Goal: Task Accomplishment & Management: Complete application form

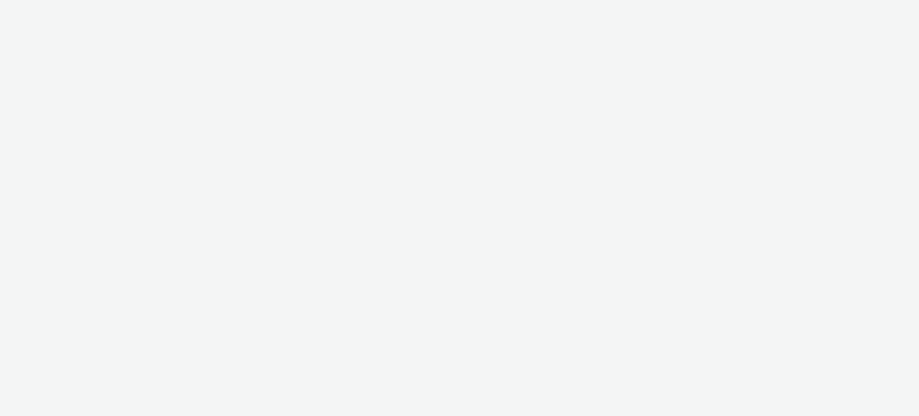
select select "47c37c18-910e-43a3-bb91-a2beb2847406"
select select "b1b940d3-d05b-48b5-821e-f328c33b988b"
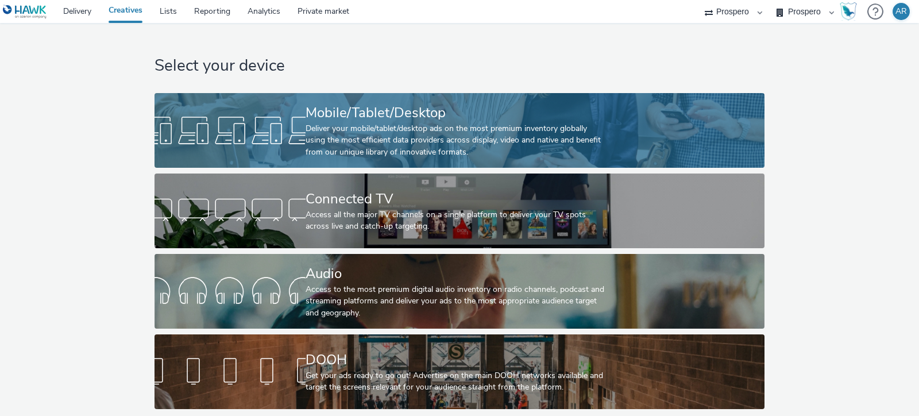
click at [516, 132] on div "Deliver your mobile/tablet/desktop ads on the most premium inventory globally u…" at bounding box center [457, 140] width 303 height 35
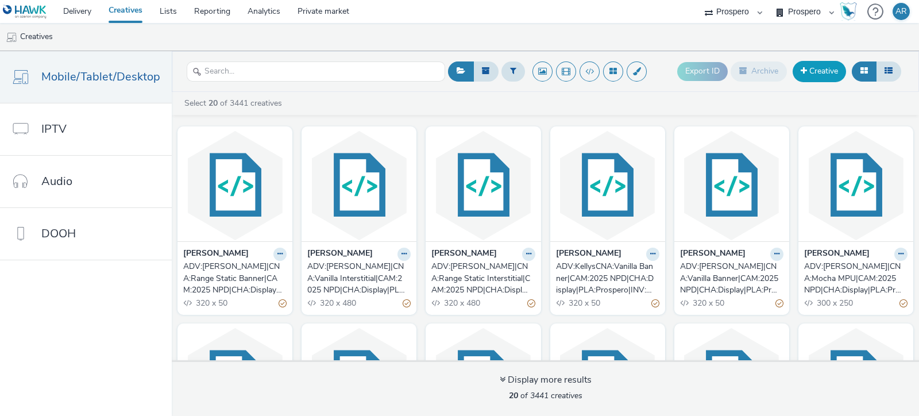
click at [817, 72] on link "Creative" at bounding box center [819, 71] width 53 height 21
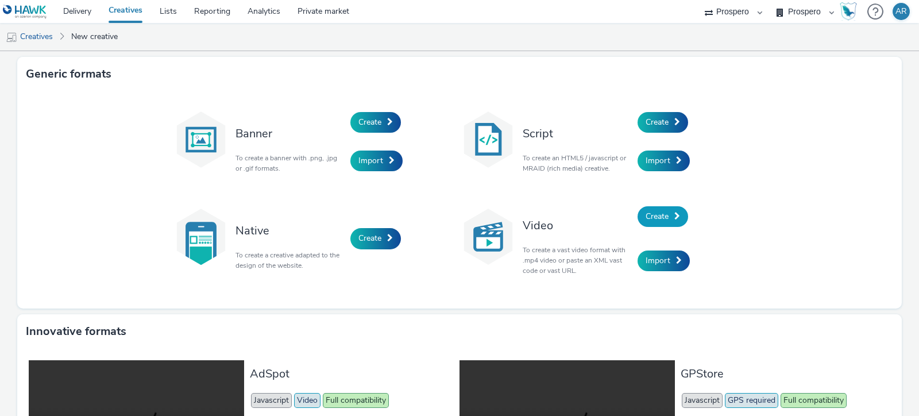
click at [646, 213] on span "Create" at bounding box center [657, 216] width 23 height 11
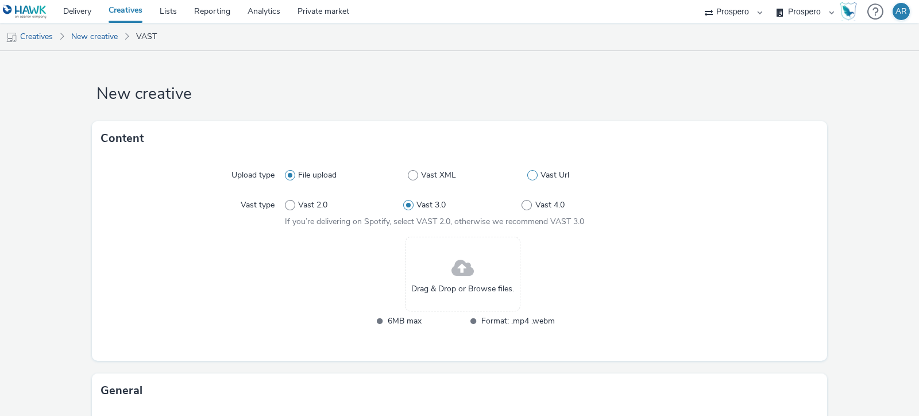
click at [527, 174] on span at bounding box center [532, 175] width 10 height 10
click at [527, 174] on input "Vast Url" at bounding box center [530, 175] width 7 height 7
radio input "false"
radio input "true"
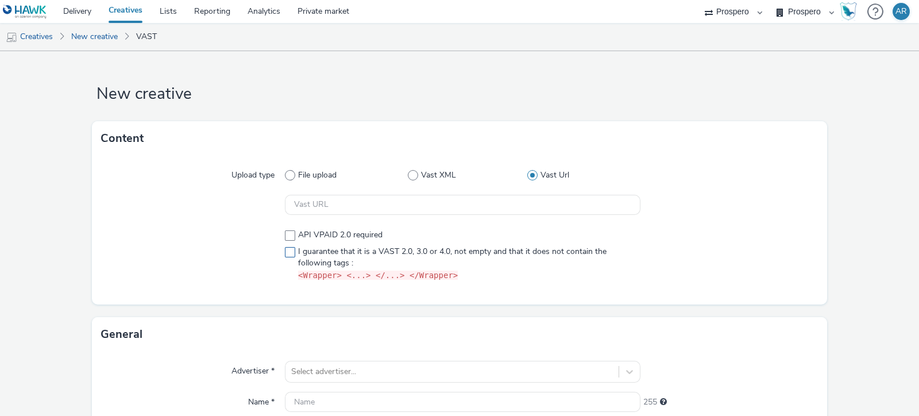
click at [285, 254] on span at bounding box center [290, 252] width 10 height 10
checkbox input "true"
click at [346, 210] on input "text" at bounding box center [463, 205] width 356 height 20
paste input "https://[DOMAIN_NAME]/ddm/pfadx/N5573.2095505TABMO/B33999202.428583985;sz=0x0;o…"
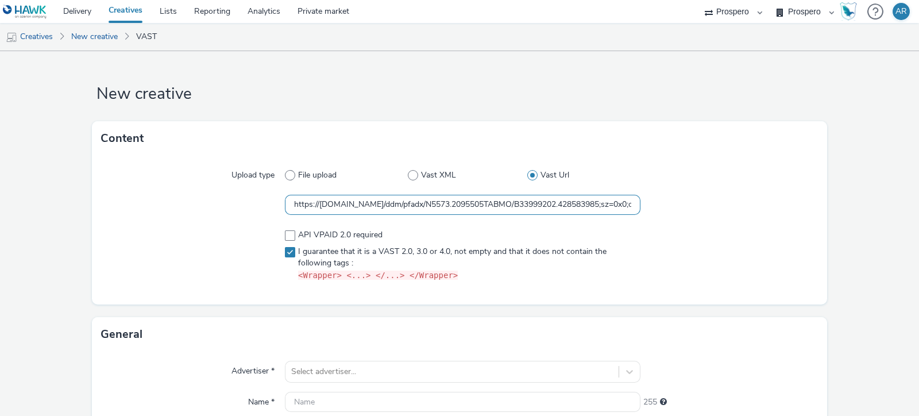
click at [316, 206] on input "https://[DOMAIN_NAME]/ddm/pfadx/N5573.2095505TABMO/B33999202.428583985;sz=0x0;o…" at bounding box center [463, 205] width 356 height 20
paste input "${HAWK_TIMESTAMP};dc_lat=;dc_rdid=;tag_for_child_directed_treatment=;tfua=;dc_t…"
type input "https://[DOMAIN_NAME]/ddm/pfadx/N5573.2095505TABMO/B33999202.428583985;sz=0x0;o…"
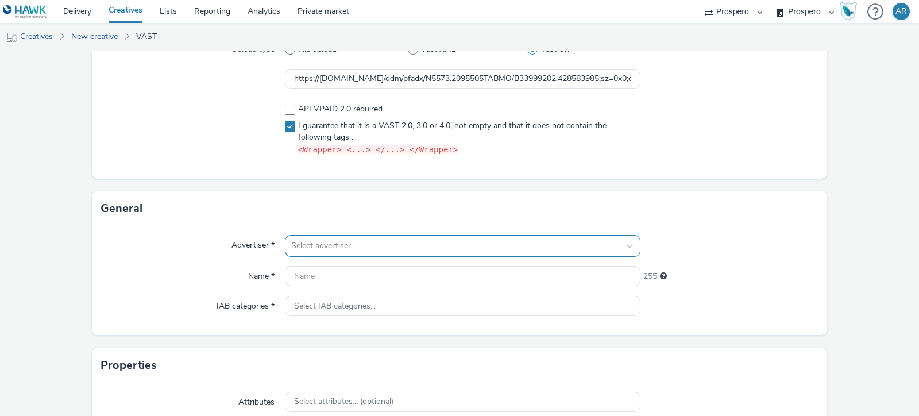
click at [368, 244] on div "Select advertiser..." at bounding box center [463, 246] width 356 height 22
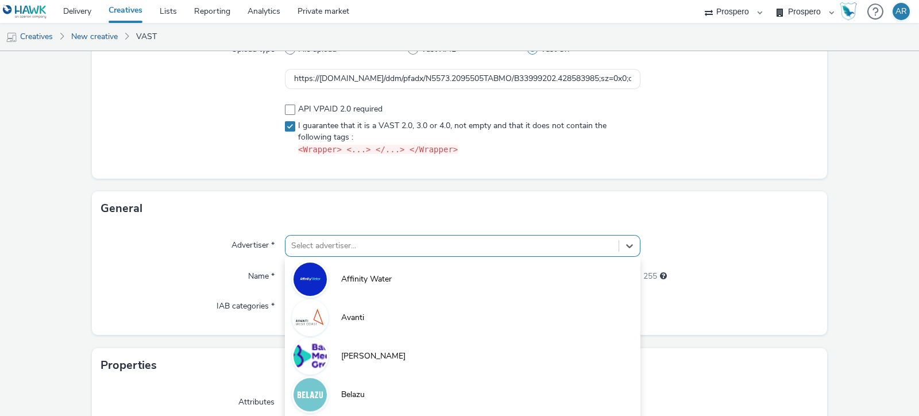
scroll to position [194, 0]
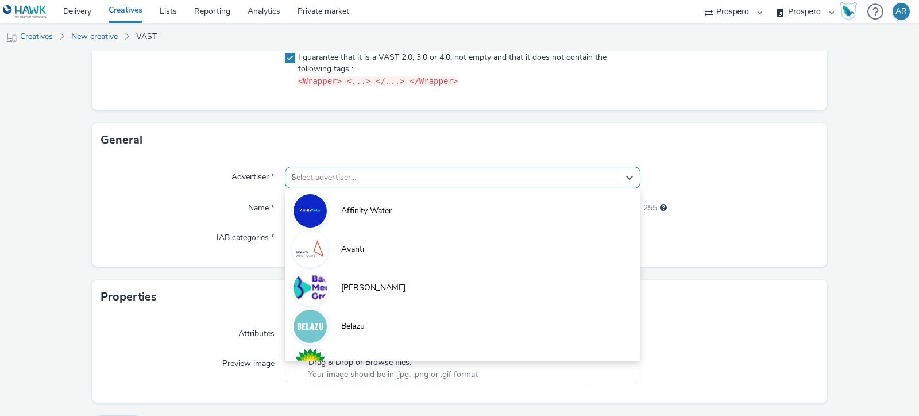
type input "CAS"
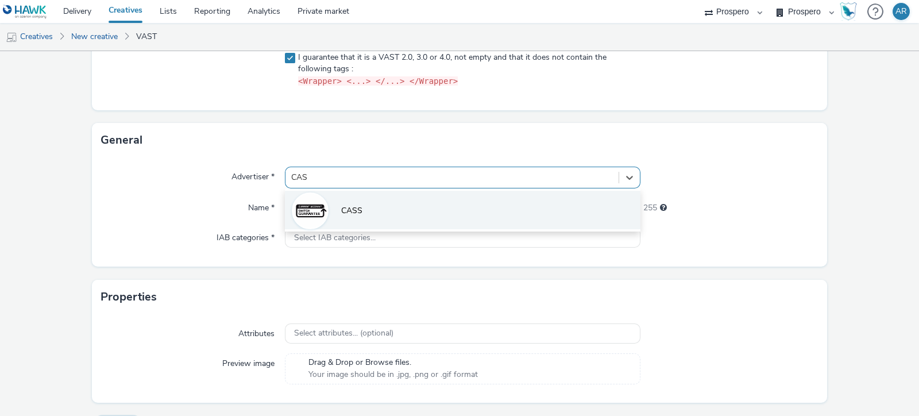
click at [403, 199] on li "CASS" at bounding box center [463, 210] width 356 height 38
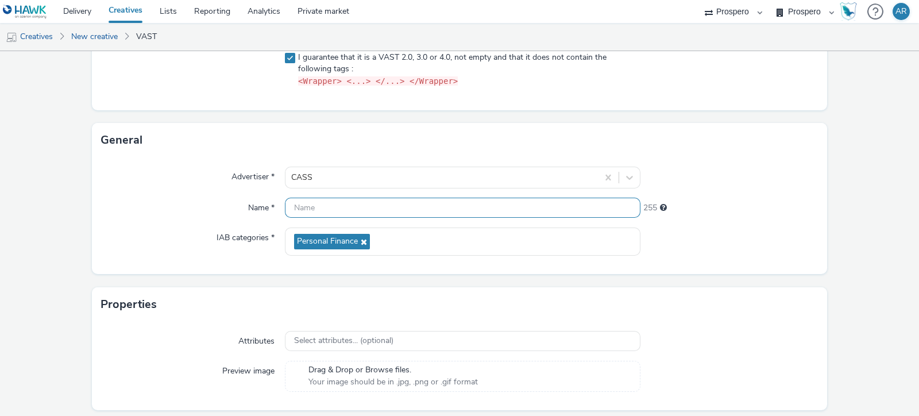
click at [360, 199] on input "text" at bounding box center [463, 208] width 356 height 20
paste input "ADV:CASS|CAM:H2 [DATE]-Nov|CHA:Video|PLA:Prospero|INV:GumGum|TEC:N/A|PHA:H2|OBJ…"
click at [340, 209] on input "ADV:CASS|CAM:H2 [DATE]-Nov|CHA:Video|PLA:Prospero|INV:GumGum|TEC:N/A|PHA:H2|OBJ…" at bounding box center [463, 208] width 356 height 20
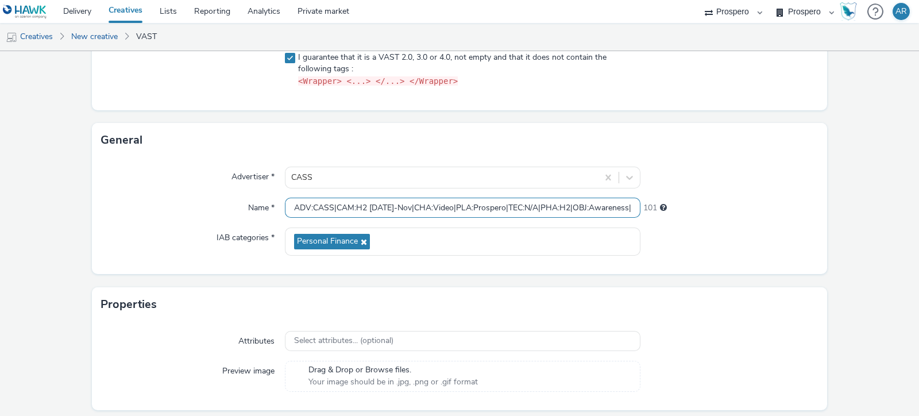
click at [290, 206] on input "ADV:CASS|CAM:H2 [DATE]-Nov|CHA:Video|PLA:Prospero|TEC:N/A|PHA:H2|OBJ:Awareness|…" at bounding box center [463, 208] width 356 height 20
paste input "INV:GumGum|"
click at [406, 207] on input "INV:GumGum|ADV:CASS|CAM:H2 [DATE]-Nov|CHA:Video|PLA:Prospero|TEC:N/A|PHA:H2|OBJ…" at bounding box center [463, 208] width 356 height 20
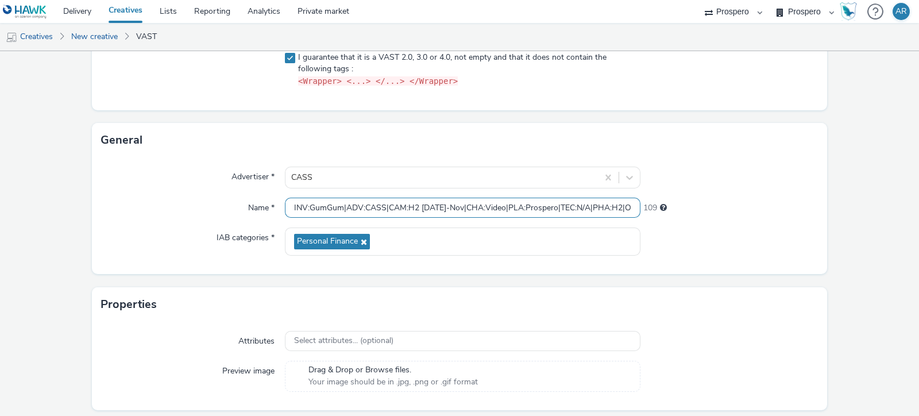
click at [342, 207] on input "INV:GumGum|ADV:CASS|CAM:H2 [DATE]-Nov|CHA:Video|PLA:Prospero|TEC:N/A|PHA:H2|OBJ…" at bounding box center [463, 208] width 356 height 20
paste input "UD:Contextual OLV|A"
type input "INV:GumGum|AUD:Contextual OLV|ADV:CASS|CAM:H2 [DATE]-Nov|CHA:Video|PLA:Prospero…"
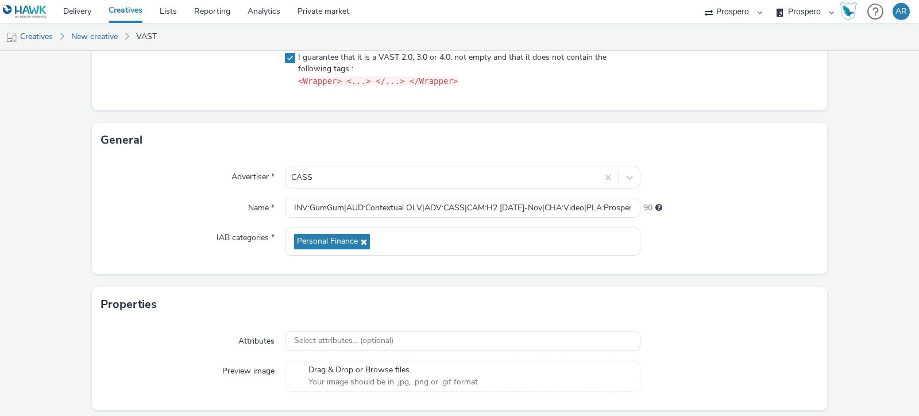
click at [830, 257] on form "New creative Content Upload type File upload Vast XML Vast Url https://[DOMAIN_…" at bounding box center [459, 155] width 919 height 596
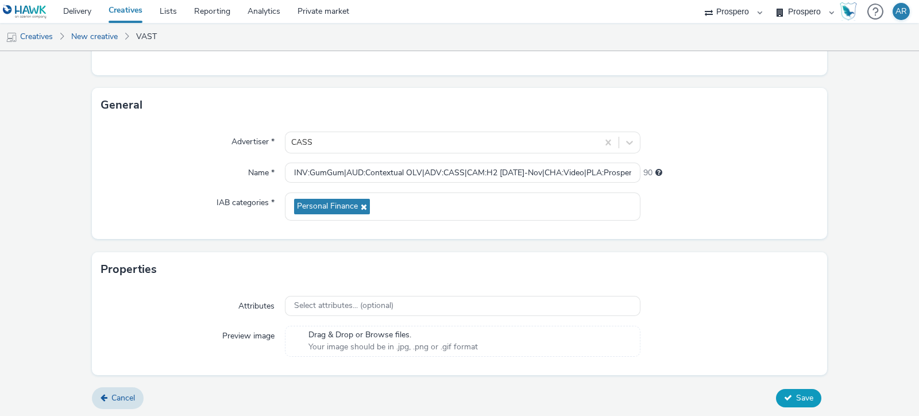
click at [796, 400] on span "Save" at bounding box center [804, 397] width 17 height 11
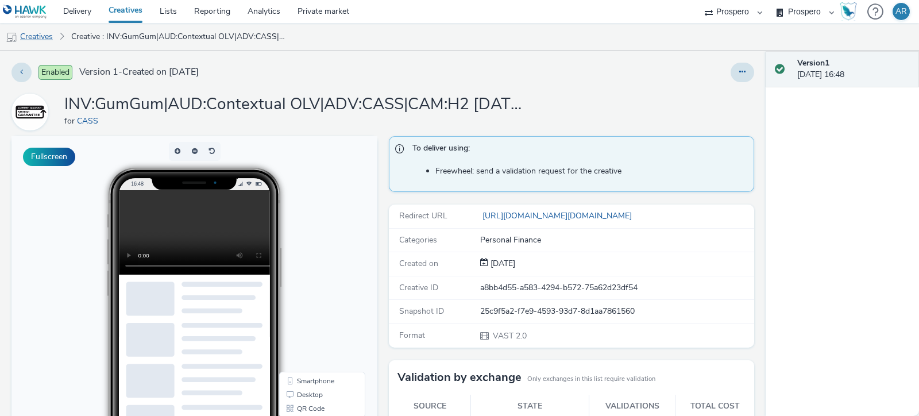
click at [33, 41] on link "Creatives" at bounding box center [29, 37] width 59 height 28
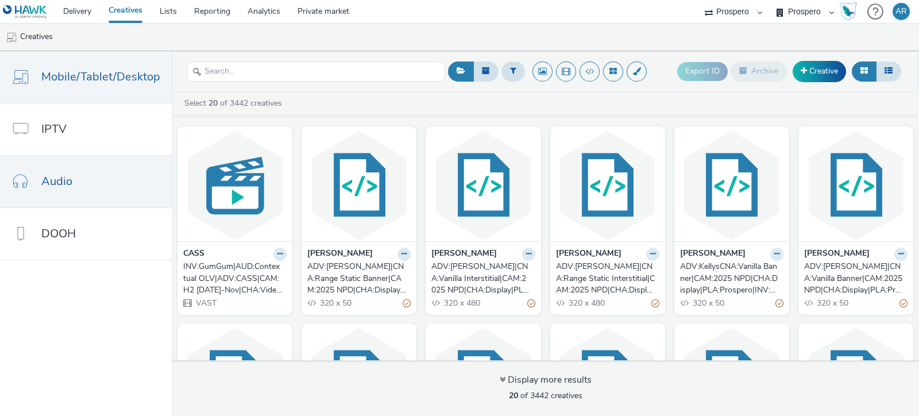
click at [99, 172] on link "Audio" at bounding box center [86, 182] width 172 height 52
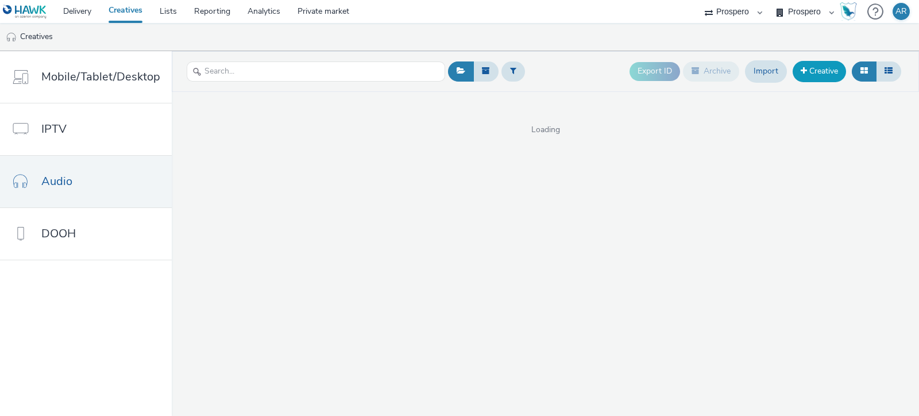
click at [816, 70] on link "Creative" at bounding box center [819, 71] width 53 height 21
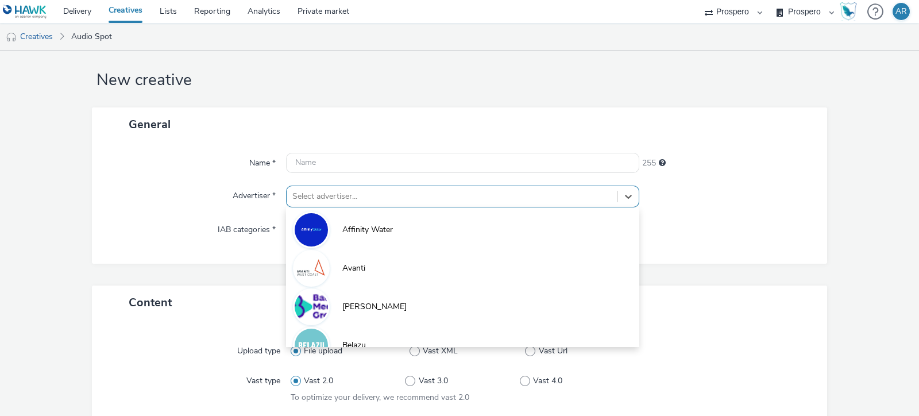
click at [396, 201] on div "option Affinity Water focused, 1 of 10. 10 results available. Use Up and Down t…" at bounding box center [462, 197] width 353 height 22
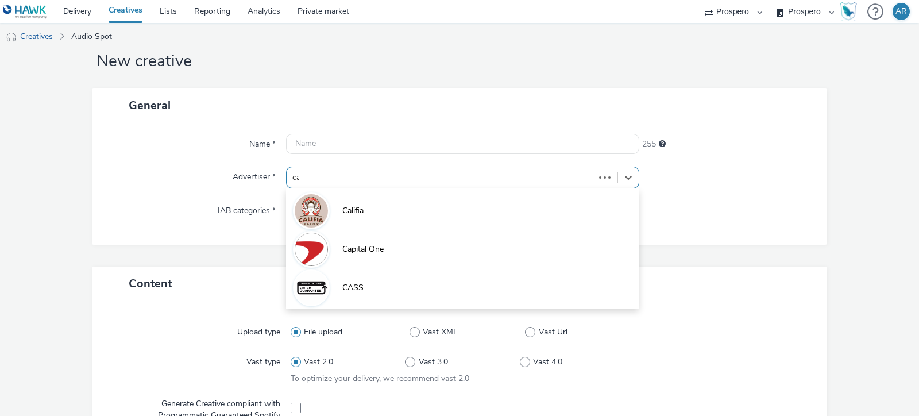
type input "cas"
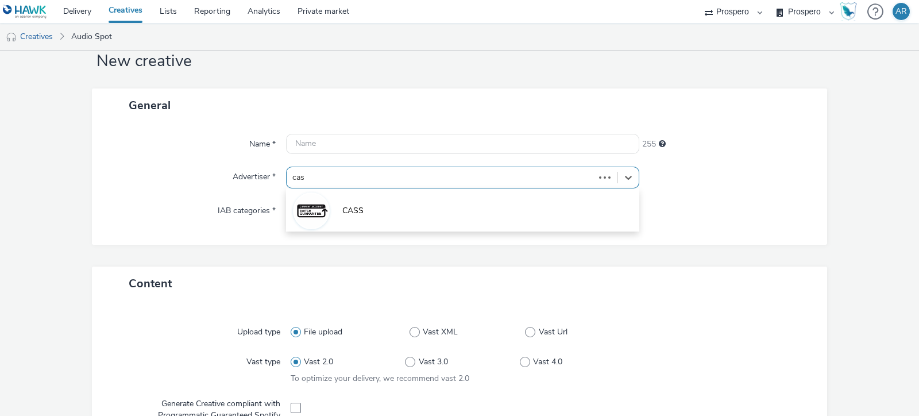
click at [396, 201] on li "CASS" at bounding box center [462, 210] width 353 height 38
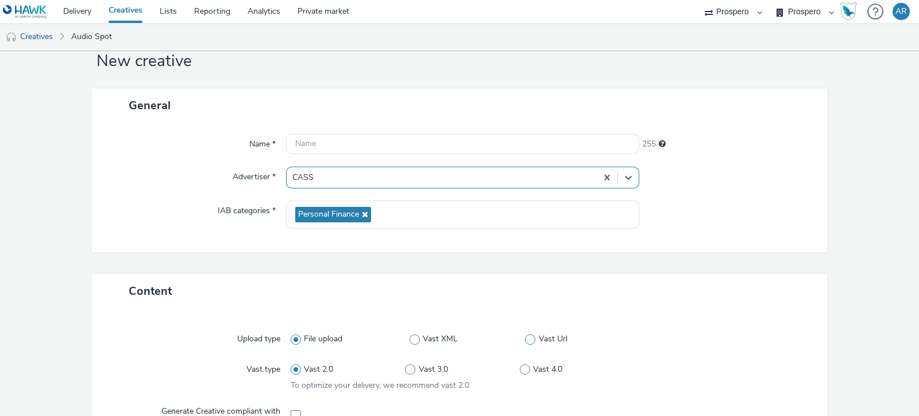
click at [529, 337] on label "Vast Url" at bounding box center [579, 338] width 109 height 11
click at [529, 337] on input "Vast Url" at bounding box center [528, 339] width 7 height 7
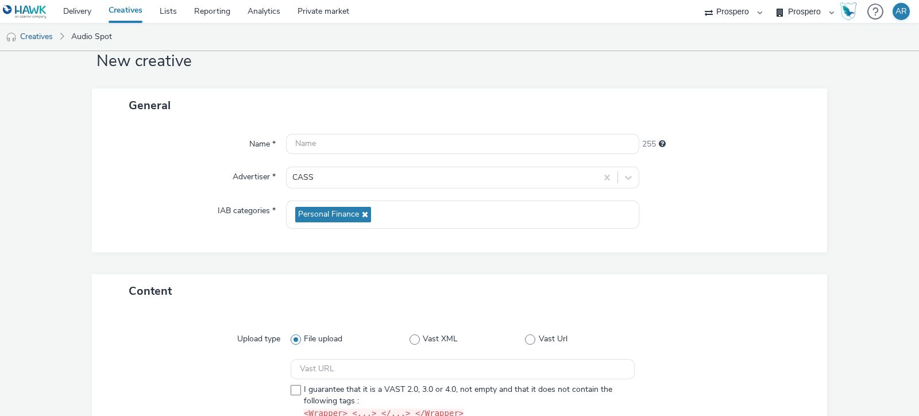
radio input "false"
radio input "true"
click at [363, 144] on input "text" at bounding box center [462, 144] width 353 height 20
paste input "ADV:CASS|CAM:H2 [DATE]-Nov|CHA:Audio|PLA:Prospero|INV:Spotify|TEC:N/A|PHA:H2|OB…"
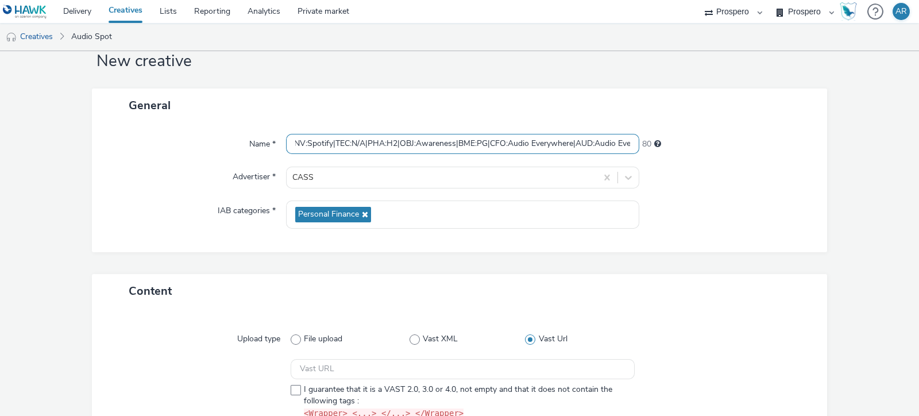
scroll to position [0, 193]
click at [324, 143] on input "ADV:CASS|CAM:H2 [DATE]-Nov|CHA:Audio|PLA:Prospero|INV:Spotify|TEC:N/A|PHA:H2|OB…" at bounding box center [462, 144] width 353 height 20
click at [292, 143] on input "ADV:CASS|CAM:H2 [DATE]-Nov|CHA:Audio|PLA:Prospero|TEC:N/A|PHA:H2|OBJ:Awareness|…" at bounding box center [462, 144] width 353 height 20
paste input "INV:Spotify|"
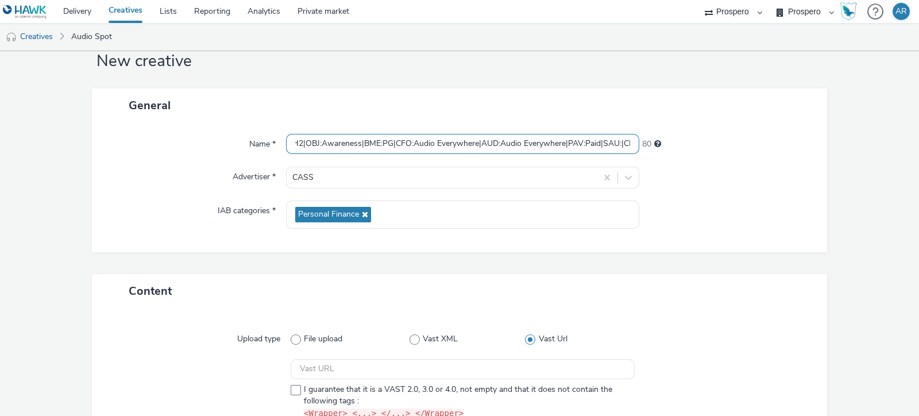
scroll to position [0, 313]
click at [483, 142] on input "INV:Spotify|ADV:CASS|CAM:H2 [DATE]-Nov|CHA:Audio|PLA:Prospero|TEC:N/A|PHA:H2|OB…" at bounding box center [462, 144] width 353 height 20
click at [336, 144] on input "INV:Spotify|ADV:CASS|CAM:H2 [DATE]-Nov|CHA:Audio|PLA:Prospero|TEC:N/A|PHA:H2|OB…" at bounding box center [462, 144] width 353 height 20
paste input "UD:Audio Everywhere|A"
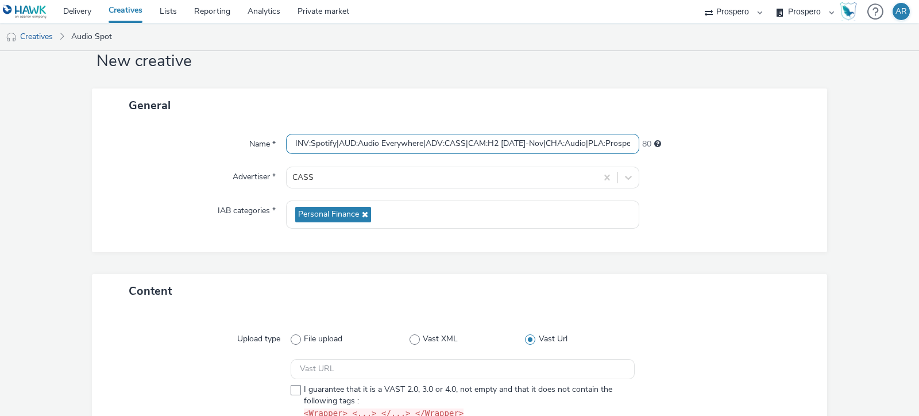
type input "INV:Spotify|AUD:Audio Everywhere|ADV:CASS|CAM:H2 [DATE]-Nov|CHA:Audio|PLA:Prosp…"
click at [121, 242] on div "Name * INV:Spotify|AUD:Audio Everywhere|ADV:CASS|CAM:H2 [DATE]-Nov|CHA:Audio|PL…" at bounding box center [459, 187] width 735 height 130
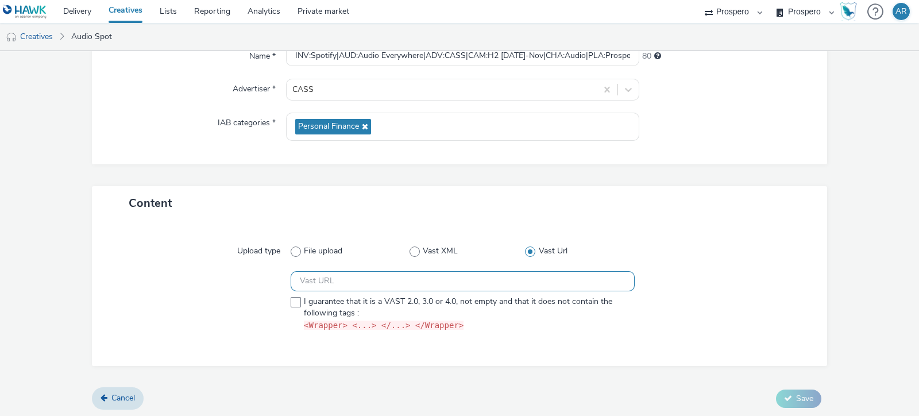
click at [355, 284] on input "text" at bounding box center [463, 281] width 344 height 20
paste input "https://[DOMAIN_NAME]/ddm/pfadx/N5573.2095505TABMO/B33999202.428774891;sz=0x0;o…"
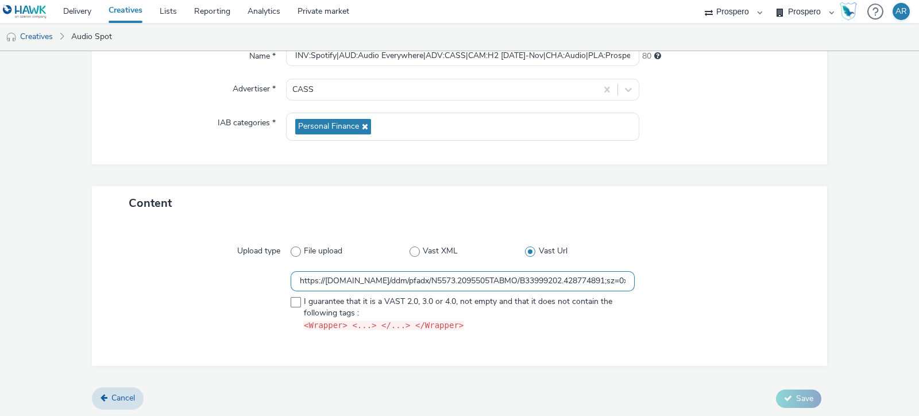
scroll to position [0, 434]
type input "https://[DOMAIN_NAME]/ddm/pfadx/N5573.2095505TABMO/B33999202.428774891;sz=0x0;o…"
click at [825, 269] on form "New creative General Name * INV:Spotify|AUD:Audio Everywhere|ADV:CASS|CAM:H2 [D…" at bounding box center [459, 174] width 919 height 488
click at [292, 299] on span at bounding box center [296, 302] width 10 height 10
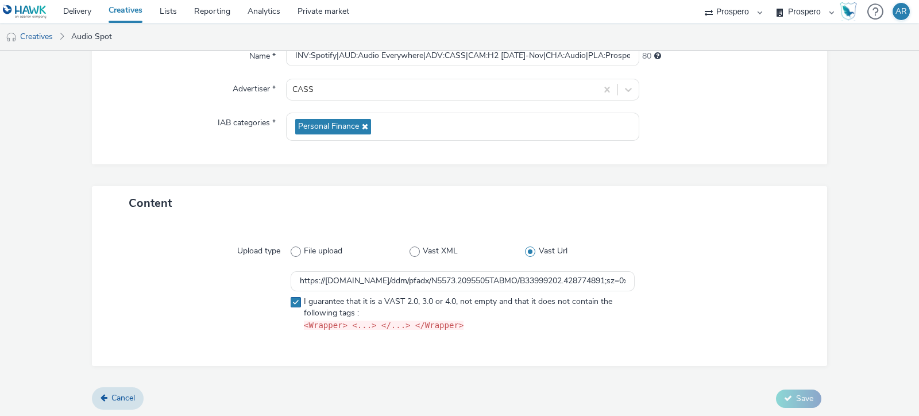
checkbox input "true"
click at [827, 205] on form "New creative General Name * INV:Spotify|AUD:Audio Everywhere|ADV:CASS|CAM:H2 [D…" at bounding box center [459, 174] width 919 height 488
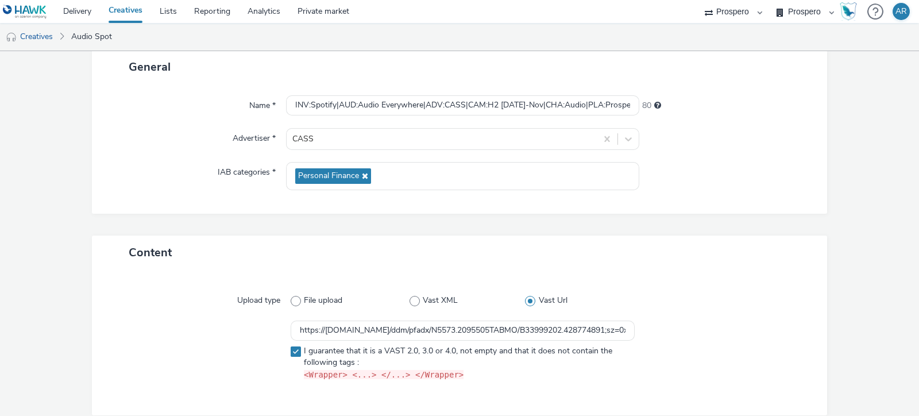
scroll to position [121, 0]
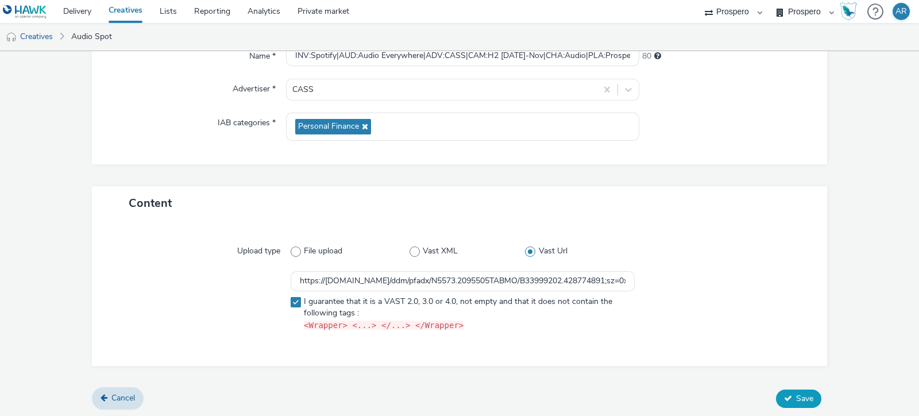
click at [796, 393] on span "Save" at bounding box center [804, 398] width 17 height 11
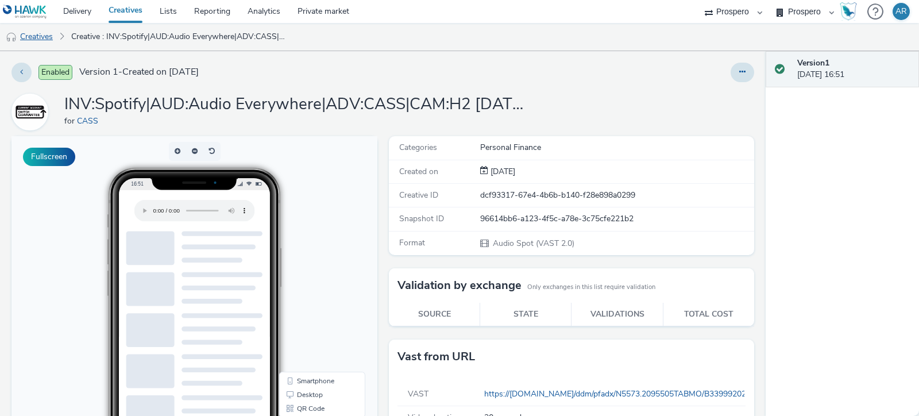
click at [38, 39] on link "Creatives" at bounding box center [29, 37] width 59 height 28
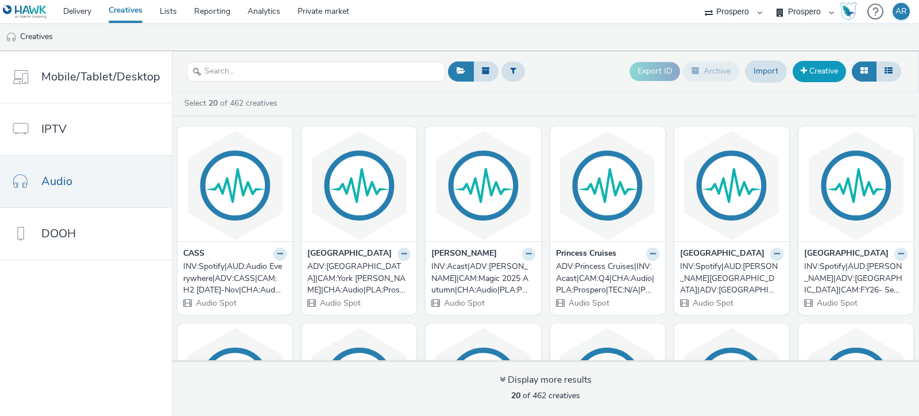
click at [823, 70] on link "Creative" at bounding box center [819, 71] width 53 height 21
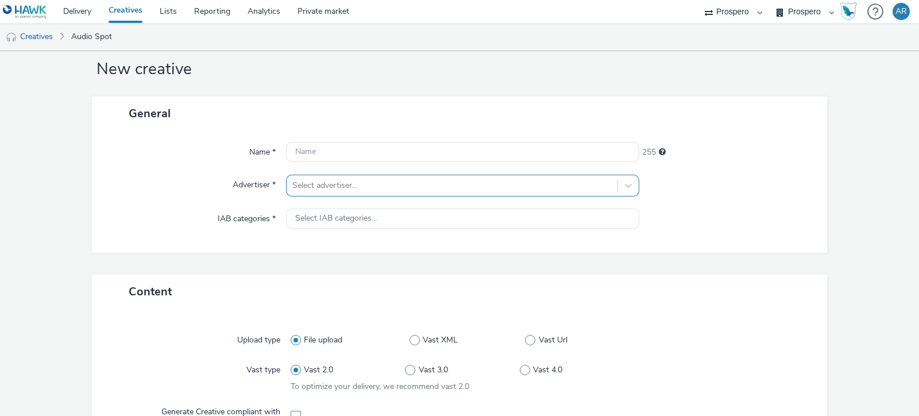
click at [406, 197] on div "Select advertiser..." at bounding box center [462, 186] width 353 height 22
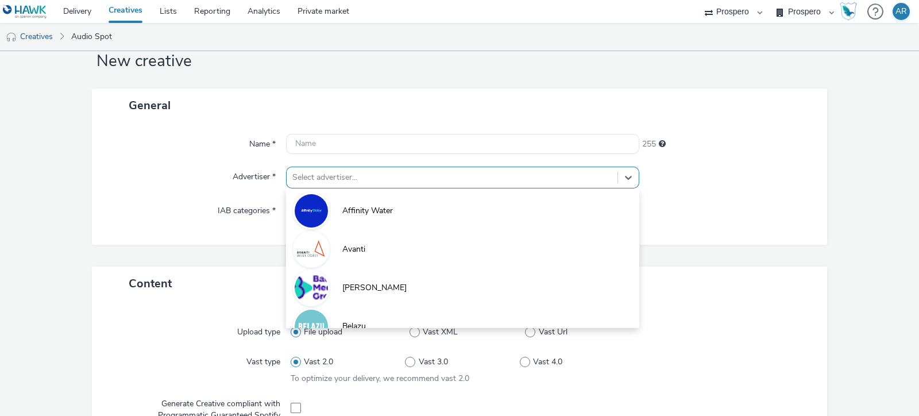
scroll to position [33, 0]
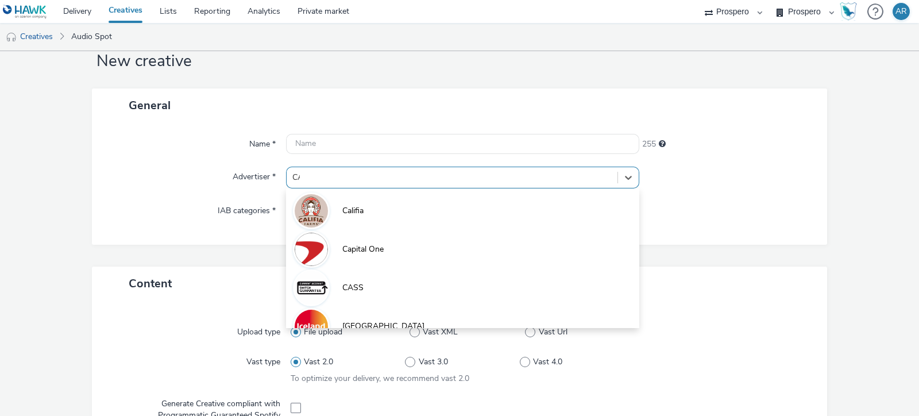
type input "CAS"
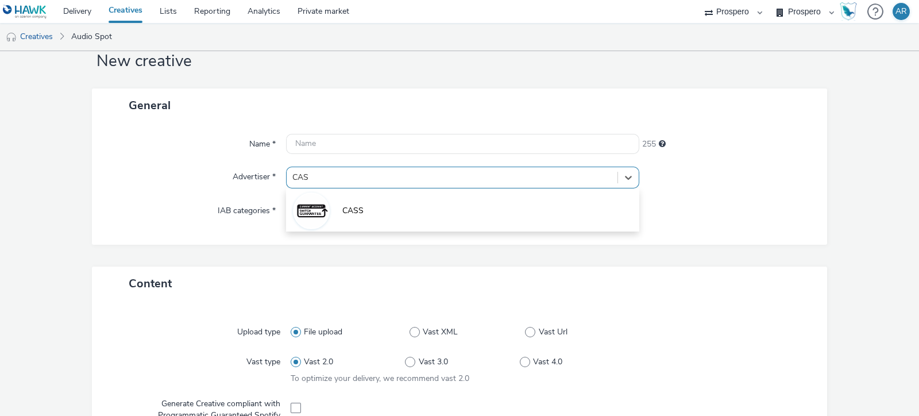
click at [406, 216] on li "CASS" at bounding box center [462, 210] width 353 height 38
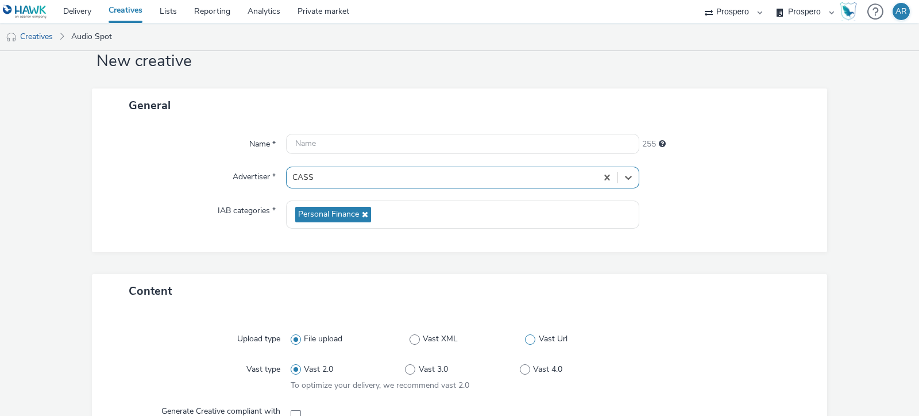
click at [525, 337] on span at bounding box center [530, 339] width 10 height 10
click at [525, 337] on input "Vast Url" at bounding box center [528, 339] width 7 height 7
radio input "false"
radio input "true"
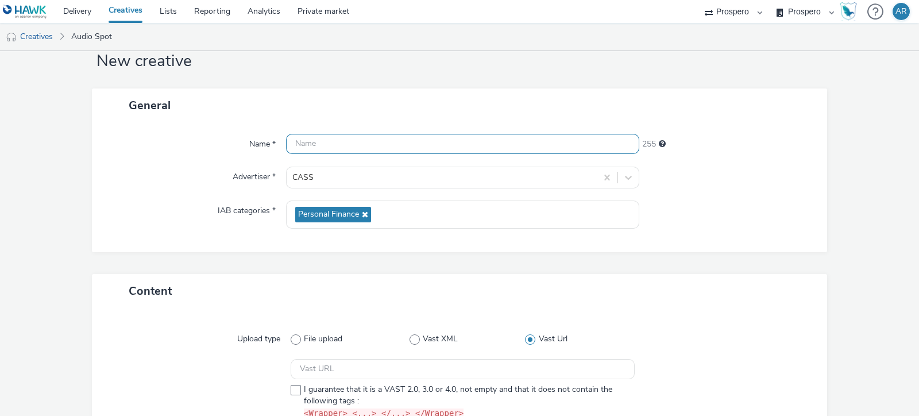
click at [381, 145] on input "text" at bounding box center [462, 144] width 353 height 20
paste input "ADV:CASS|CAM:H2 [DATE]-Nov|CHA:Audio|PLA:Prospero|INV:Acast|TEC:N/A|PHA:H2|OBJ:…"
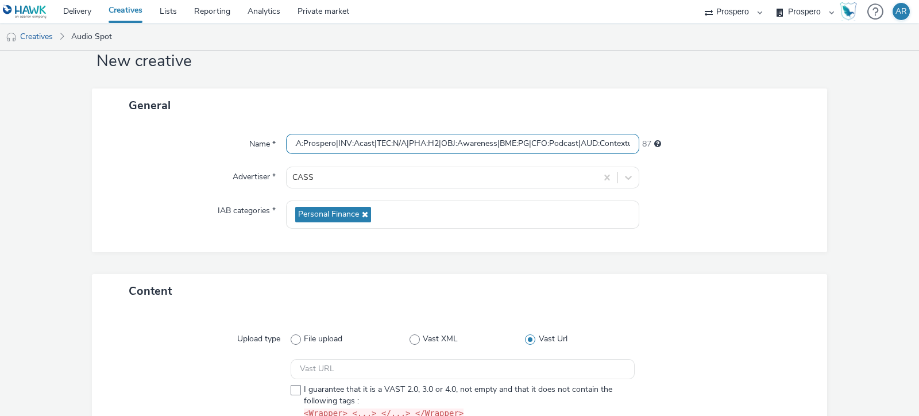
scroll to position [0, 170]
click at [345, 142] on input "ADV:CASS|CAM:H2 [DATE]-Nov|CHA:Audio|PLA:Prospero|INV:Acast|TEC:N/A|PHA:H2|OBJ:…" at bounding box center [462, 144] width 353 height 20
click at [291, 139] on input "ADV:CASS|CAM:H2 [DATE]-Nov|CHA:Audio|PLA:Prospero|TEC:N/A|PHA:H2|OBJ:Awareness|…" at bounding box center [462, 144] width 353 height 20
paste input "INV:Acast|"
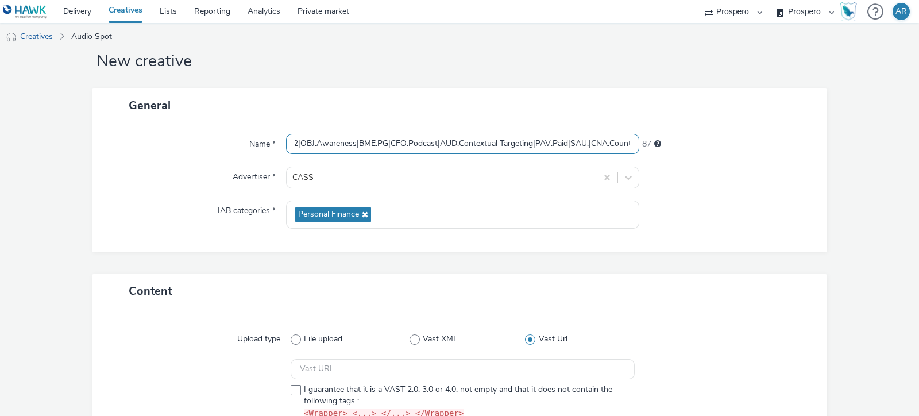
scroll to position [0, 345]
click at [406, 147] on input "INV:Acast|ADV:CASS|CAM:H2 [DATE]-Nov|CHA:Audio|PLA:Prospero|TEC:N/A|PHA:H2|OBJ:…" at bounding box center [462, 144] width 353 height 20
click at [330, 142] on input "INV:Acast|ADV:CASS|CAM:H2 [DATE]-Nov|CHA:Audio|PLA:Prospero|TEC:N/A|PHA:H2|OBJ:…" at bounding box center [462, 144] width 353 height 20
paste input "UD:Contextual Targeting|A"
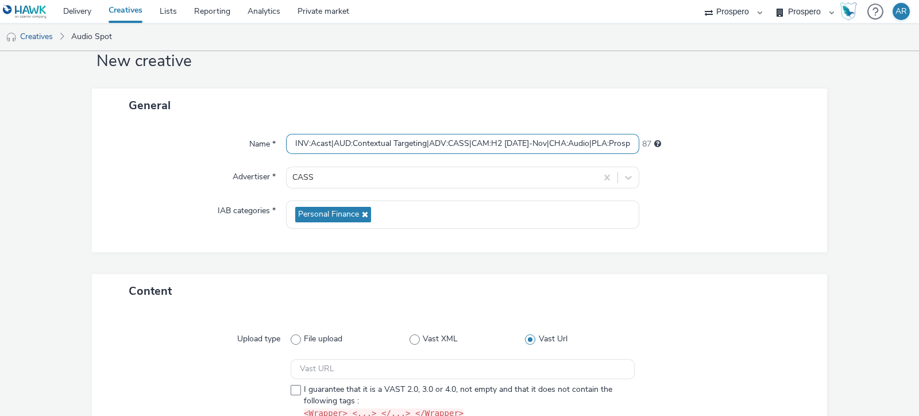
type input "INV:Acast|AUD:Contextual Targeting|ADV:CASS|CAM:H2 [DATE]-Nov|CHA:Audio|PLA:Pro…"
click at [853, 205] on form "New creative General Name * INV:Acast|AUD:Contextual Targeting|ADV:CASS|CAM:H2 …" at bounding box center [459, 262] width 919 height 488
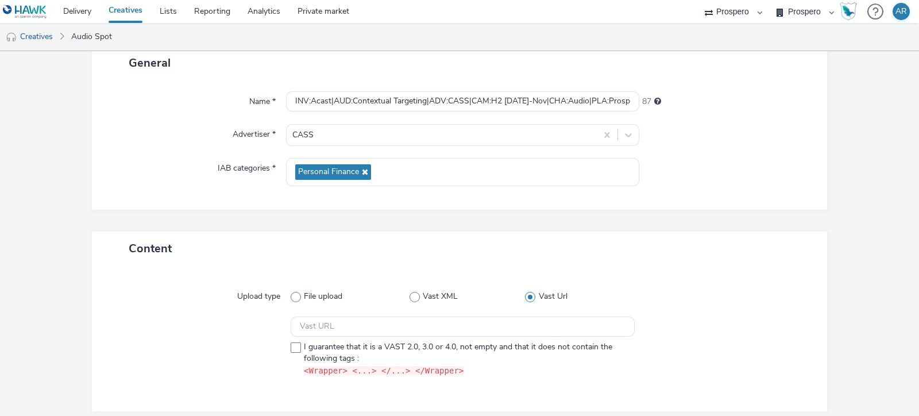
scroll to position [121, 0]
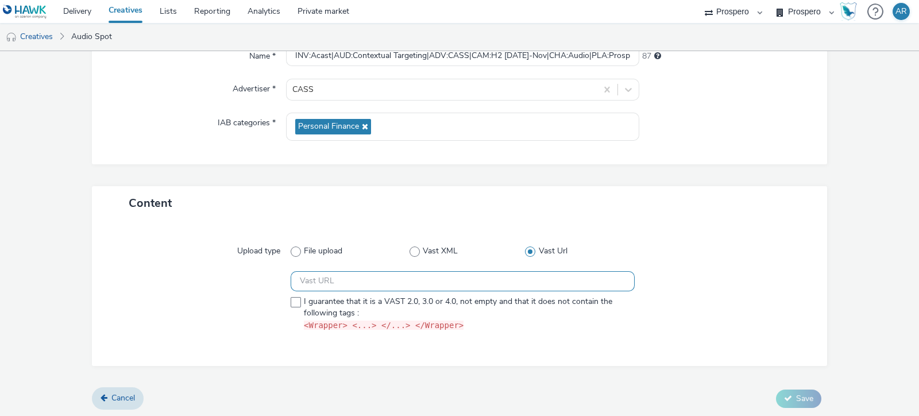
click at [336, 275] on input "text" at bounding box center [463, 281] width 344 height 20
paste input "https://[DOMAIN_NAME]/ddm/pfadx/N5573.2095505TABMO/B33999202.428775257;sz=0x0;o…"
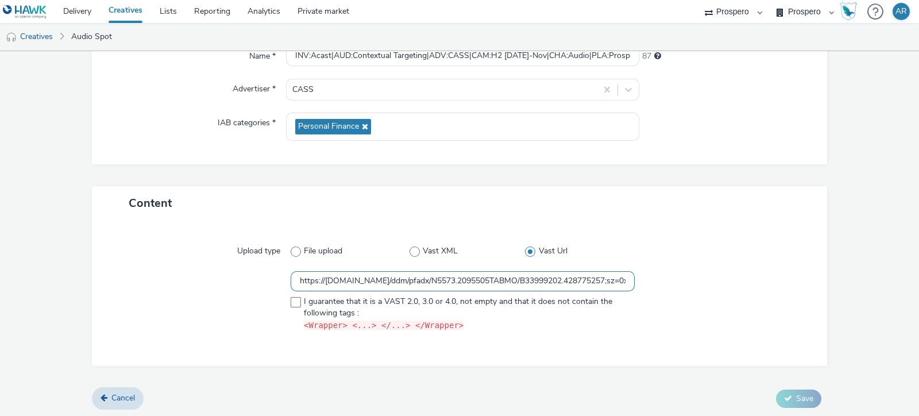
scroll to position [0, 434]
type input "https://[DOMAIN_NAME]/ddm/pfadx/N5573.2095505TABMO/B33999202.428775257;sz=0x0;o…"
click at [293, 300] on span at bounding box center [296, 302] width 10 height 10
checkbox input "true"
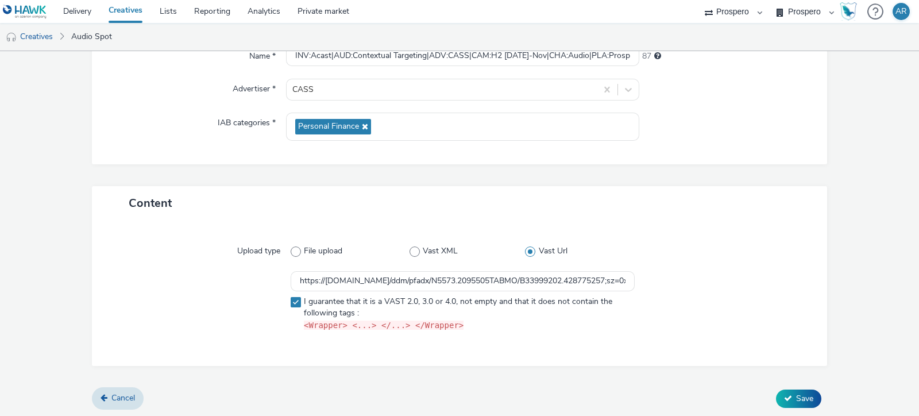
click at [833, 259] on form "New creative General Name * INV:Acast|AUD:Contextual Targeting|ADV:CASS|CAM:H2 …" at bounding box center [459, 174] width 919 height 488
click at [799, 395] on span "Save" at bounding box center [804, 398] width 17 height 11
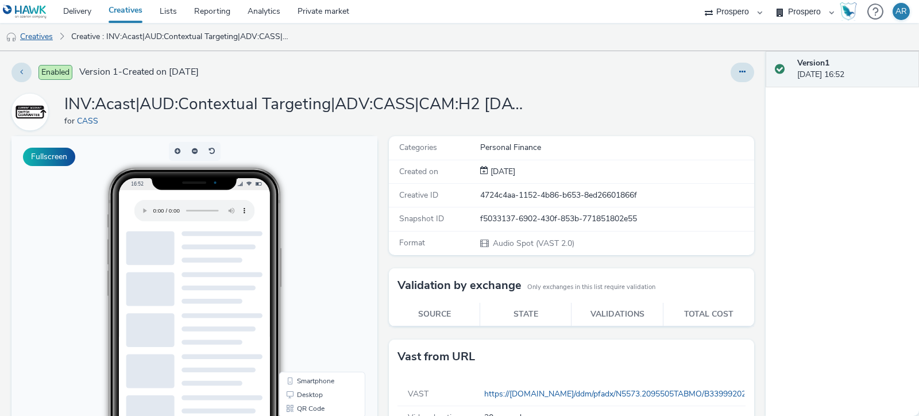
click at [41, 41] on link "Creatives" at bounding box center [29, 37] width 59 height 28
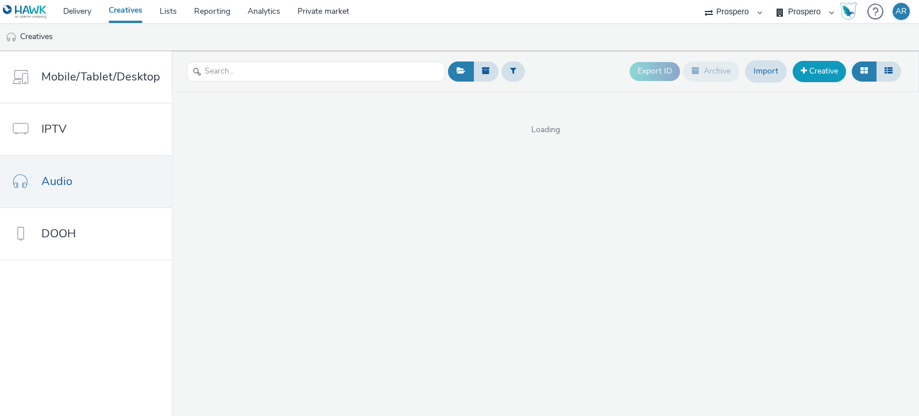
click at [814, 74] on link "Creative" at bounding box center [819, 71] width 53 height 21
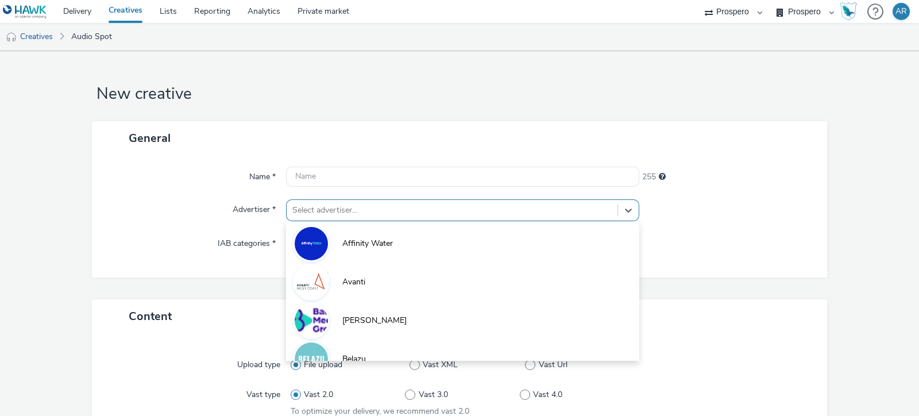
click at [350, 206] on div "option Affinity Water focused, 1 of 10. 10 results available. Use Up and Down t…" at bounding box center [462, 210] width 353 height 22
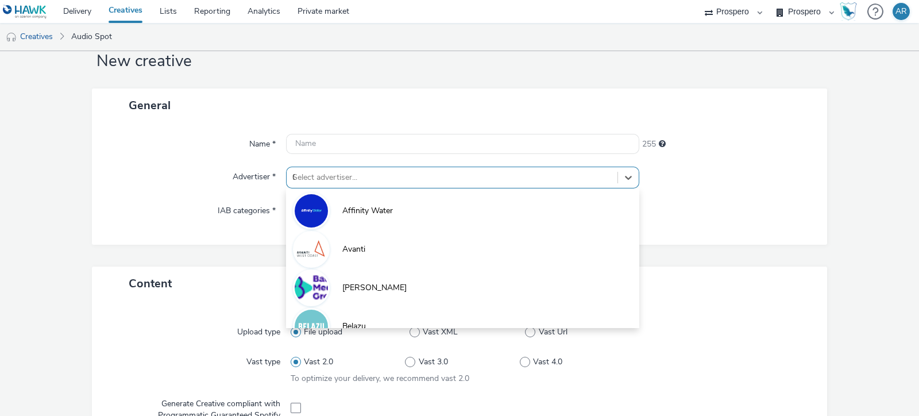
type input "CAS"
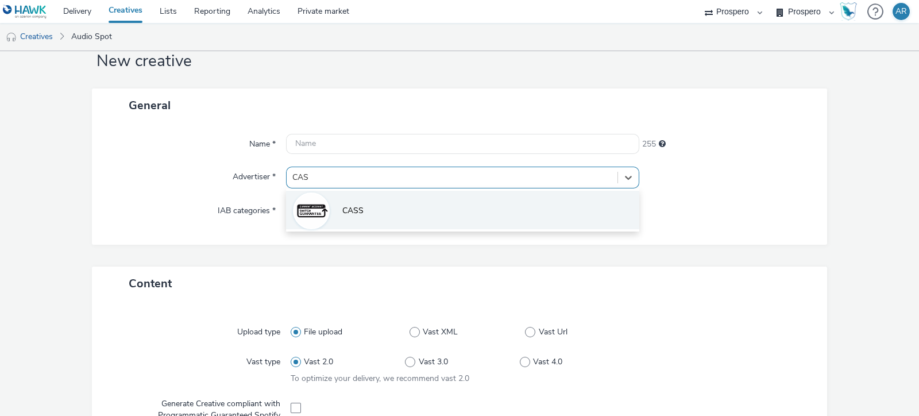
click at [350, 208] on span "CASS" at bounding box center [352, 210] width 21 height 11
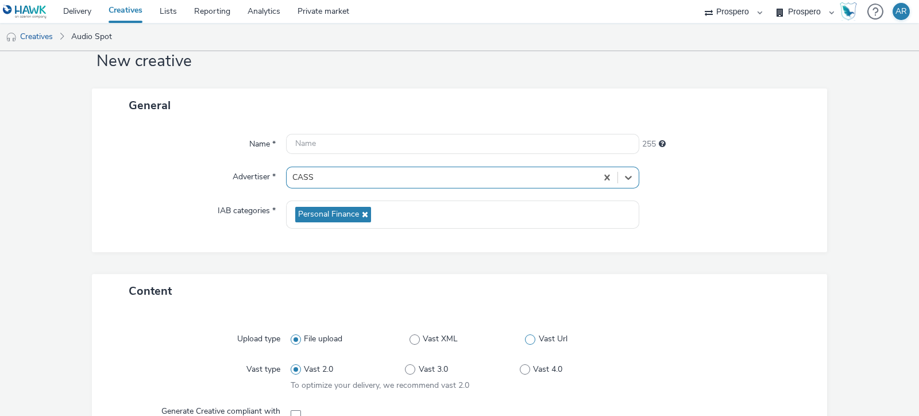
click at [528, 334] on span at bounding box center [530, 339] width 10 height 10
click at [528, 336] on input "Vast Url" at bounding box center [528, 339] width 7 height 7
radio input "false"
radio input "true"
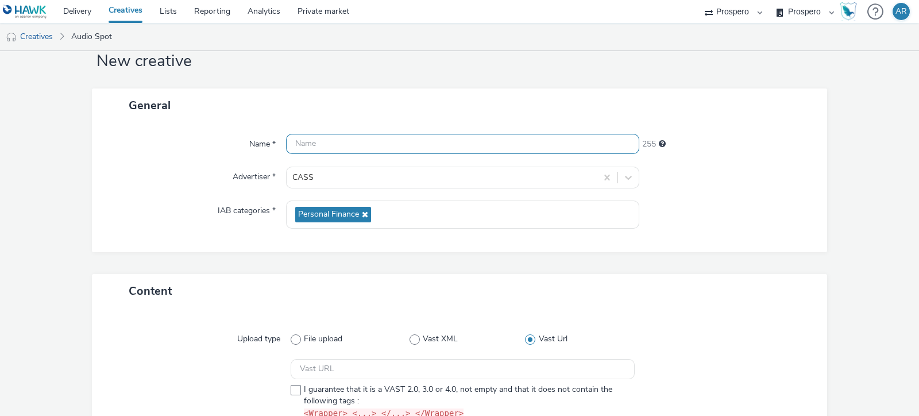
click at [320, 144] on input "text" at bounding box center [462, 144] width 353 height 20
paste input "ADV:CASS|CAM:H2 [DATE]-Nov|CHA:Audio|PLA:Prospero|INV:Spotify|TEC:N/A|PHA:H2|OB…"
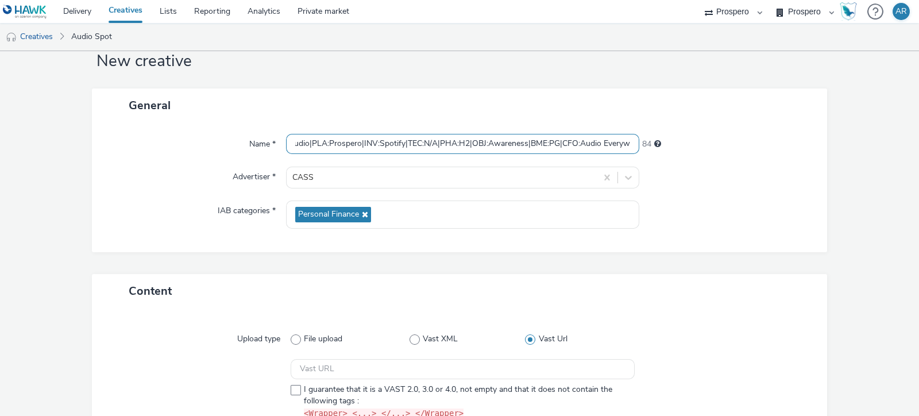
scroll to position [0, 145]
click at [367, 145] on input "ADV:CASS|CAM:H2 [DATE]-Nov|CHA:Audio|PLA:Prospero|INV:Spotify|TEC:N/A|PHA:H2|OB…" at bounding box center [462, 144] width 353 height 20
click at [293, 141] on input "ADV:CASS|CAM:H2 [DATE]-Nov|CHA:Audio|PLA:Prospero|TEC:N/A|PHA:H2|OBJ:Awareness|…" at bounding box center [462, 144] width 353 height 20
paste input "INV:Spotify|"
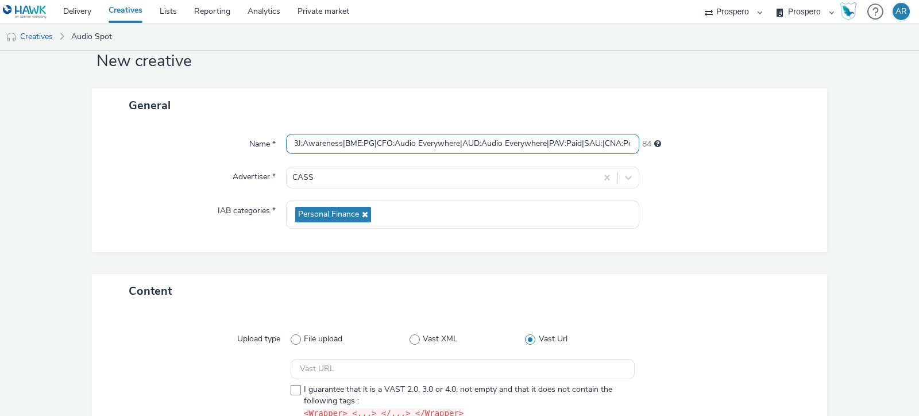
scroll to position [0, 333]
click at [462, 145] on input "INV:Spotify|ADV:CASS|CAM:H2 [DATE]-Nov|CHA:Audio|PLA:Prospero|TEC:N/A|PHA:H2|OB…" at bounding box center [462, 144] width 353 height 20
click at [336, 146] on input "INV:Spotify|ADV:CASS|CAM:H2 [DATE]-Nov|CHA:Audio|PLA:Prospero|TEC:N/A|PHA:H2|OB…" at bounding box center [462, 144] width 353 height 20
paste input "UD:Audio Everywhere|A"
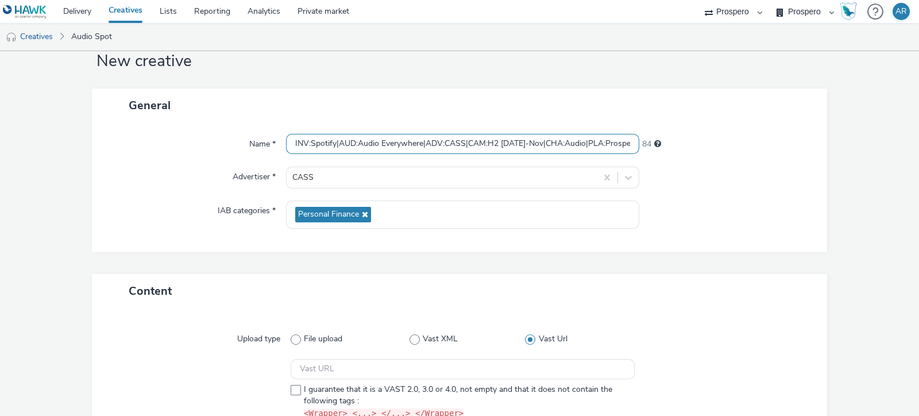
type input "INV:Spotify|AUD:Audio Everywhere|ADV:CASS|CAM:H2 [DATE]-Nov|CHA:Audio|PLA:Prosp…"
click at [740, 261] on div "General Name * INV:Spotify|AUD:Audio Everywhere|ADV:CASS|CAM:H2 [DATE]-Nov|CHA:…" at bounding box center [459, 181] width 735 height 186
click at [433, 392] on span "I guarantee that it is a VAST 2.0, 3.0 or 4.0, not empty and that it does not c…" at bounding box center [466, 402] width 325 height 36
checkbox input "true"
click at [314, 378] on input "text" at bounding box center [463, 369] width 344 height 20
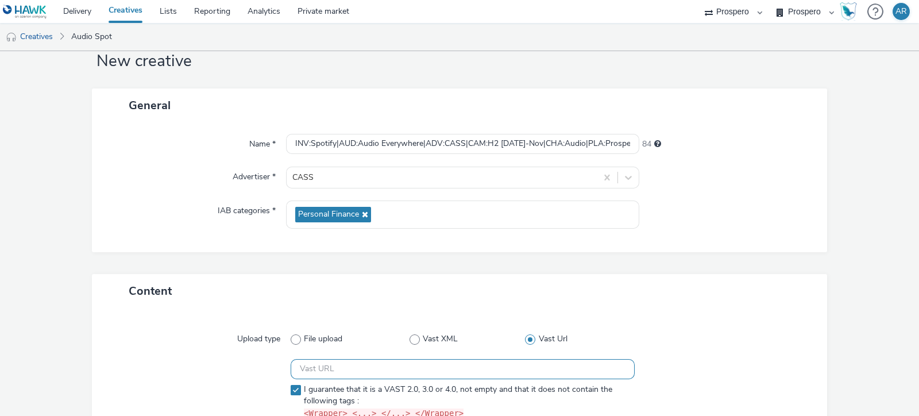
paste input "https://[DOMAIN_NAME]/ddm/pfadx/N5573.2095505TABMO/B33999202.428780227;sz=0x0;o…"
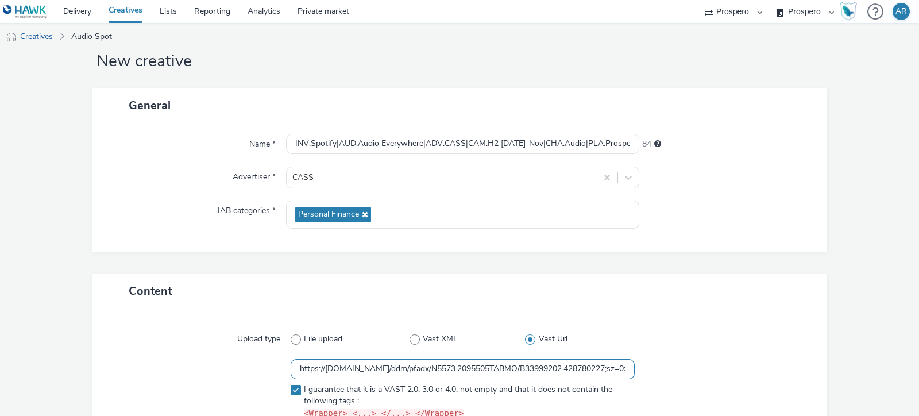
scroll to position [0, 434]
type input "https://[DOMAIN_NAME]/ddm/pfadx/N5573.2095505TABMO/B33999202.428780227;sz=0x0;o…"
click at [851, 306] on form "New creative General Name * INV:Spotify|AUD:Audio Everywhere|ADV:CASS|CAM:H2 [D…" at bounding box center [459, 262] width 919 height 488
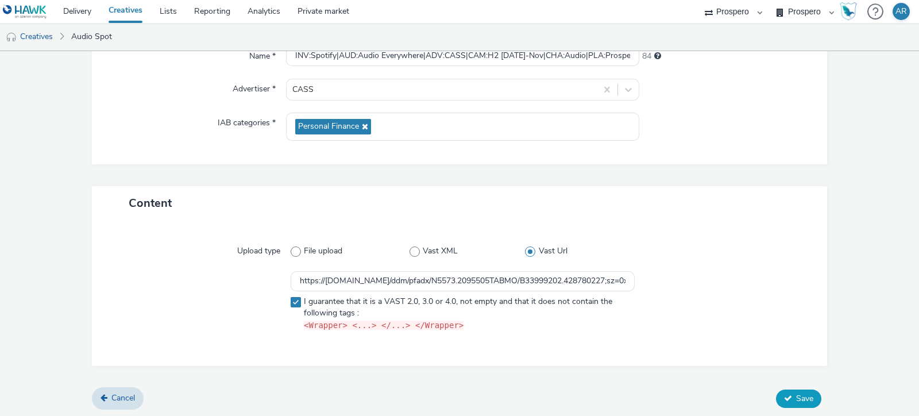
click at [802, 393] on span "Save" at bounding box center [804, 398] width 17 height 11
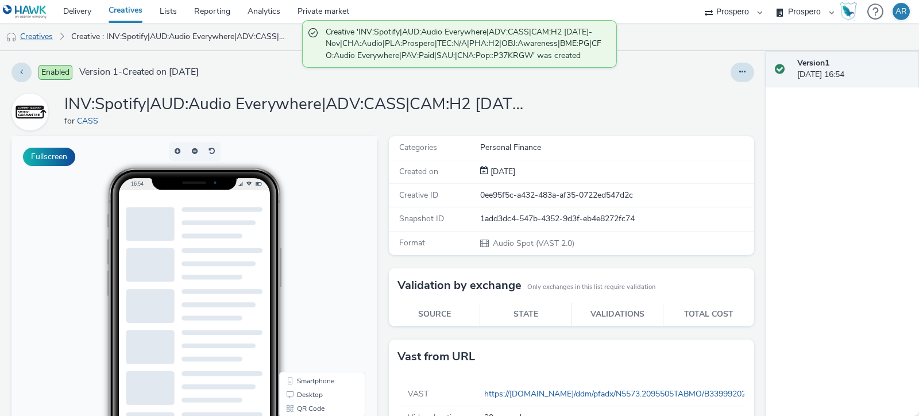
click at [41, 37] on link "Creatives" at bounding box center [29, 37] width 59 height 28
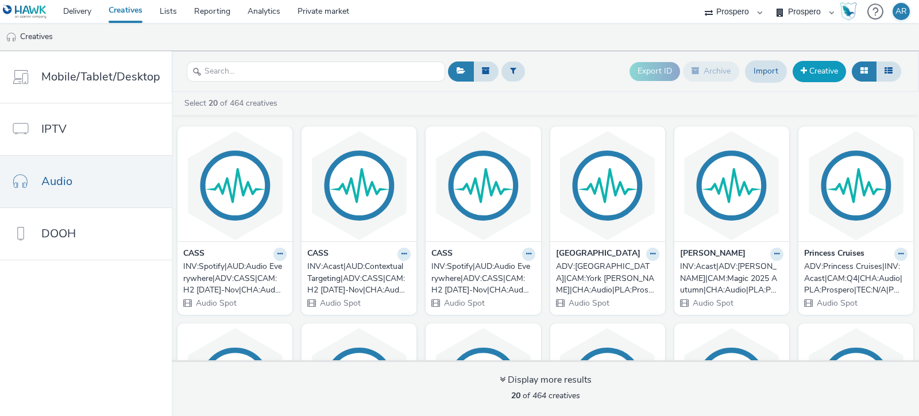
click at [822, 72] on link "Creative" at bounding box center [819, 71] width 53 height 21
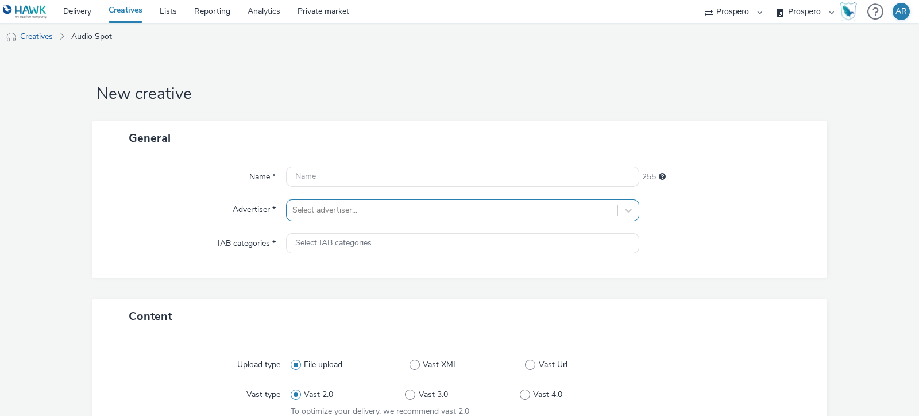
click at [426, 207] on div "Select advertiser..." at bounding box center [462, 210] width 353 height 22
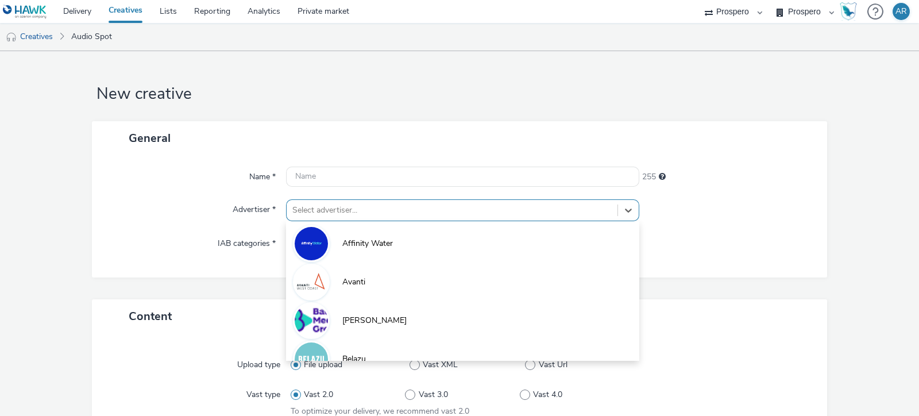
scroll to position [33, 0]
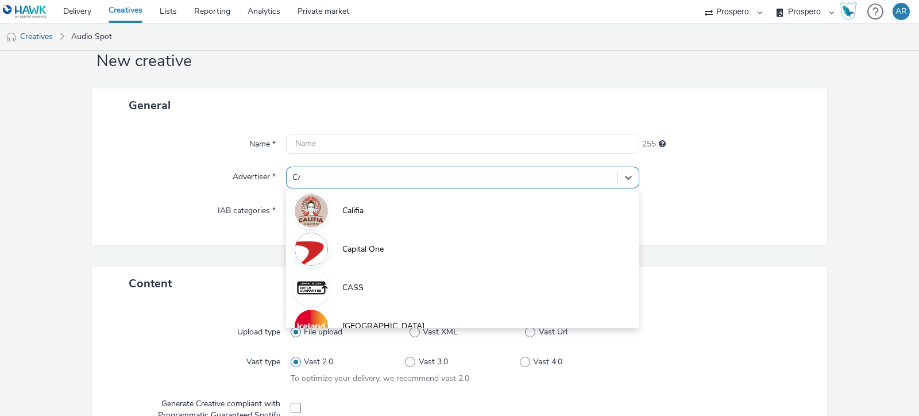
type input "CAS"
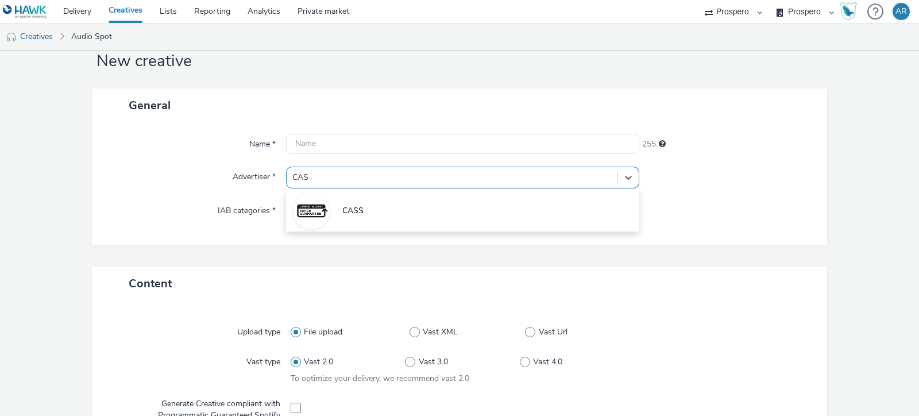
click at [426, 207] on li "CASS" at bounding box center [462, 210] width 353 height 38
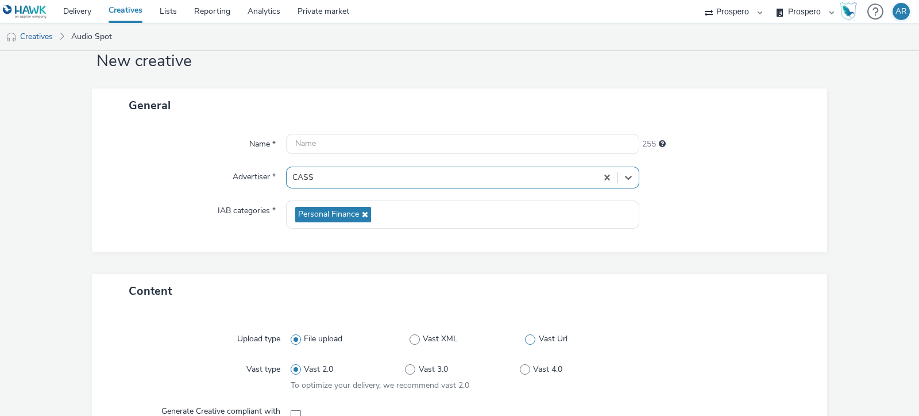
click at [539, 337] on span "Vast Url" at bounding box center [553, 338] width 29 height 11
click at [533, 337] on input "Vast Url" at bounding box center [528, 339] width 7 height 7
radio input "false"
radio input "true"
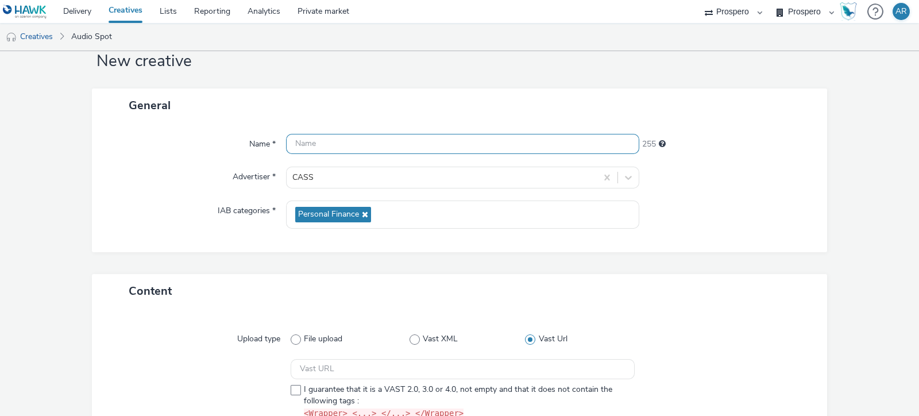
click at [379, 136] on input "text" at bounding box center [462, 144] width 353 height 20
paste input "ADV:CASS|CAM:H2 [DATE]-Nov|CHA:Audio|PLA:Prospero|INV:Acast|TEC:N/A|PHA:H2|OBJ:…"
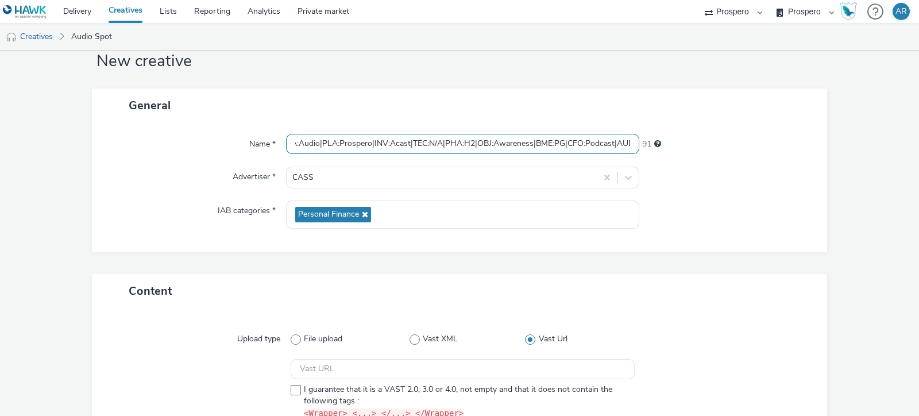
scroll to position [0, 121]
click at [393, 148] on input "ADV:CASS|CAM:H2 [DATE]-Nov|CHA:Audio|PLA:Prospero|INV:Acast|TEC:N/A|PHA:H2|OBJ:…" at bounding box center [462, 144] width 353 height 20
click at [293, 142] on input "ADV:CASS|CAM:H2 [DATE]-Nov|CHA:Audio|PLA:Prospero|TEC:N/A|PHA:H2|OBJ:Awareness|…" at bounding box center [462, 144] width 353 height 20
paste input "INV:Acast|"
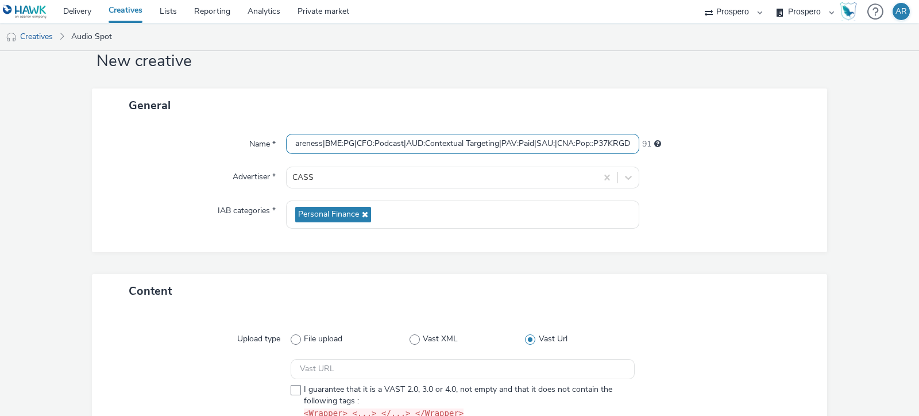
scroll to position [0, 354]
click at [395, 144] on input "INV:Acast|ADV:CASS|CAM:H2 [DATE]-Nov|CHA:Audio|PLA:Prospero|TEC:N/A|PHA:H2|OBJ:…" at bounding box center [462, 144] width 353 height 20
click at [331, 142] on input "INV:Acast|ADV:CASS|CAM:H2 [DATE]-Nov|CHA:Audio|PLA:Prospero|TEC:N/A|PHA:H2|OBJ:…" at bounding box center [462, 144] width 353 height 20
paste input "UD:Contextual Targeting|A"
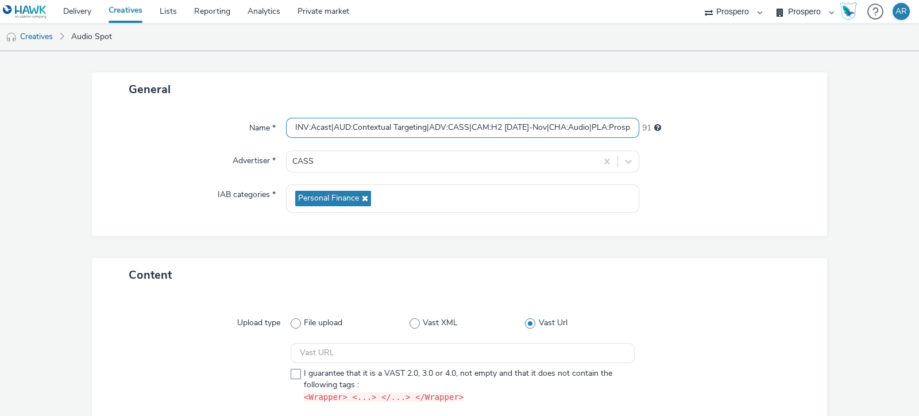
scroll to position [50, 0]
type input "INV:Acast|AUD:Contextual Targeting|ADV:CASS|CAM:H2 [DATE]-Nov|CHA:Audio|PLA:Pro…"
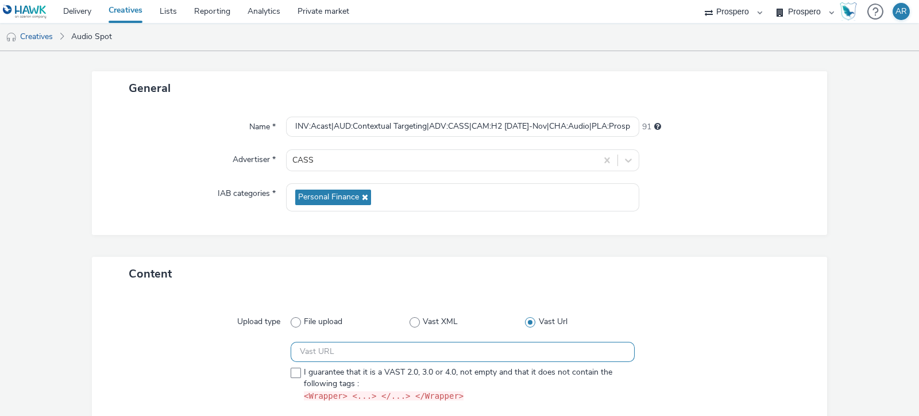
click at [321, 344] on input "text" at bounding box center [463, 352] width 344 height 20
paste input "https://[DOMAIN_NAME]/ddm/pfadx/N5573.2095505TABMO/B33999202.428964152;sz=0x0;o…"
type input "https://[DOMAIN_NAME]/ddm/pfadx/N5573.2095505TABMO/B33999202.428964152;sz=0x0;o…"
click at [291, 368] on span at bounding box center [296, 373] width 10 height 10
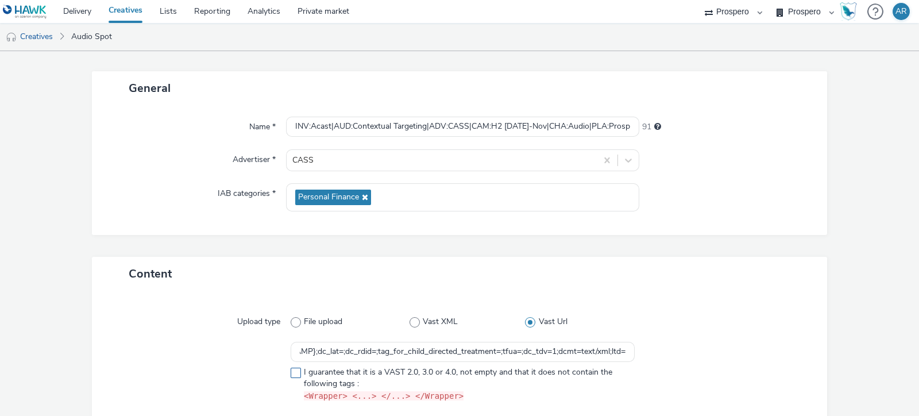
checkbox input "true"
click at [830, 298] on form "New creative General Name * INV:Acast|AUD:Contextual Targeting|ADV:CASS|CAM:H2 …" at bounding box center [459, 245] width 919 height 488
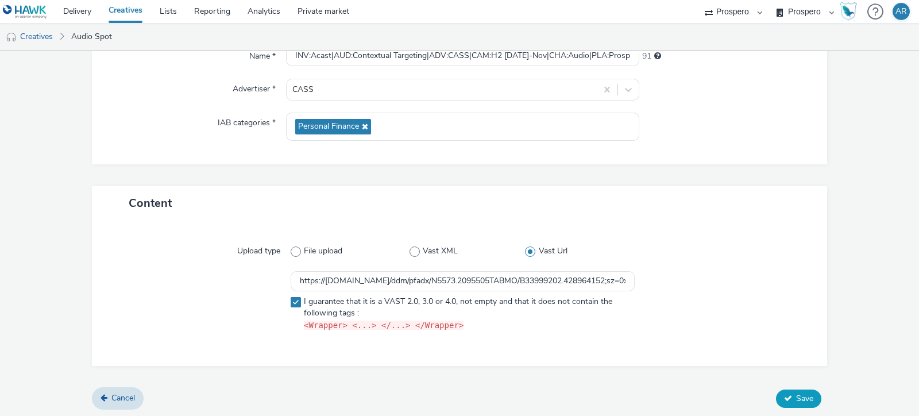
click at [802, 400] on span "Save" at bounding box center [804, 398] width 17 height 11
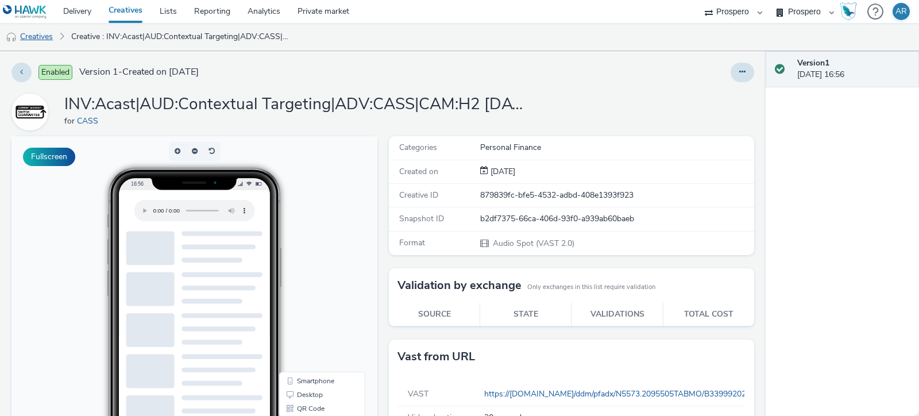
click at [38, 33] on link "Creatives" at bounding box center [29, 37] width 59 height 28
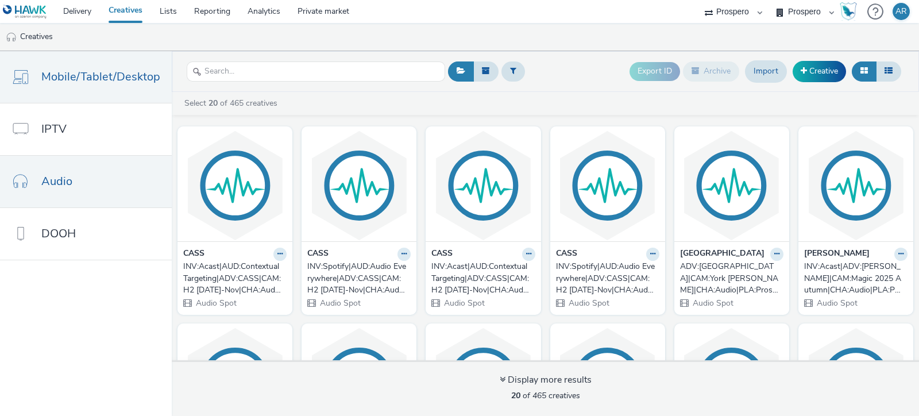
click at [91, 77] on span "Mobile/Tablet/Desktop" at bounding box center [100, 76] width 119 height 17
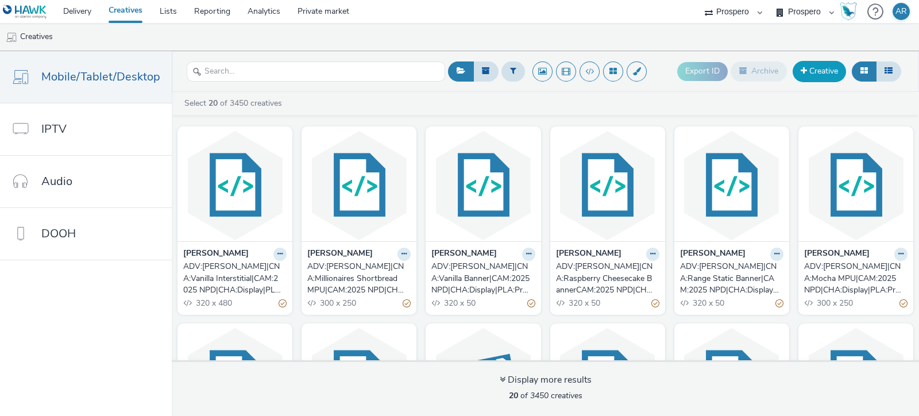
click at [821, 69] on link "Creative" at bounding box center [819, 71] width 53 height 21
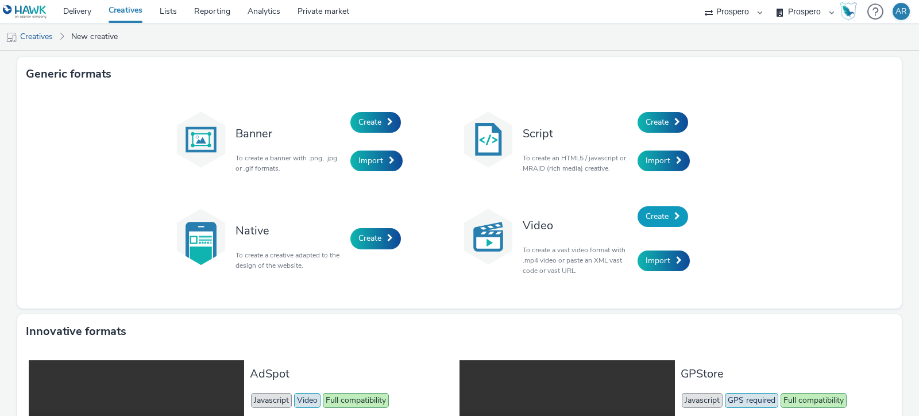
click at [653, 216] on span "Create" at bounding box center [657, 216] width 23 height 11
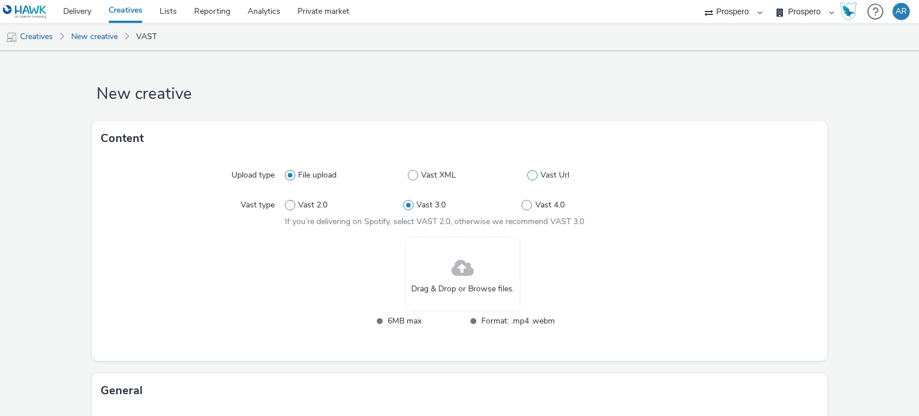
click at [527, 176] on span at bounding box center [532, 175] width 10 height 10
click at [527, 176] on input "Vast Url" at bounding box center [530, 175] width 7 height 7
radio input "false"
radio input "true"
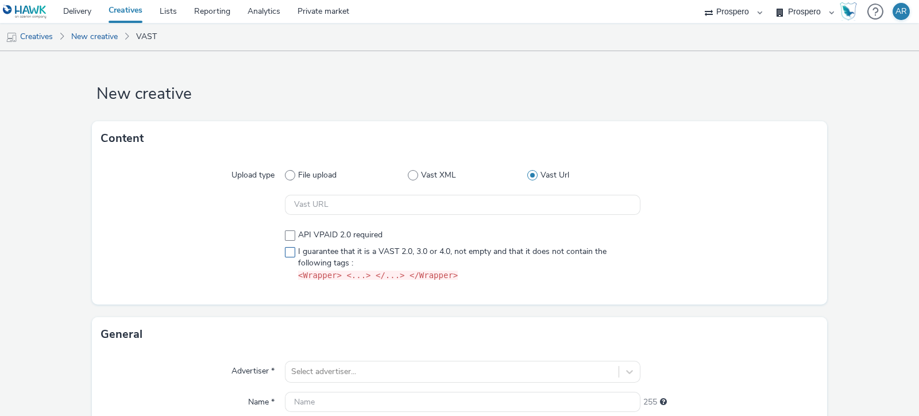
click at [287, 259] on label "I guarantee that it is a VAST 2.0, 3.0 or 4.0, not empty and that it does not c…" at bounding box center [463, 264] width 356 height 36
checkbox input "true"
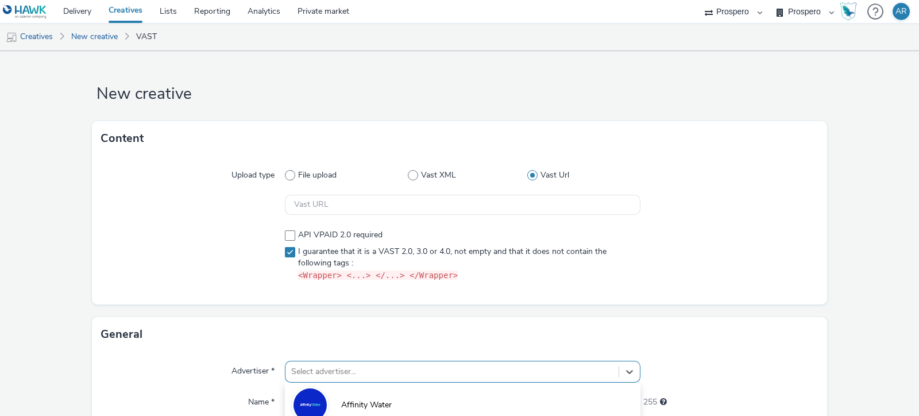
click at [346, 376] on form "New creative Content Upload type File upload Vast XML Vast Url API VPAID 2.0 re…" at bounding box center [459, 345] width 919 height 588
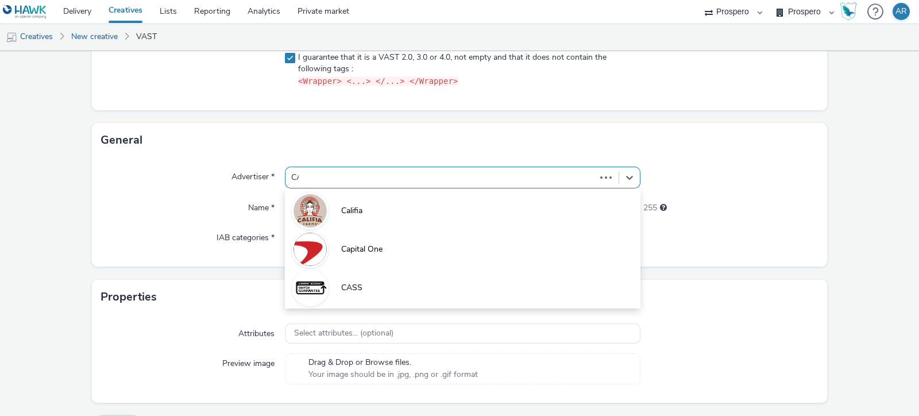
type input "CAS"
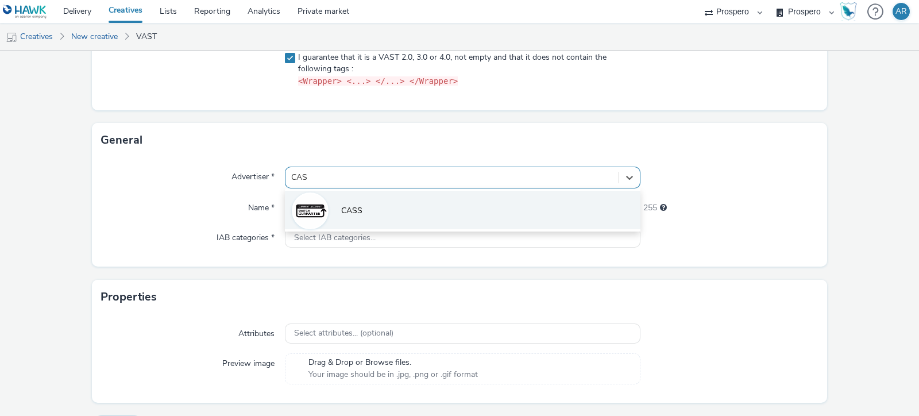
click at [391, 217] on li "CASS" at bounding box center [463, 210] width 356 height 38
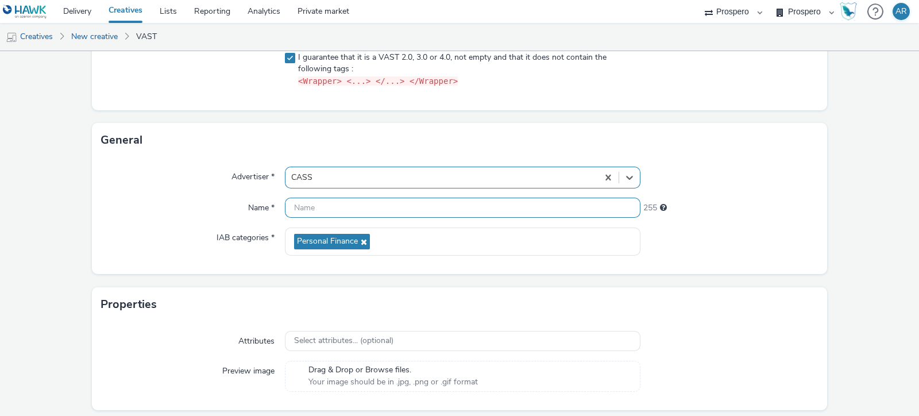
click at [354, 205] on input "text" at bounding box center [463, 208] width 356 height 20
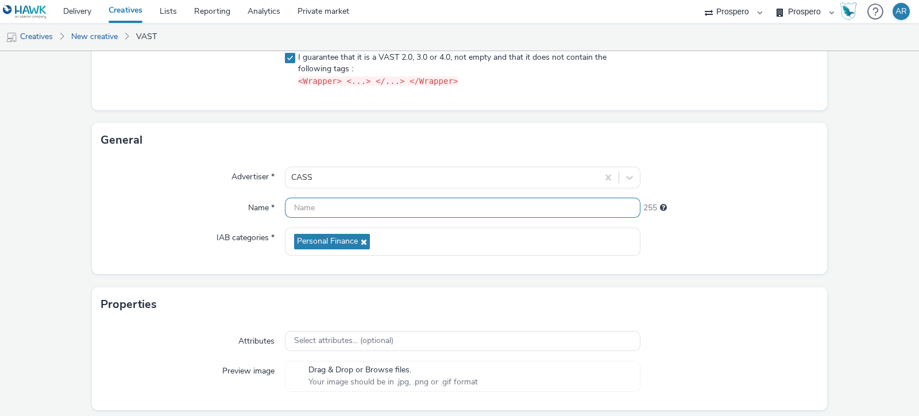
paste input "ADV:CASS|CAM:H2 [DATE]-Nov|CHA:Video|PLA:Prospero|INV:GumGum|TEC:N/A|PHA:H2|OBJ…"
click at [472, 208] on input "ADV:CASS|CAM:H2 [DATE]-Nov|CHA:Video|PLA:Prospero|INV:GumGum|TEC:N/A|PHA:H2|OBJ…" at bounding box center [463, 208] width 356 height 20
click at [290, 202] on input "ADV:CASS|CAM:H2 [DATE]-Nov|CHA:Video|PLA:Prospero|TEC:N/A|PHA:H2|OBJ:Awareness|…" at bounding box center [463, 208] width 356 height 20
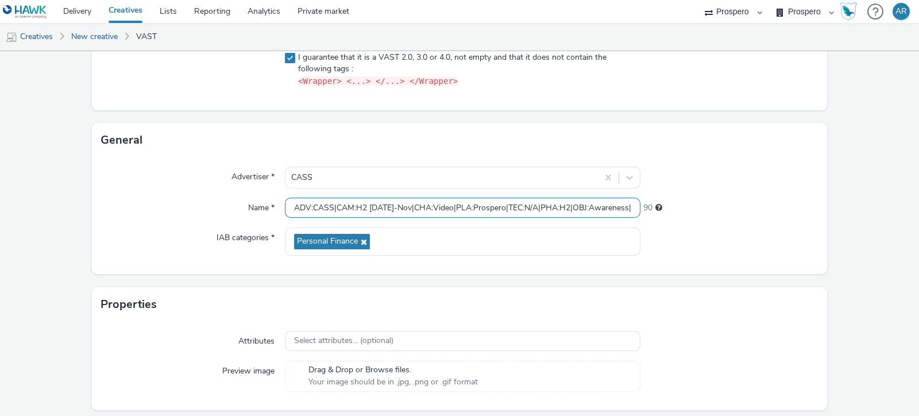
paste input "INV:GumGum|"
click at [503, 206] on input "INV:GumGum|ADV:CASS|CAM:H2 [DATE]-Nov|CHA:Video|PLA:Prospero|TEC:N/A|PHA:H2|OBJ…" at bounding box center [463, 208] width 356 height 20
click at [340, 192] on div "Advertiser * CASS Name * INV:GumGum|ADV:CASS|CAM:H2 [DATE]-Nov|CHA:Video|PLA:Pr…" at bounding box center [459, 215] width 735 height 117
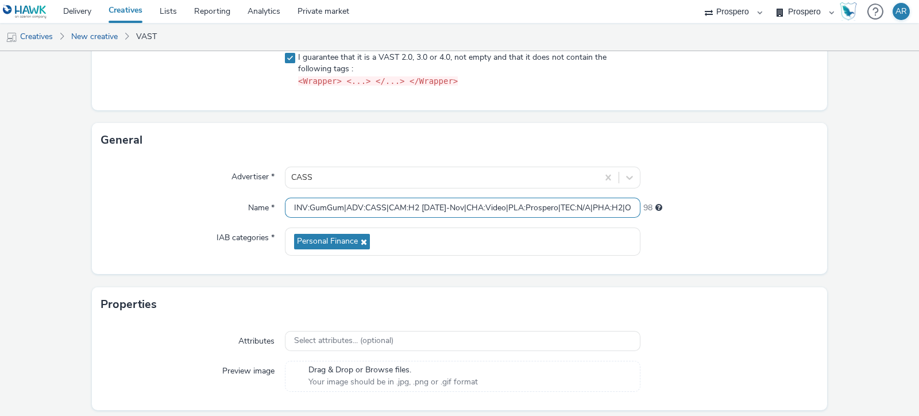
click at [342, 204] on input "INV:GumGum|ADV:CASS|CAM:H2 [DATE]-Nov|CHA:Video|PLA:Prospero|TEC:N/A|PHA:H2|OBJ…" at bounding box center [463, 208] width 356 height 20
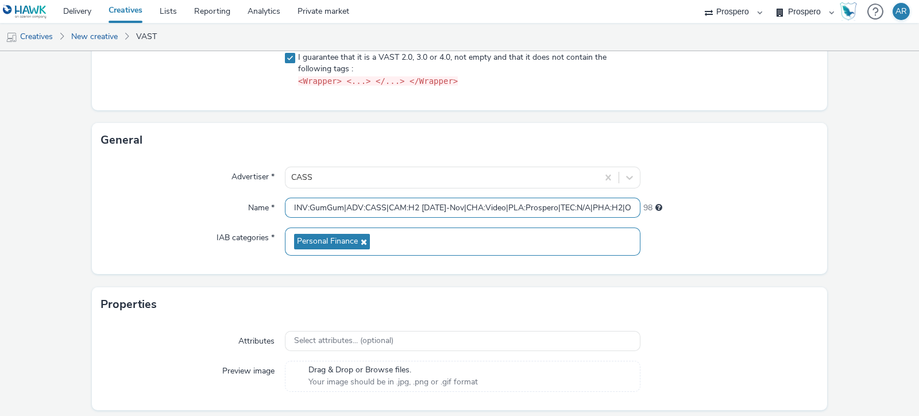
paste input "UD:Contextual OLV|A"
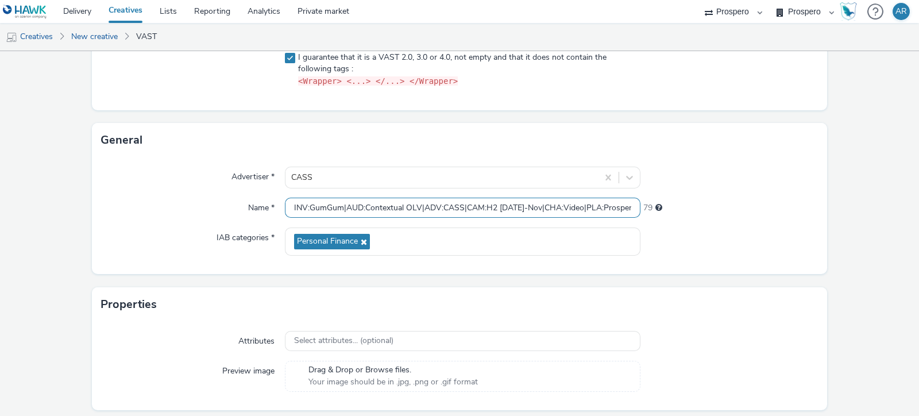
type input "INV:GumGum|AUD:Contextual OLV|ADV:CASS|CAM:H2 [DATE]-Nov|CHA:Video|PLA:Prospero…"
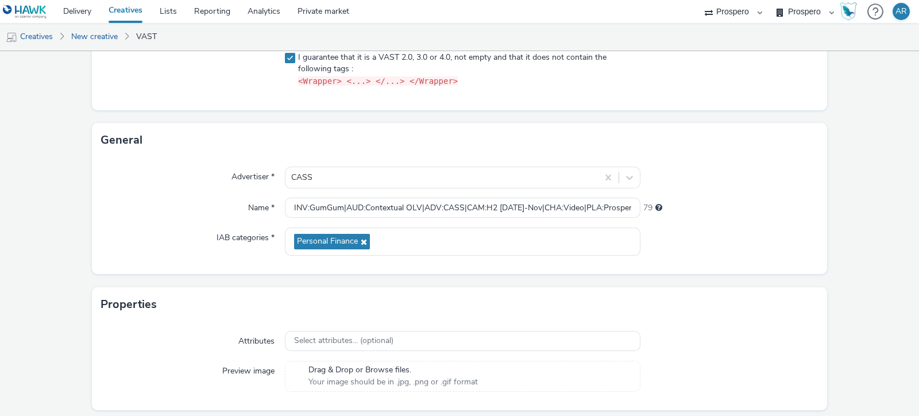
click at [845, 261] on form "New creative Content Upload type File upload Vast XML Vast Url API VPAID 2.0 re…" at bounding box center [459, 155] width 919 height 596
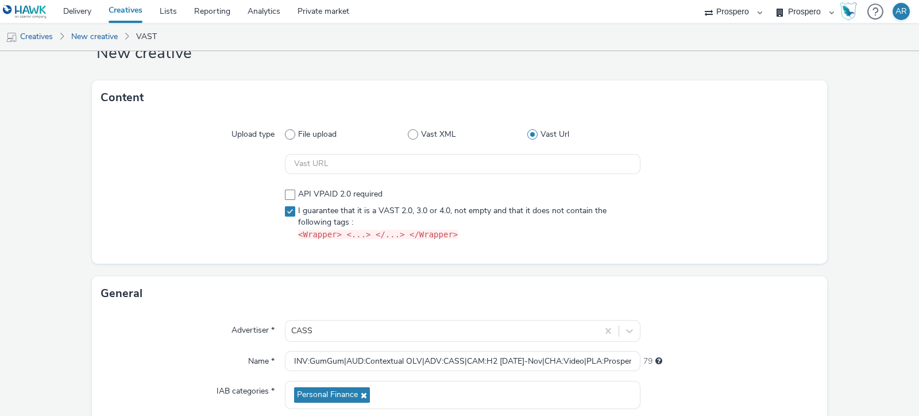
scroll to position [37, 0]
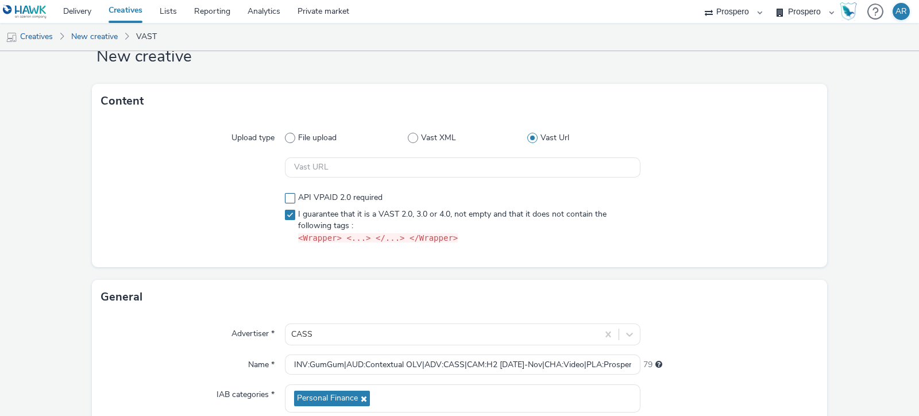
click at [290, 198] on span at bounding box center [290, 198] width 10 height 10
checkbox input "true"
click at [322, 168] on input "text" at bounding box center [463, 167] width 356 height 20
paste input "https://[DOMAIN_NAME]/ddm/pfadx/N5573.2095505TABMO/B33999202.428776420;sz=0x0;d…"
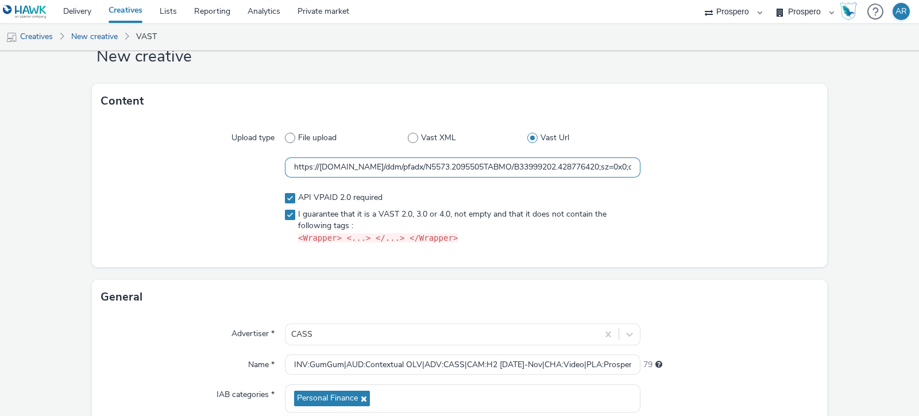
scroll to position [0, 2790]
type input "https://[DOMAIN_NAME]/ddm/pfadx/N5573.2095505TABMO/B33999202.428776420;sz=0x0;d…"
click at [287, 214] on span at bounding box center [290, 215] width 10 height 10
click at [874, 245] on form "New creative Content Upload type File upload Vast XML Vast Url https://[DOMAIN_…" at bounding box center [459, 312] width 919 height 596
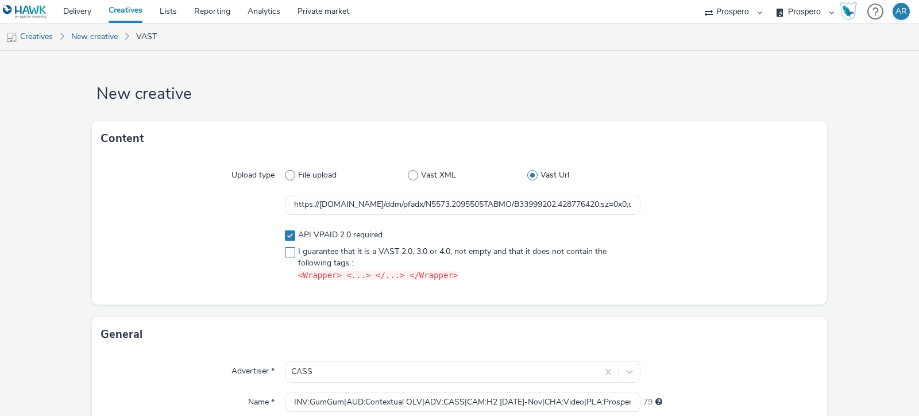
click at [289, 255] on span at bounding box center [290, 252] width 10 height 10
checkbox input "true"
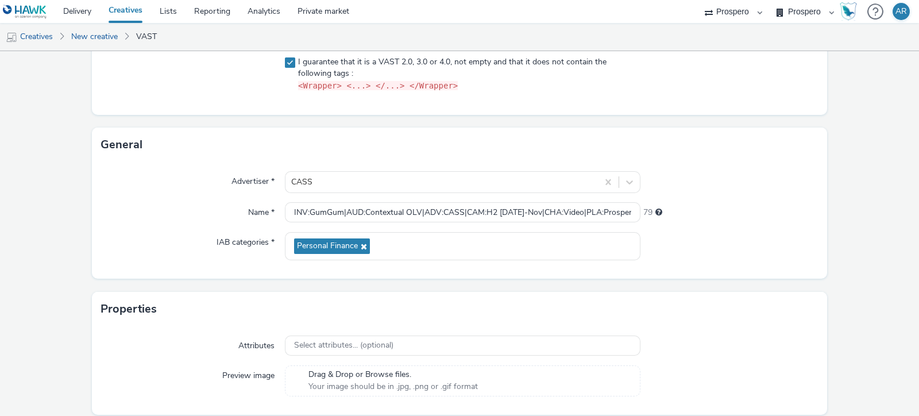
scroll to position [229, 0]
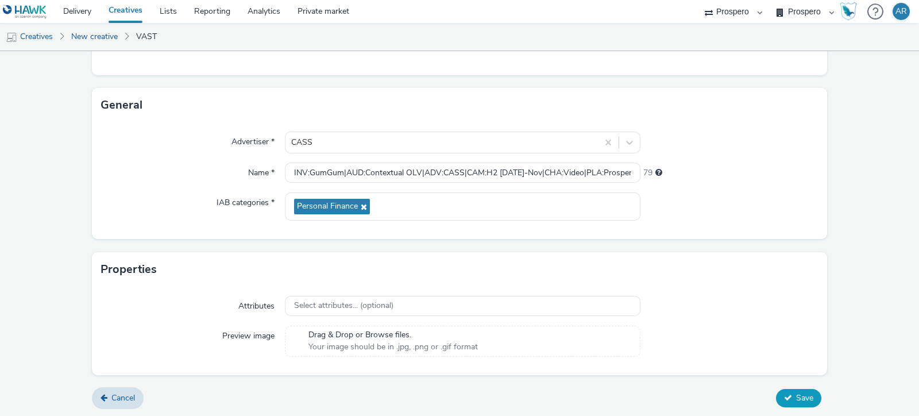
click at [783, 393] on button "Save" at bounding box center [798, 398] width 45 height 18
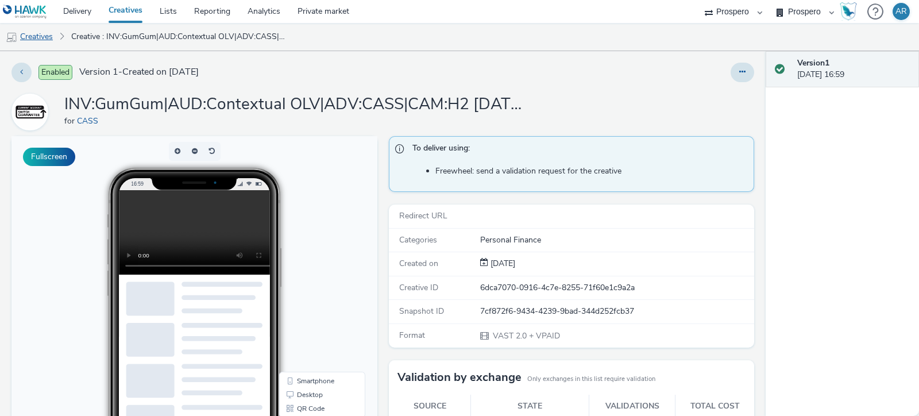
click at [41, 34] on link "Creatives" at bounding box center [29, 37] width 59 height 28
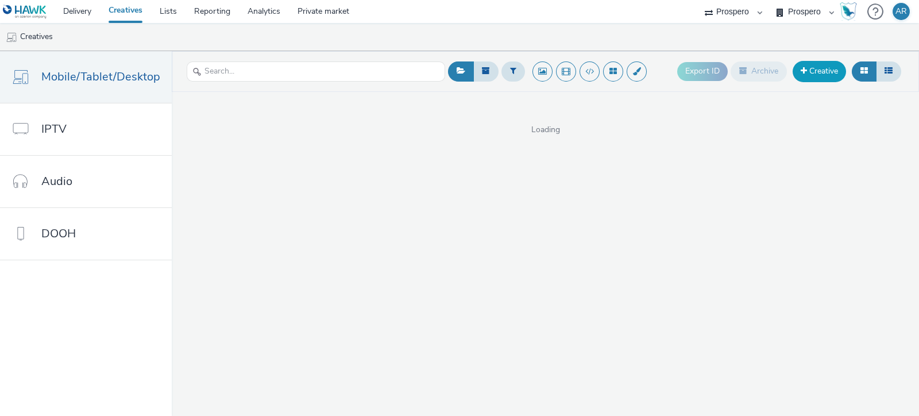
click at [821, 74] on link "Creative" at bounding box center [819, 71] width 53 height 21
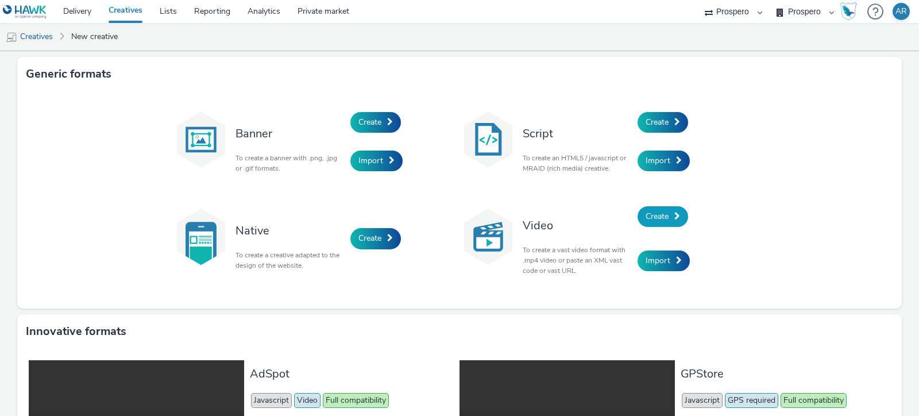
click at [654, 213] on span "Create" at bounding box center [657, 216] width 23 height 11
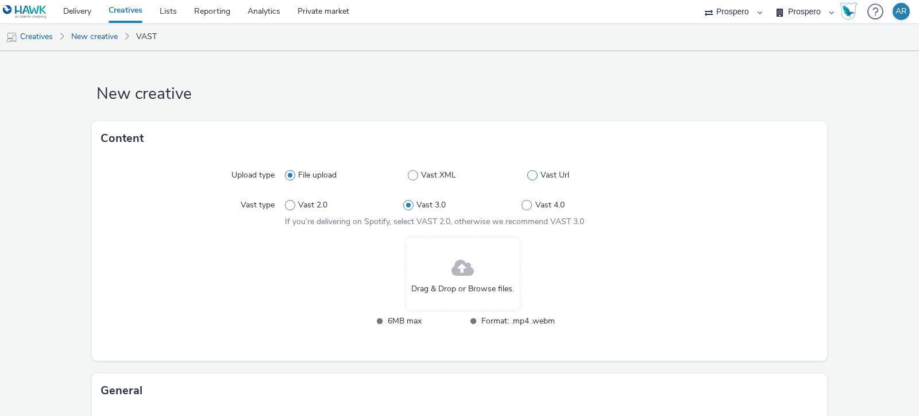
click at [527, 173] on span at bounding box center [532, 175] width 10 height 10
click at [527, 173] on input "Vast Url" at bounding box center [530, 175] width 7 height 7
radio input "false"
radio input "true"
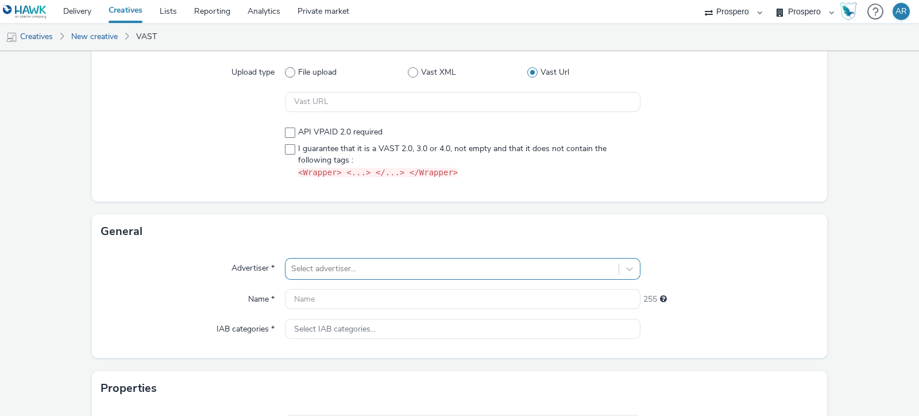
click at [341, 265] on div "Select advertiser..." at bounding box center [463, 269] width 356 height 22
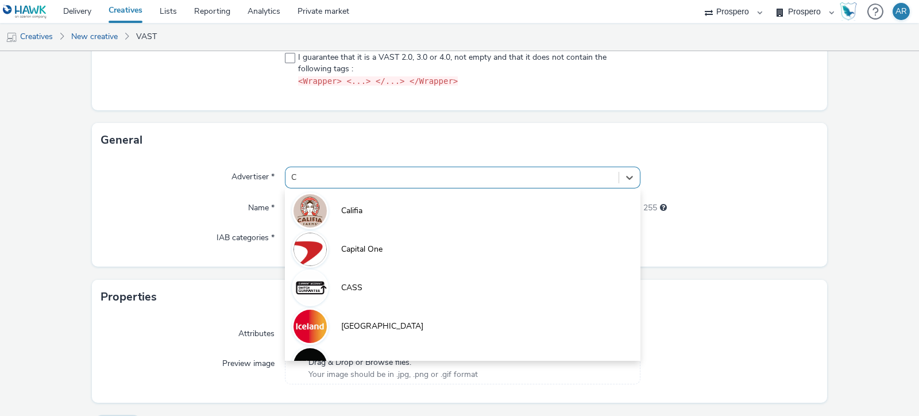
type input "CA"
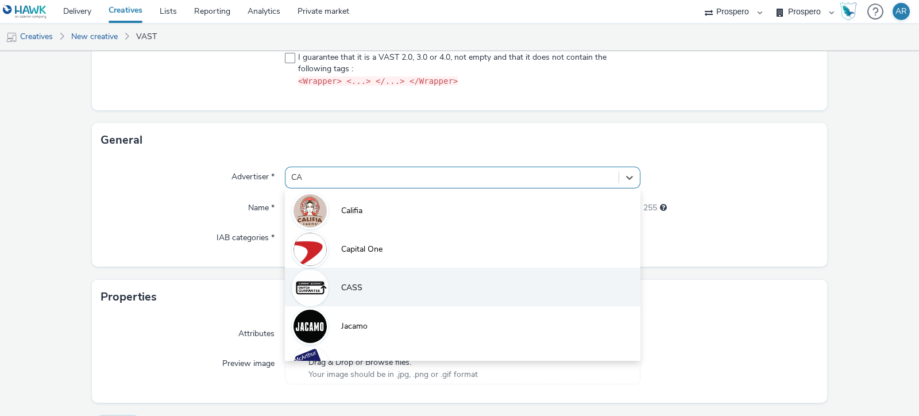
click at [370, 298] on li "CASS" at bounding box center [463, 287] width 356 height 38
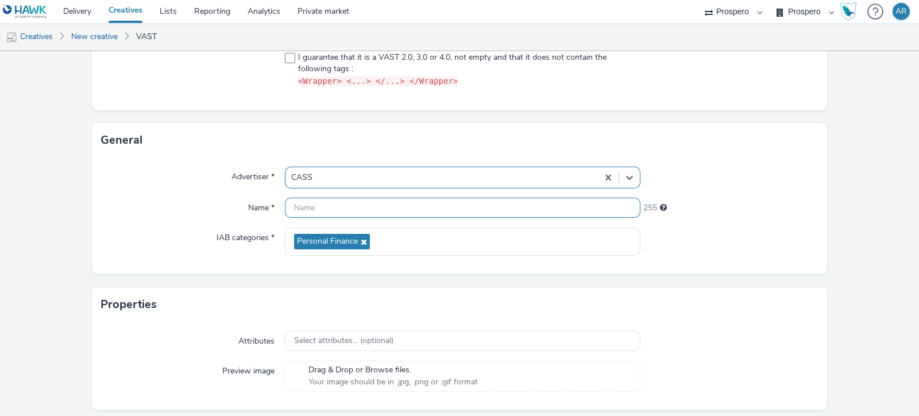
click at [337, 202] on input "text" at bounding box center [463, 208] width 356 height 20
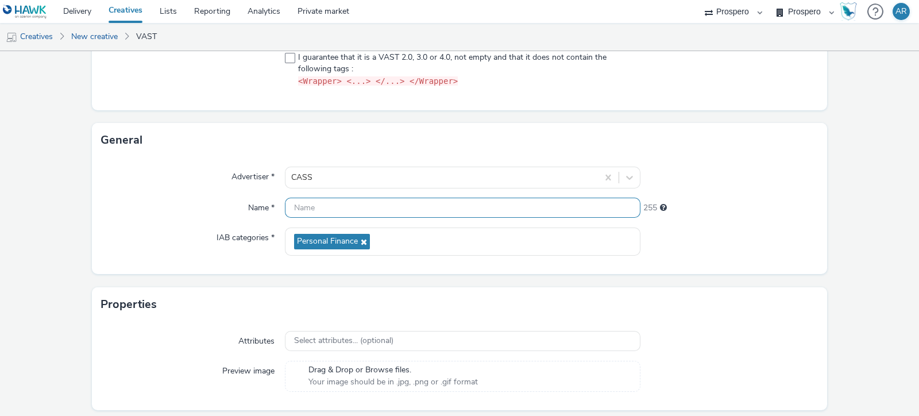
paste input "ADV:CASS|CAM:H2 [DATE]-Nov|CHA:Video|PLA:Prospero|INV:Spotify|TEC:N/A|PHA:H2|OB…"
click at [435, 208] on input "ADV:CASS|CAM:H2 [DATE]-Nov|CHA:Video|PLA:Prospero|INV:Spotify|TEC:N/A|PHA:H2|OB…" at bounding box center [463, 208] width 356 height 20
click at [293, 203] on input "ADV:CASS|CAM:H2 [DATE]-Nov|CHA:Video|PLA:Prospero|TEC:N/A|PHA:H2|OBJ:Awareness|…" at bounding box center [463, 208] width 356 height 20
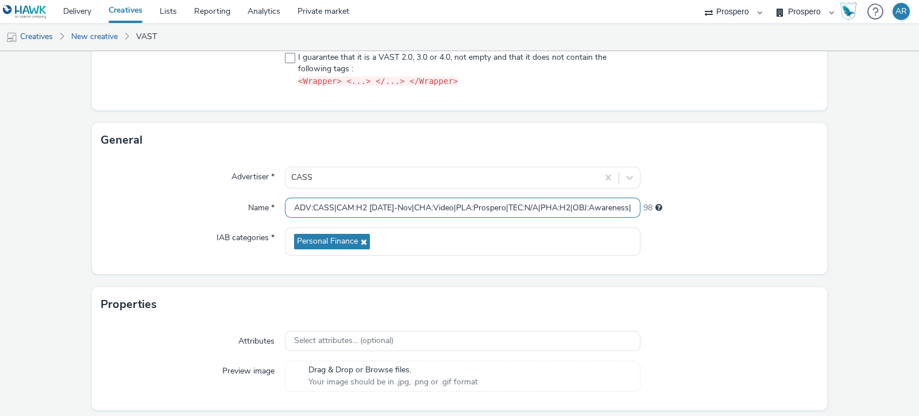
paste input "INV:Spotify|"
click at [523, 206] on input "INV:Spotify|ADV:CASS|CAM:H2 [DATE]-Nov|CHA:Video|PLA:Prospero|TEC:N/A|PHA:H2|OB…" at bounding box center [463, 208] width 356 height 20
click at [334, 208] on input "INV:Spotify|ADV:CASS|CAM:H2 [DATE]-Nov|CHA:Video|PLA:Prospero|TEC:N/A|PHA:H2|OB…" at bounding box center [463, 208] width 356 height 20
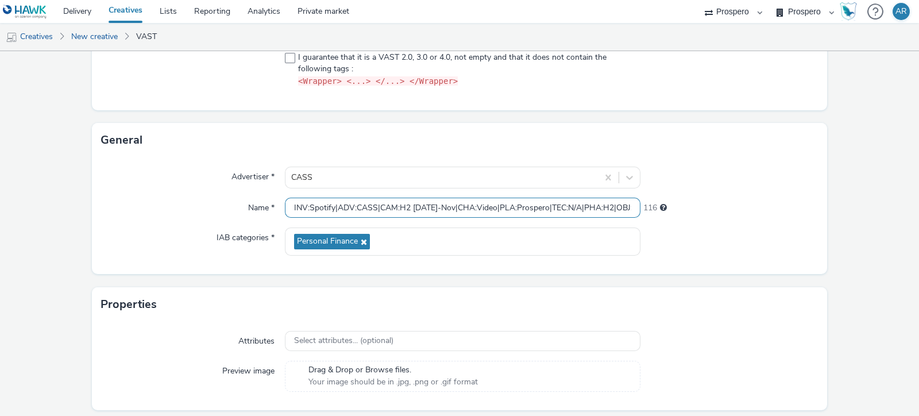
paste input "UD:Video Everywhere Takeover|A"
type input "INV:Spotify|AUD:Video Everywhere Takeover|ADV:CASS|CAM:H2 [DATE]-Nov|CHA:Video|…"
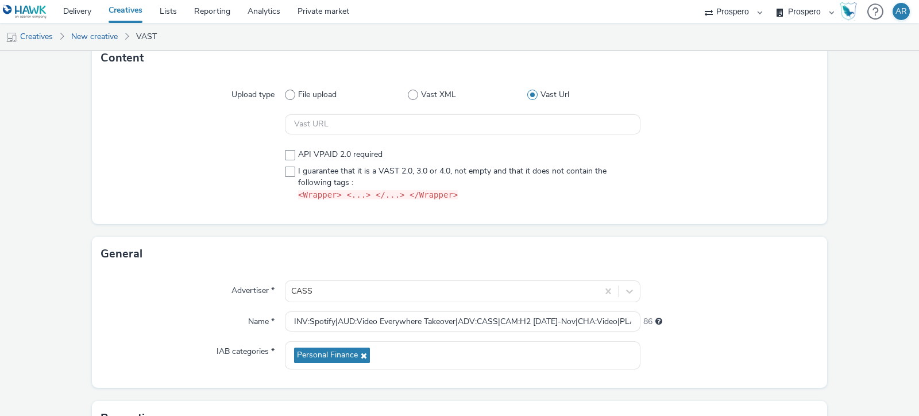
scroll to position [66, 0]
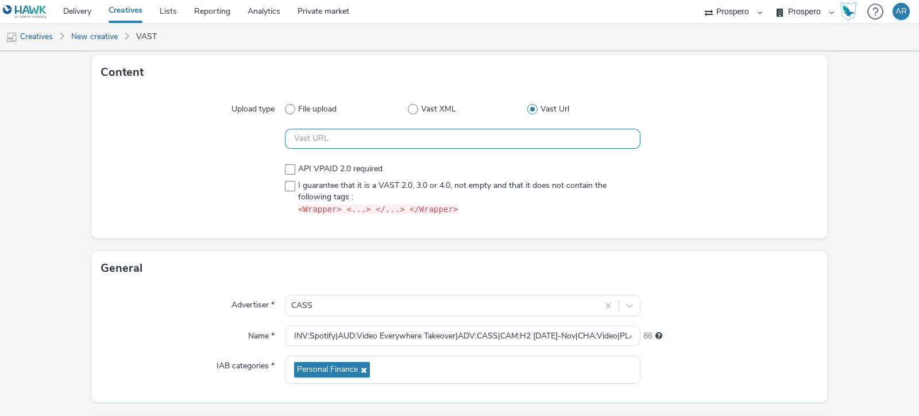
click at [349, 132] on input "text" at bounding box center [463, 139] width 356 height 20
paste input "https://[DOMAIN_NAME]/ddm/pfadx/N5573.2095505TABMO/B33999202.428964968;sz=0x0;d…"
type input "https://[DOMAIN_NAME]/ddm/pfadx/N5573.2095505TABMO/B33999202.428964968;sz=0x0;d…"
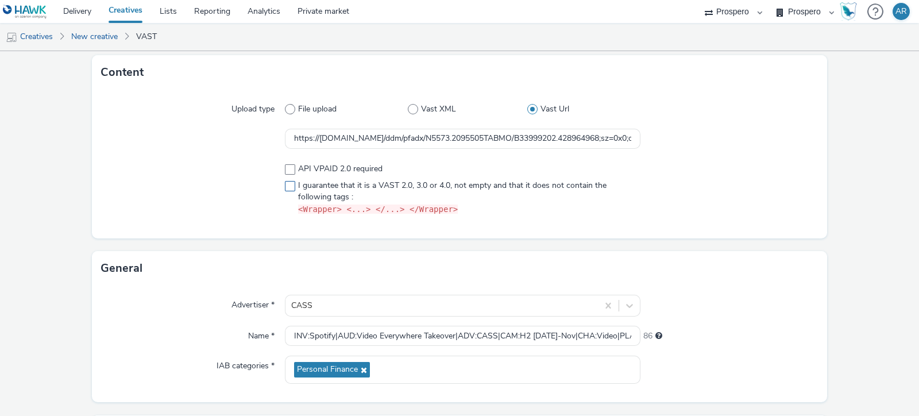
click at [287, 188] on span at bounding box center [290, 186] width 10 height 10
checkbox input "true"
click at [858, 261] on form "New creative Content Upload type File upload Vast XML Vast Url https://[DOMAIN_…" at bounding box center [459, 283] width 919 height 596
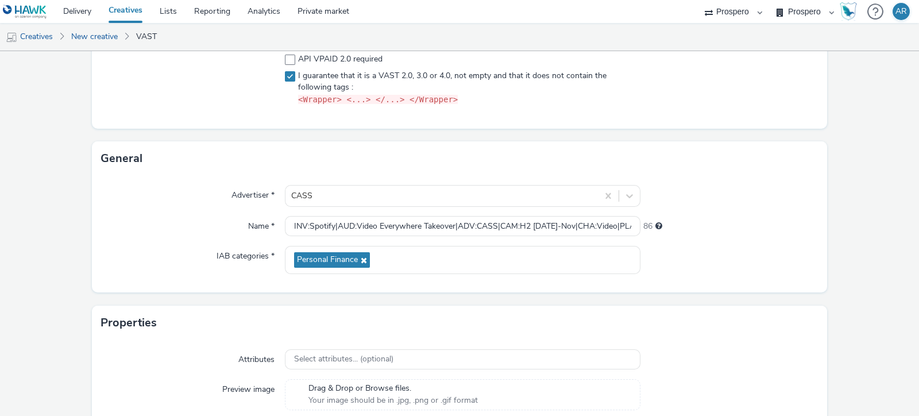
scroll to position [229, 0]
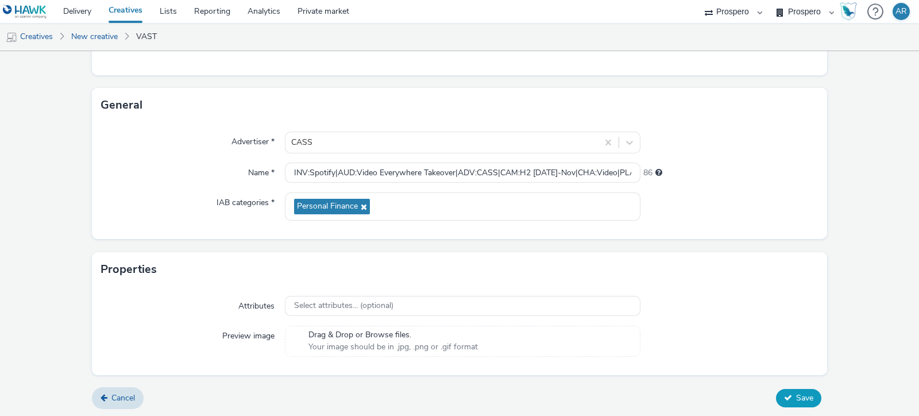
click at [789, 405] on button "Save" at bounding box center [798, 398] width 45 height 18
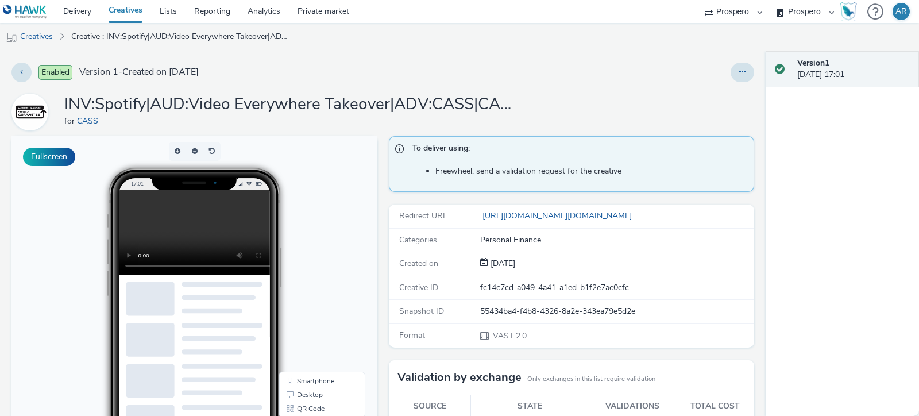
click at [37, 30] on link "Creatives" at bounding box center [29, 37] width 59 height 28
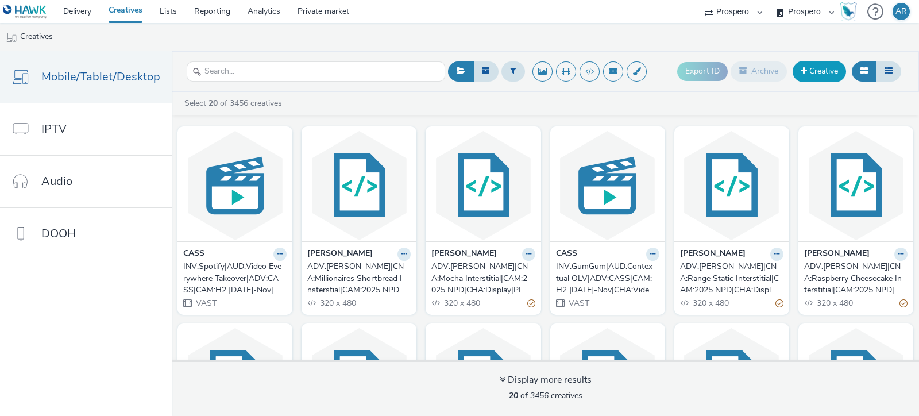
click at [825, 74] on link "Creative" at bounding box center [819, 71] width 53 height 21
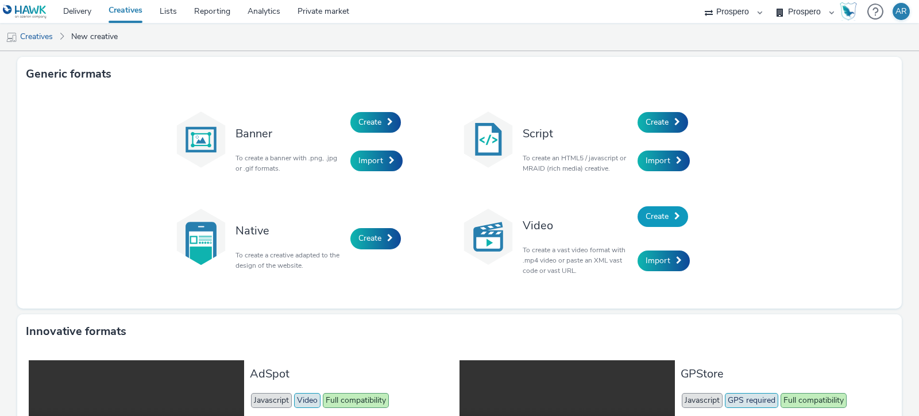
click at [651, 211] on span "Create" at bounding box center [657, 216] width 23 height 11
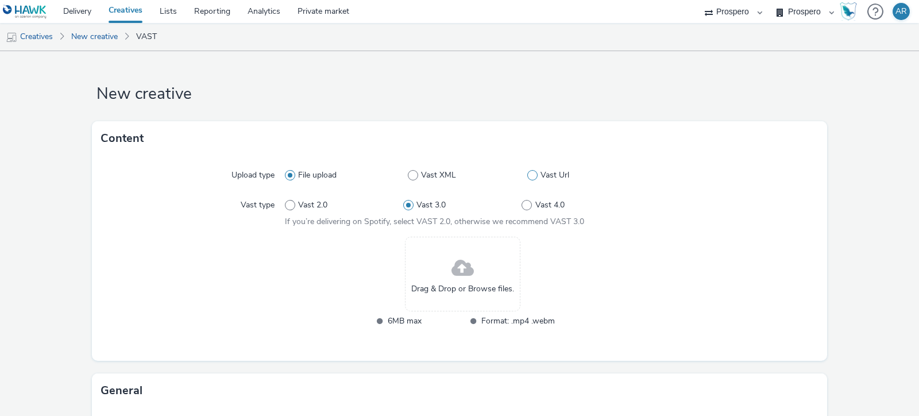
click at [527, 172] on span at bounding box center [532, 175] width 10 height 10
click at [527, 172] on input "Vast Url" at bounding box center [530, 175] width 7 height 7
radio input "false"
radio input "true"
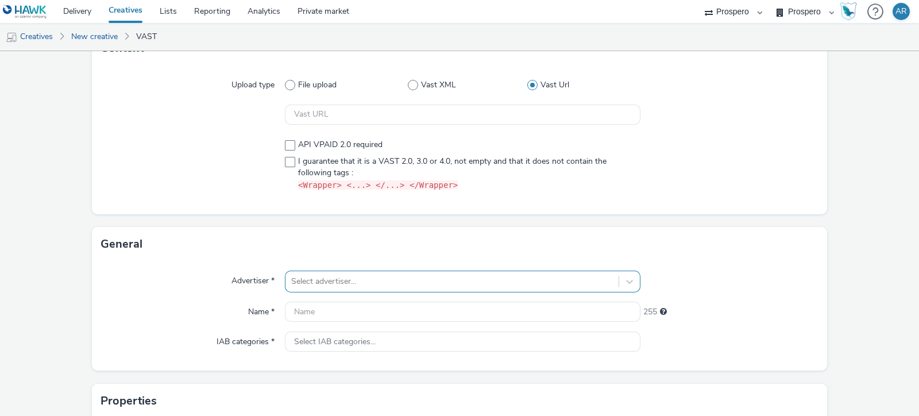
click at [342, 272] on div "Select advertiser..." at bounding box center [463, 282] width 356 height 22
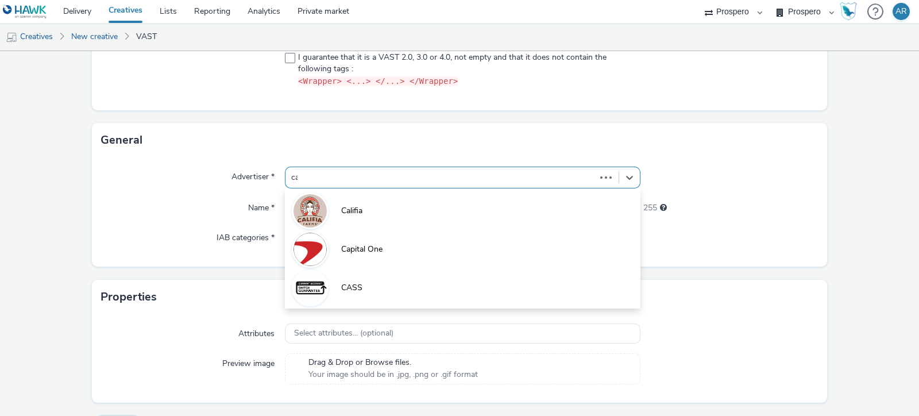
type input "cas"
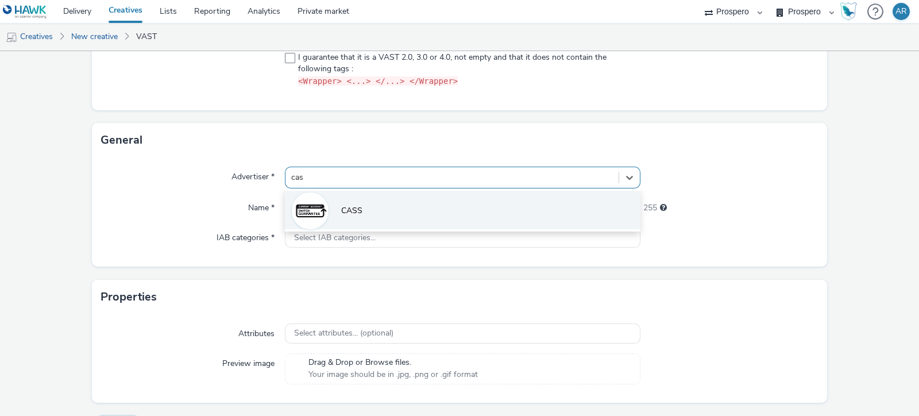
click at [360, 215] on li "CASS" at bounding box center [463, 210] width 356 height 38
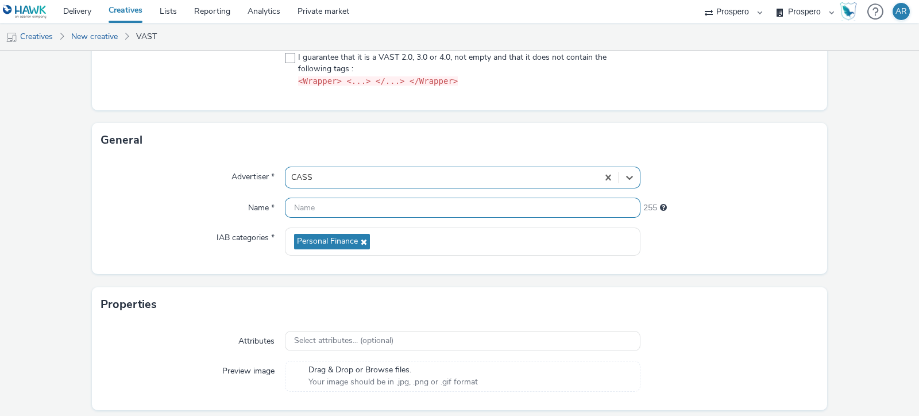
click at [341, 211] on input "text" at bounding box center [463, 208] width 356 height 20
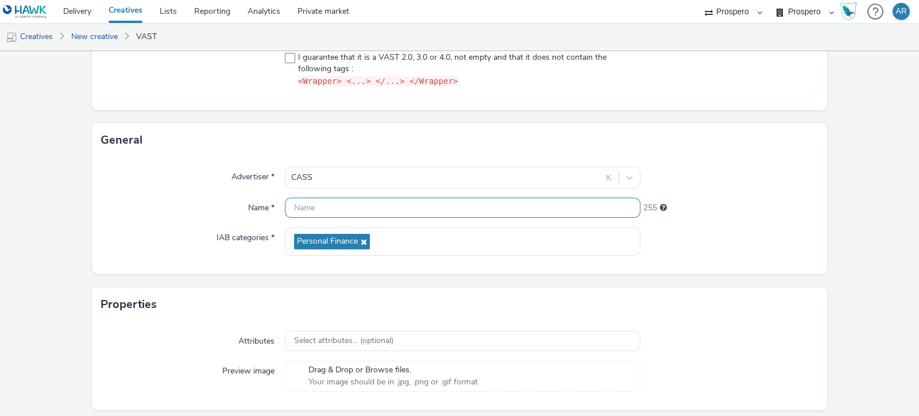
paste input "ADV:CASS|CAM:H2 [DATE]-Nov|CHA:Video|PLA:Prospero|INV:Captify|TEC:N/A|PHA:H2|OB…"
click at [510, 205] on input "ADV:CASS|CAM:H2 [DATE]-Nov|CHA:Video|PLA:Prospero|INV:Captify|TEC:N/A|PHA:H2|OB…" at bounding box center [463, 208] width 356 height 20
click at [291, 202] on input "ADV:CASS|CAM:H2 [DATE]-Nov|CHA:Video|PLA:Prospero|TEC:N/A|PHA:H2|OBJ:Awareness|…" at bounding box center [463, 208] width 356 height 20
paste input "INV:Captify|"
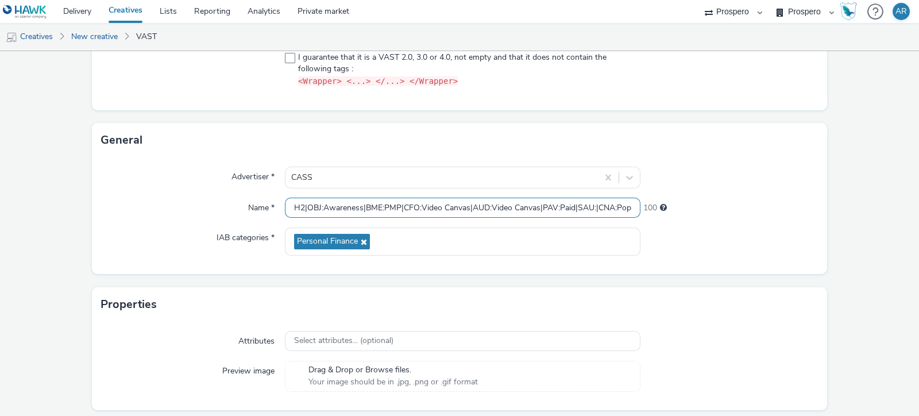
scroll to position [0, 316]
click at [465, 207] on input "INV:Captify|ADV:CASS|CAM:H2 [DATE]-Nov|CHA:Video|PLA:Prospero|TEC:N/A|PHA:H2|OB…" at bounding box center [463, 208] width 356 height 20
click at [336, 206] on input "INV:Captify|ADV:CASS|CAM:H2 [DATE]-Nov|CHA:Video|PLA:Prospero|TEC:N/A|PHA:H2|OB…" at bounding box center [463, 208] width 356 height 20
paste input "AUD:Video Canvas|"
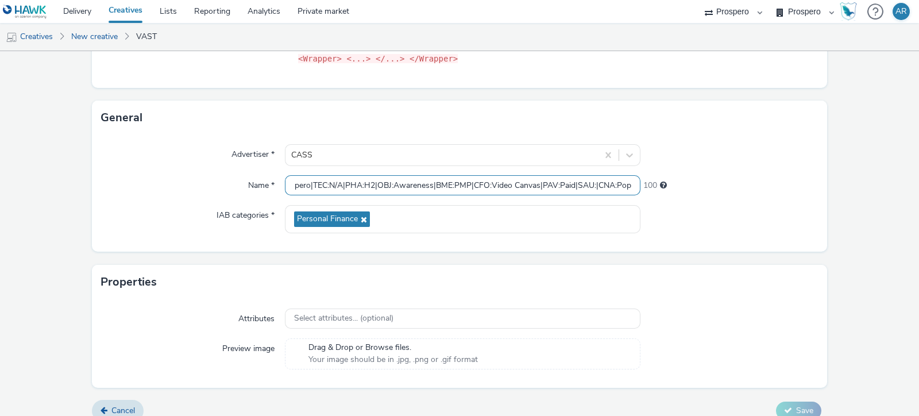
scroll to position [217, 0]
type input "INV:Captify|ADV:CASS|AUD:Video Canvas|CAM:H2 [DATE]-Nov|CHA:Video|PLA:Prospero|…"
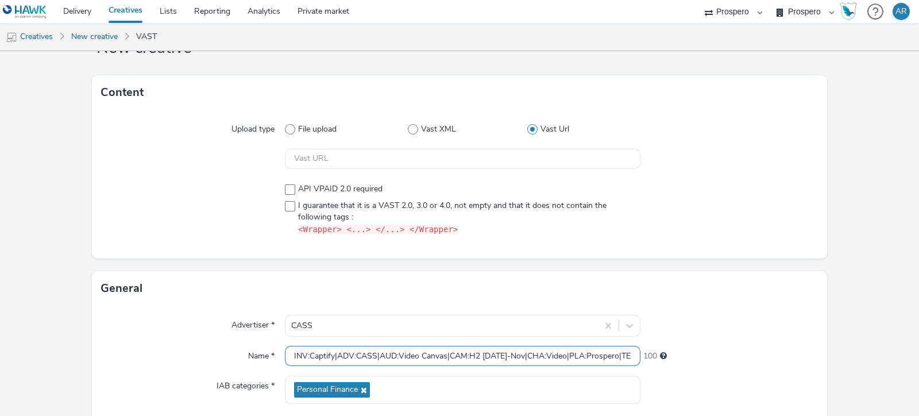
scroll to position [45, 0]
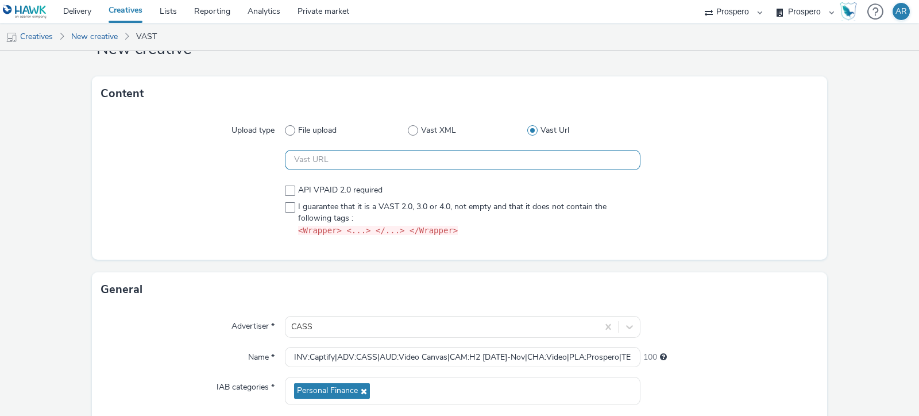
click at [352, 153] on input "text" at bounding box center [463, 160] width 356 height 20
paste input "https://[DOMAIN_NAME]/ddm/pfadx/N5573.2095505TABMO/B33999202.428977565;sz=0x0;o…"
type input "https://[DOMAIN_NAME]/ddm/pfadx/N5573.2095505TABMO/B33999202.428977565;sz=0x0;o…"
click at [290, 205] on span at bounding box center [290, 207] width 10 height 10
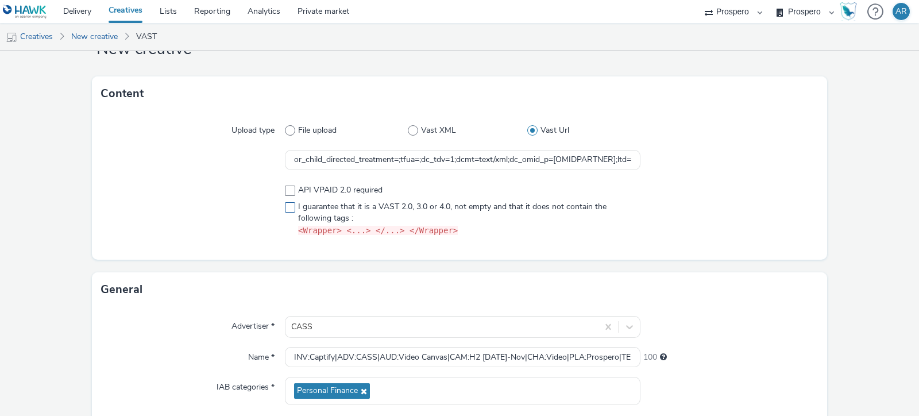
checkbox input "true"
click at [870, 215] on form "New creative Content Upload type File upload Vast XML Vast Url https://[DOMAIN_…" at bounding box center [459, 304] width 919 height 596
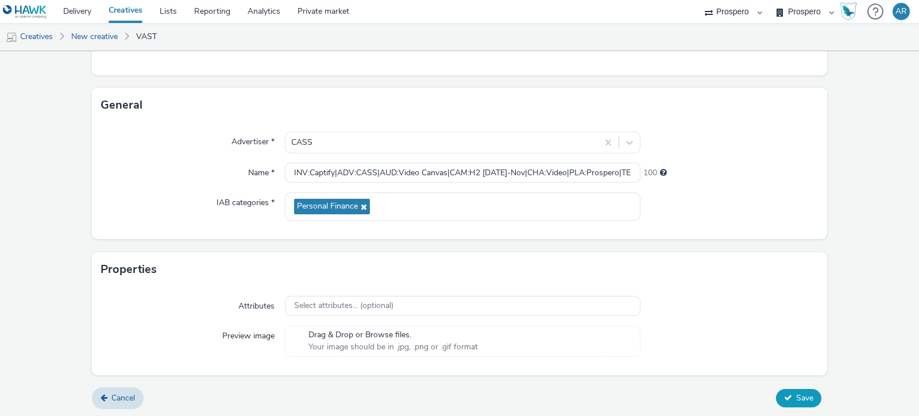
click at [796, 394] on span "Save" at bounding box center [804, 397] width 17 height 11
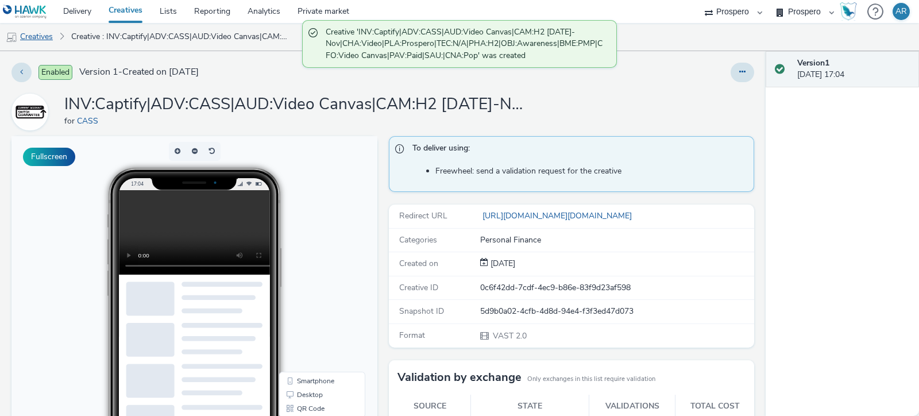
click at [38, 36] on link "Creatives" at bounding box center [29, 37] width 59 height 28
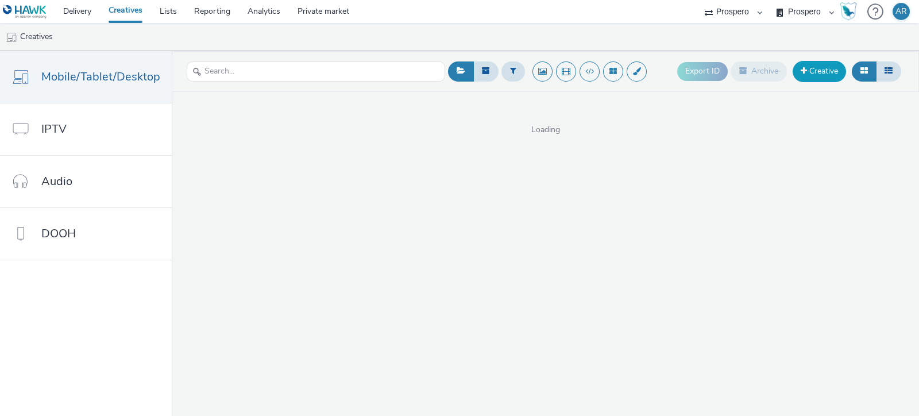
click at [807, 70] on span at bounding box center [804, 71] width 6 height 8
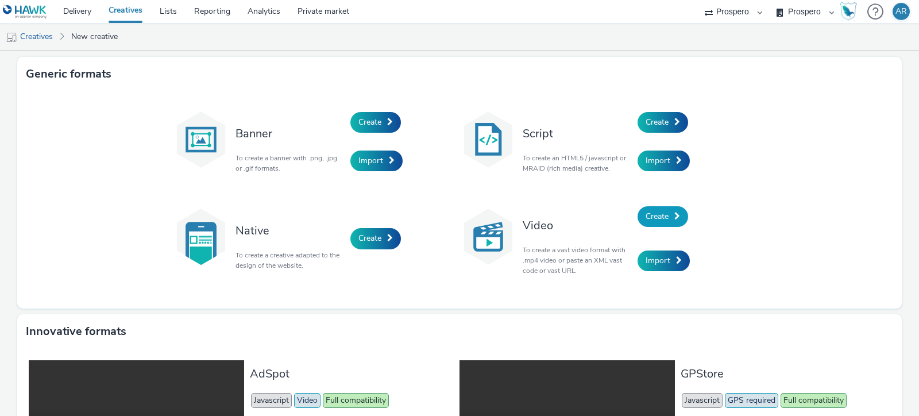
click at [652, 220] on span "Create" at bounding box center [657, 216] width 23 height 11
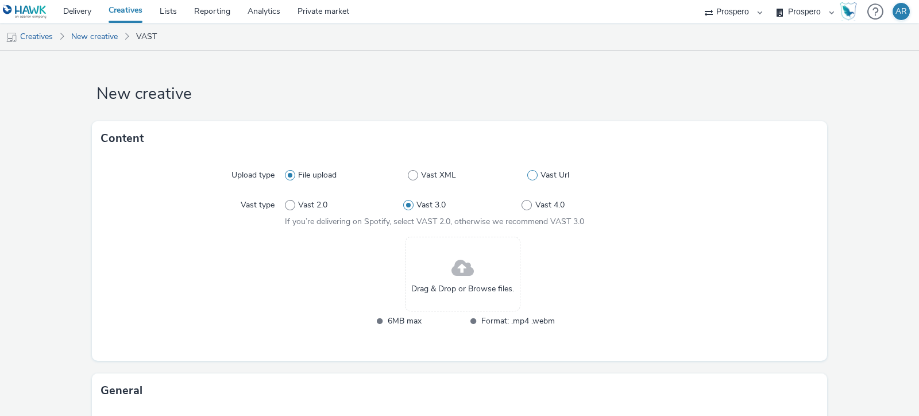
click at [527, 172] on span at bounding box center [532, 175] width 10 height 10
click at [527, 172] on input "Vast Url" at bounding box center [530, 175] width 7 height 7
radio input "false"
radio input "true"
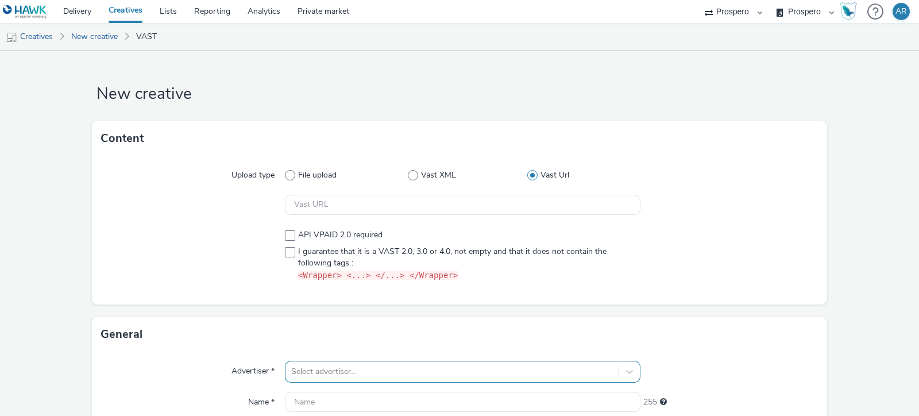
click at [320, 375] on form "New creative Content Upload type File upload Vast XML Vast Url API VPAID 2.0 re…" at bounding box center [459, 345] width 919 height 588
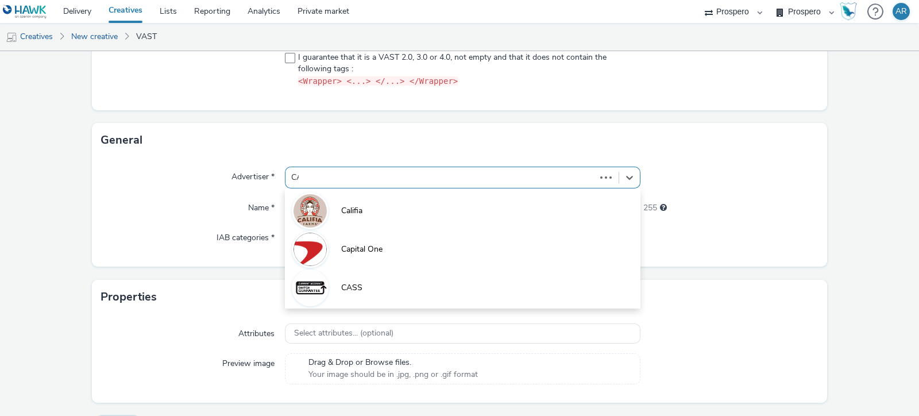
type input "CAS"
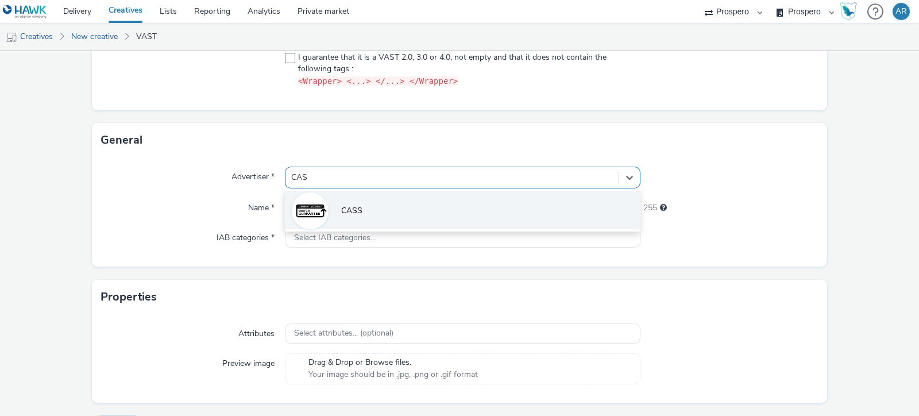
click at [385, 219] on li "CASS" at bounding box center [463, 210] width 356 height 38
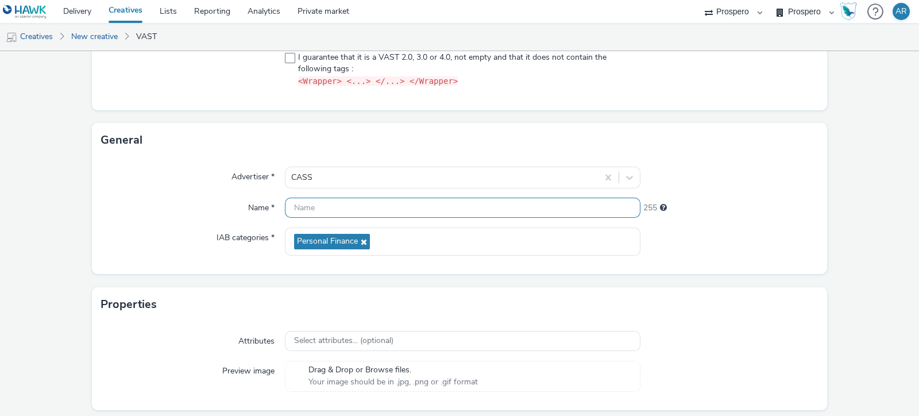
click at [467, 211] on input "text" at bounding box center [463, 208] width 356 height 20
paste input "ADV:CASS|CAM:H2 [DATE]-Nov|CHA:Video|PLA:Prospero|INV:Captify|TEC:N/A|PHA:H2|OB…"
click at [486, 211] on input "ADV:CASS|CAM:H2 [DATE]-Nov|CHA:Video|PLA:Prospero|INV:Captify|TEC:N/A|PHA:H2|OB…" at bounding box center [463, 208] width 356 height 20
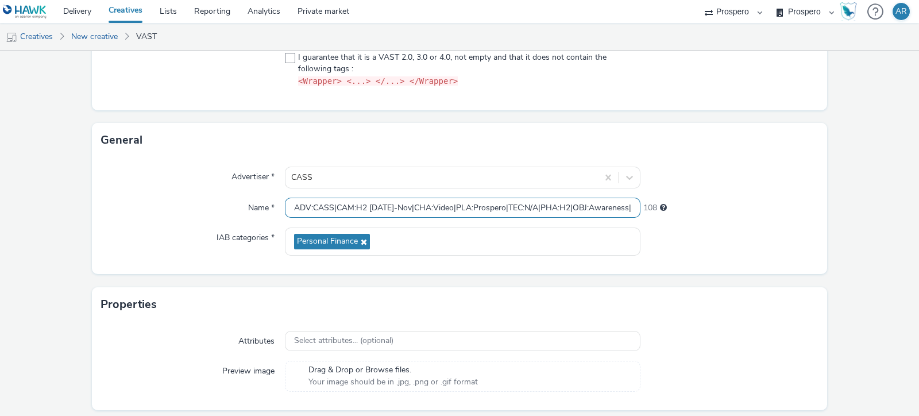
click at [288, 204] on input "ADV:CASS|CAM:H2 [DATE]-Nov|CHA:Video|PLA:Prospero|TEC:N/A|PHA:H2|OBJ:Awareness|…" at bounding box center [463, 208] width 356 height 20
paste input "INV:Captify|"
click at [474, 207] on input "INV:Captify|ADV:CASS|CAM:H2 [DATE]-Nov|CHA:Video|PLA:Prospero|TEC:N/A|PHA:H2|OB…" at bounding box center [463, 208] width 356 height 20
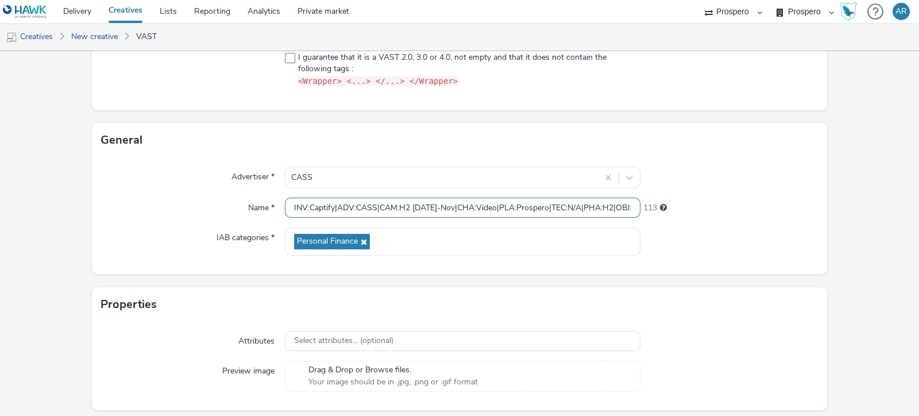
click at [335, 209] on input "INV:Captify|ADV:CASS|CAM:H2 [DATE]-Nov|CHA:Video|PLA:Prospero|TEC:N/A|PHA:H2|OB…" at bounding box center [463, 208] width 356 height 20
paste input "UD:Video Canvas|A"
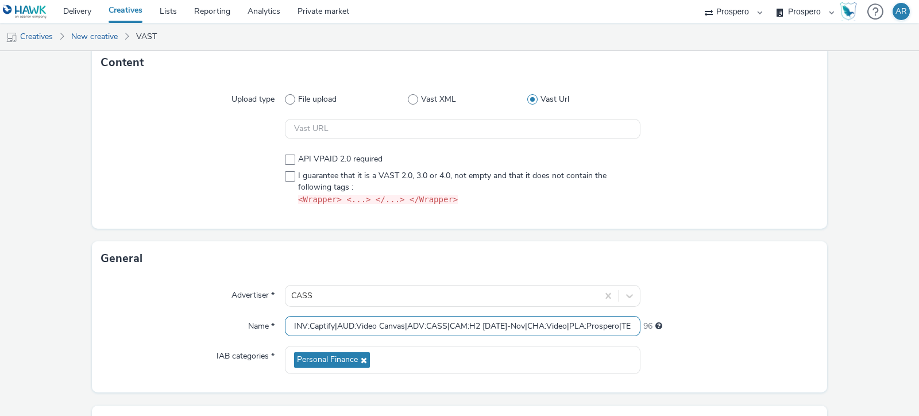
scroll to position [66, 0]
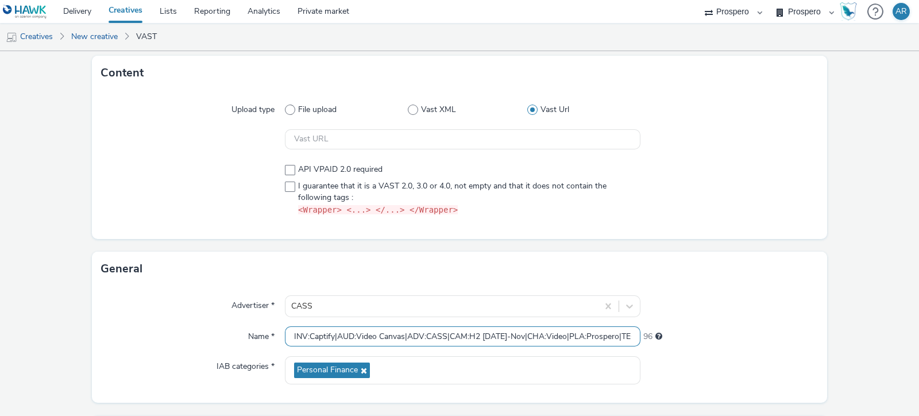
type input "INV:Captify|AUD:Video Canvas|ADV:CASS|CAM:H2 [DATE]-Nov|CHA:Video|PLA:Prospero|…"
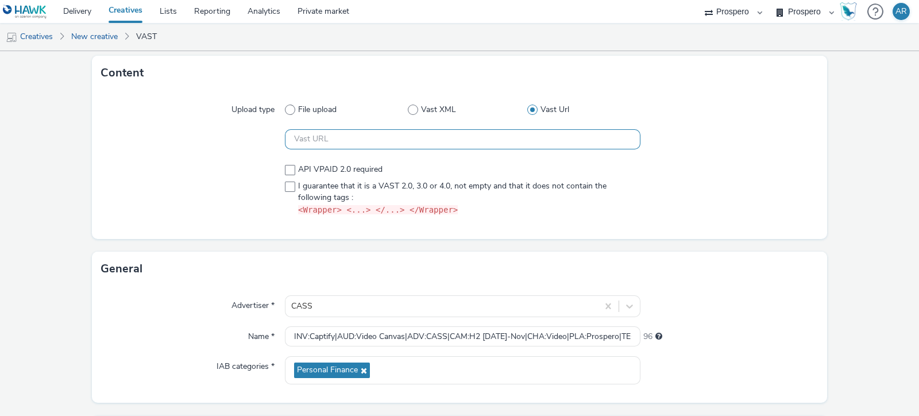
click at [363, 141] on input "text" at bounding box center [463, 139] width 356 height 20
paste input "https://[DOMAIN_NAME]/ddm/pfadx/N5573.2095505TABMO/B33999202.429166263;sz=0x0;o…"
type input "https://[DOMAIN_NAME]/ddm/pfadx/N5573.2095505TABMO/B33999202.429166263;sz=0x0;o…"
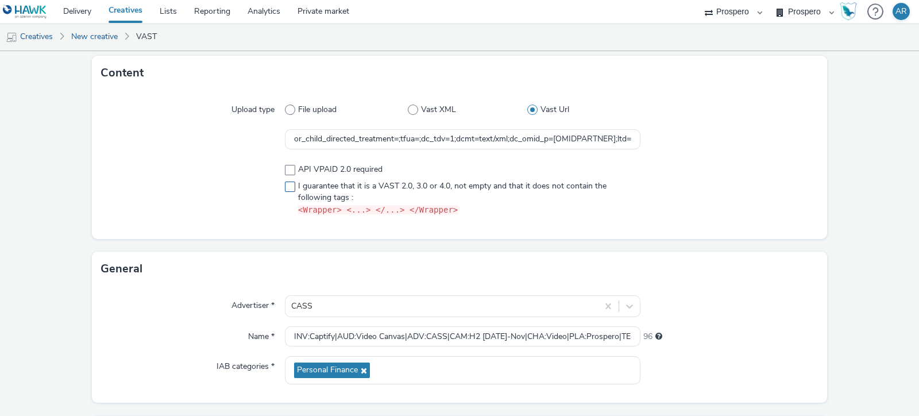
click at [298, 185] on span "I guarantee that it is a VAST 2.0, 3.0 or 4.0, not empty and that it does not c…" at bounding box center [466, 198] width 336 height 36
checkbox input "true"
click at [286, 172] on span at bounding box center [290, 170] width 10 height 10
checkbox input "true"
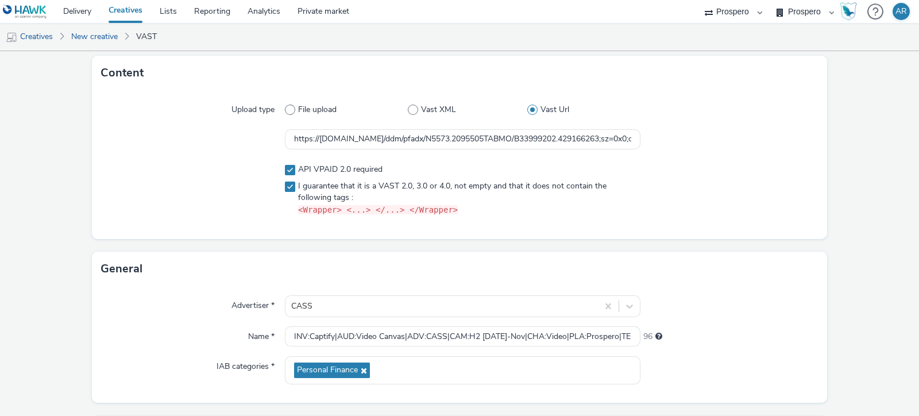
click at [808, 158] on div "Upload type File upload Vast XML Vast Url https://[DOMAIN_NAME]/ddm/pfadx/N5573…" at bounding box center [459, 164] width 735 height 149
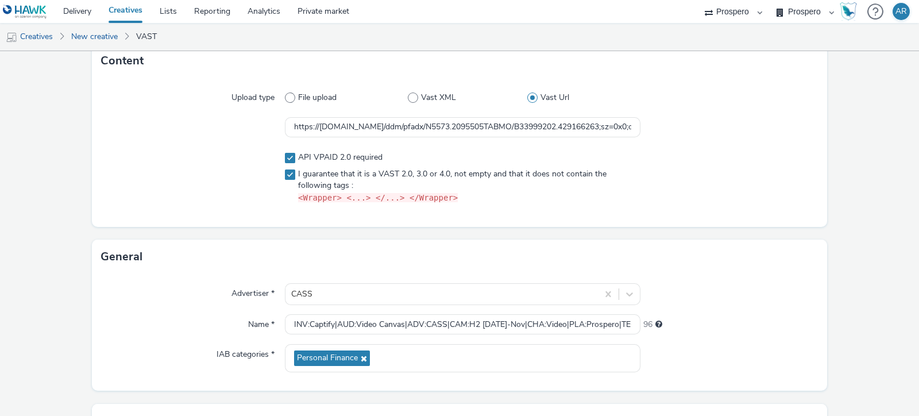
scroll to position [229, 0]
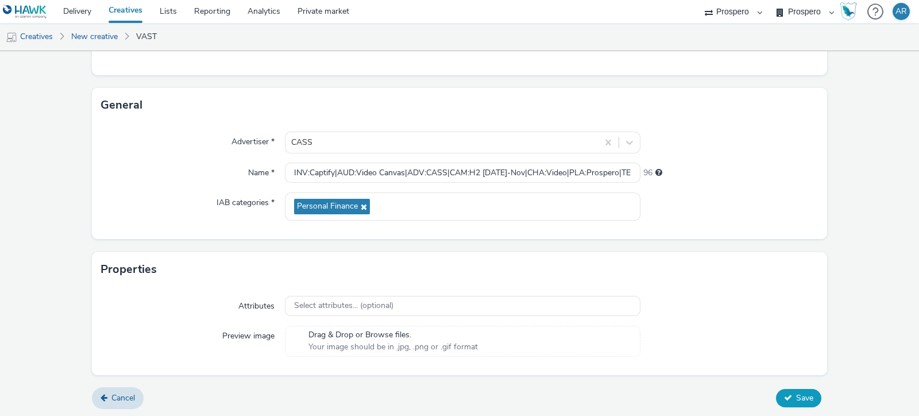
click at [796, 395] on span "Save" at bounding box center [804, 397] width 17 height 11
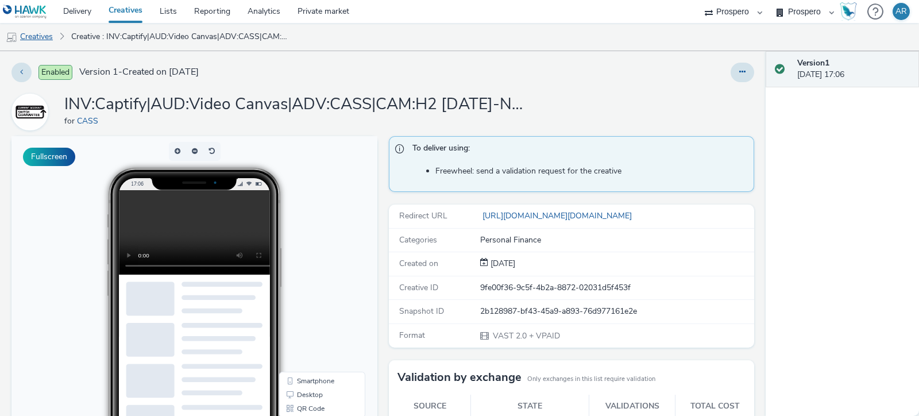
click at [40, 33] on link "Creatives" at bounding box center [29, 37] width 59 height 28
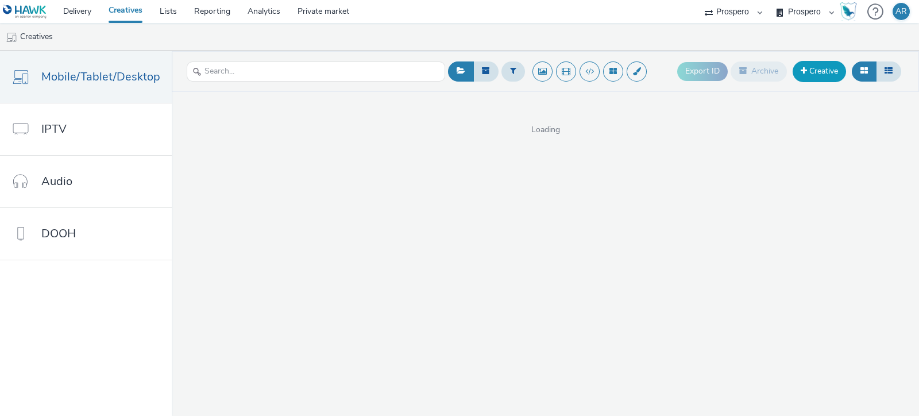
click at [825, 72] on link "Creative" at bounding box center [819, 71] width 53 height 21
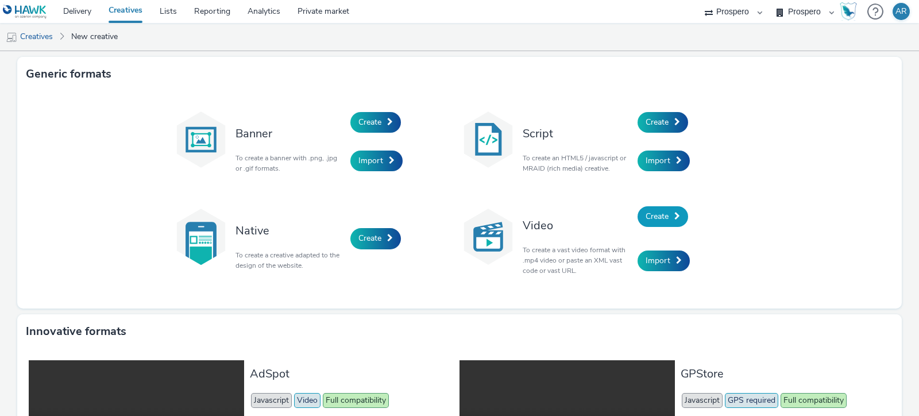
click at [665, 212] on link "Create" at bounding box center [663, 216] width 51 height 21
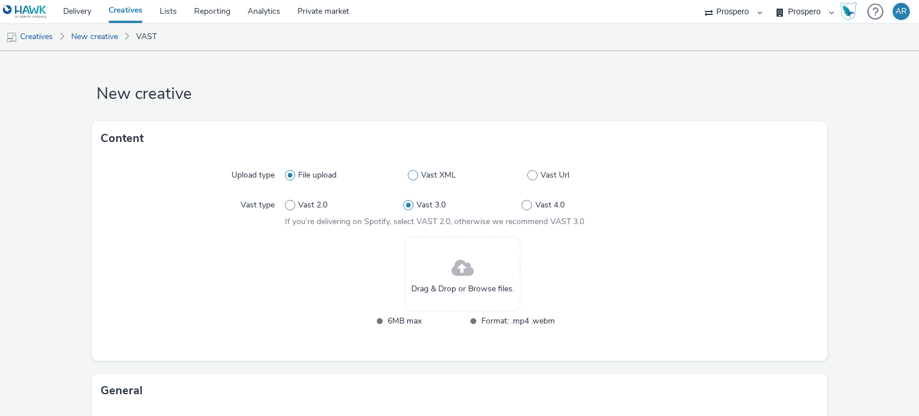
click at [520, 171] on label "Vast XML" at bounding box center [468, 175] width 120 height 11
click at [415, 172] on input "Vast XML" at bounding box center [411, 175] width 7 height 7
radio input "false"
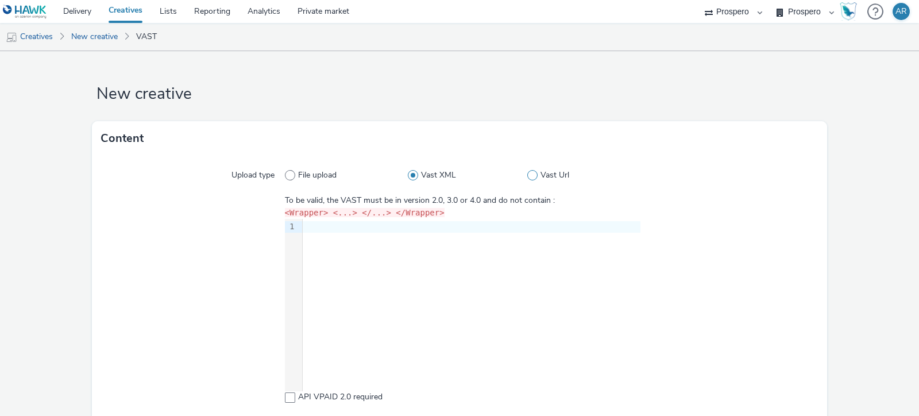
click at [527, 172] on span at bounding box center [532, 175] width 10 height 10
click at [527, 172] on input "Vast Url" at bounding box center [530, 175] width 7 height 7
radio input "false"
radio input "true"
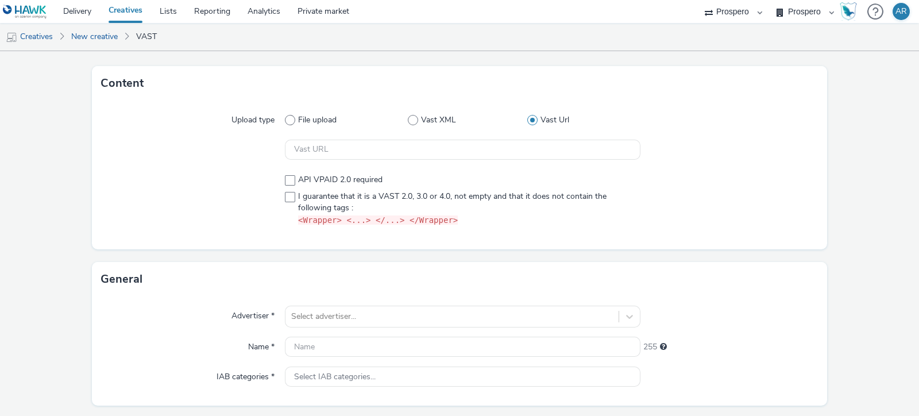
scroll to position [86, 0]
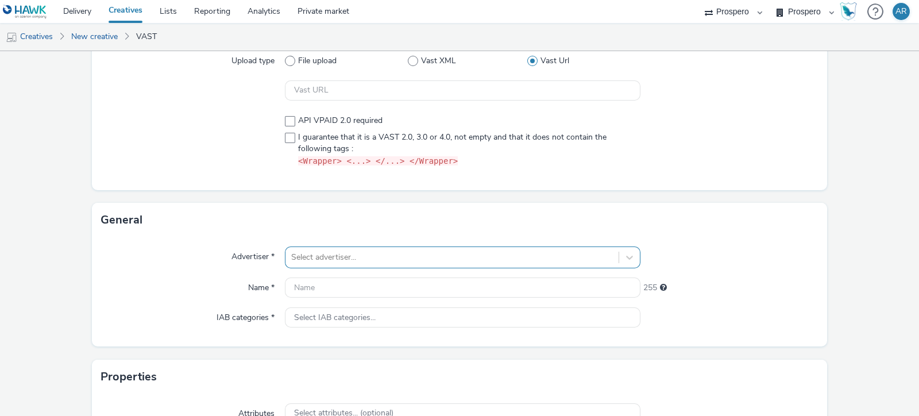
click at [334, 249] on div "Select advertiser..." at bounding box center [463, 258] width 356 height 22
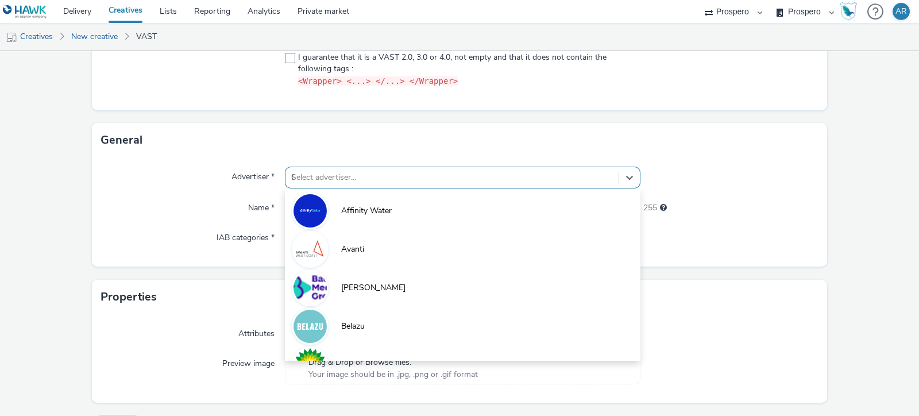
type input "CAS"
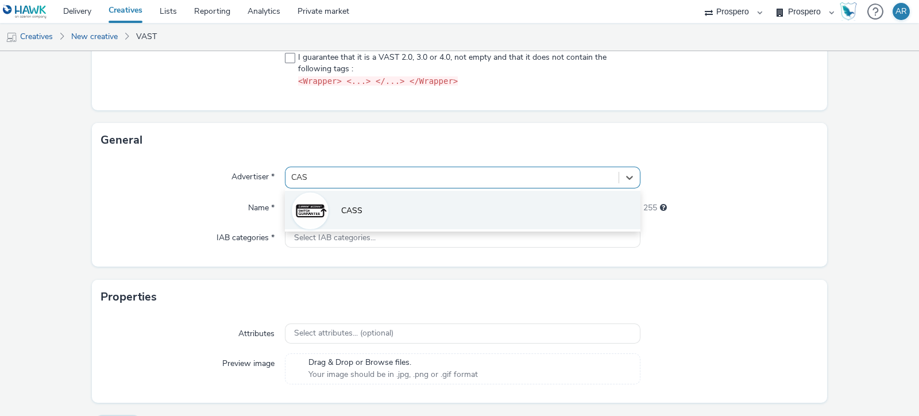
click at [362, 211] on li "CASS" at bounding box center [463, 210] width 356 height 38
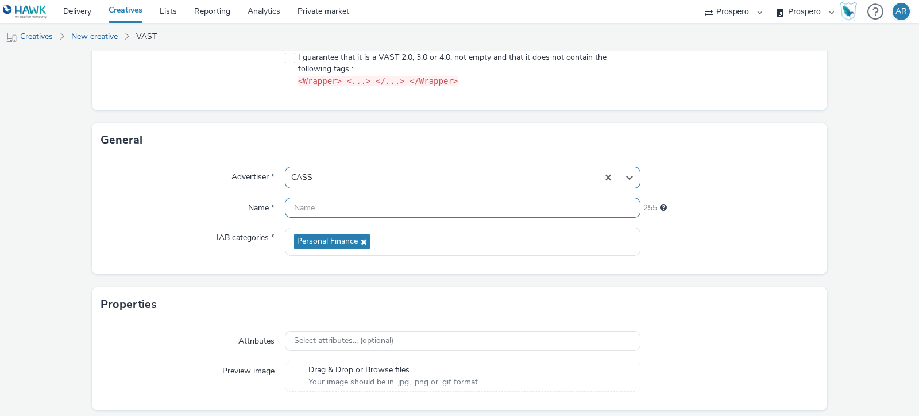
click at [340, 211] on input "text" at bounding box center [463, 208] width 356 height 20
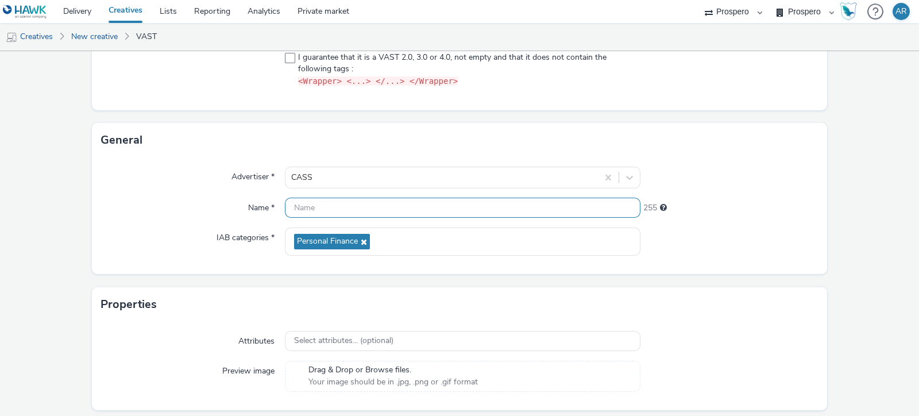
paste input "ADV:CASS|CAM:H2 [DATE]-Nov|CHA:Video|PLA:Prospero|INV:Spotify|TEC:N/A|PHA:H2|OB…"
click at [350, 208] on input "ADV:CASS|CAM:H2 [DATE]-Nov|CHA:Video|PLA:Prospero|INV:Spotify|TEC:N/A|PHA:H2|OB…" at bounding box center [463, 208] width 356 height 20
click at [288, 204] on input "ADV:CASS|CAM:H2 [DATE]-Nov|CHA:Video|PLA:Prospero|TEC:N/A|PHA:H2|OBJ:Awareness|…" at bounding box center [463, 208] width 356 height 20
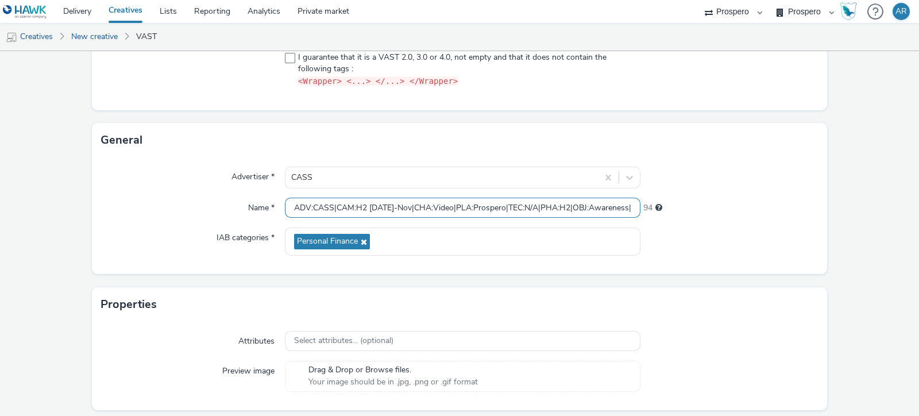
paste input "INV:Spotify|"
click at [489, 209] on input "INV:Spotify|ADV:CASS|CAM:H2 [DATE]-Nov|CHA:Video|PLA:Prospero|TEC:N/A|PHA:H2|OB…" at bounding box center [463, 208] width 356 height 20
click at [330, 209] on input "INV:Spotify|ADV:CASS|CAM:H2 [DATE]-Nov|CHA:Video|PLA:Prospero|TEC:N/A|PHA:H2|OB…" at bounding box center [463, 208] width 356 height 20
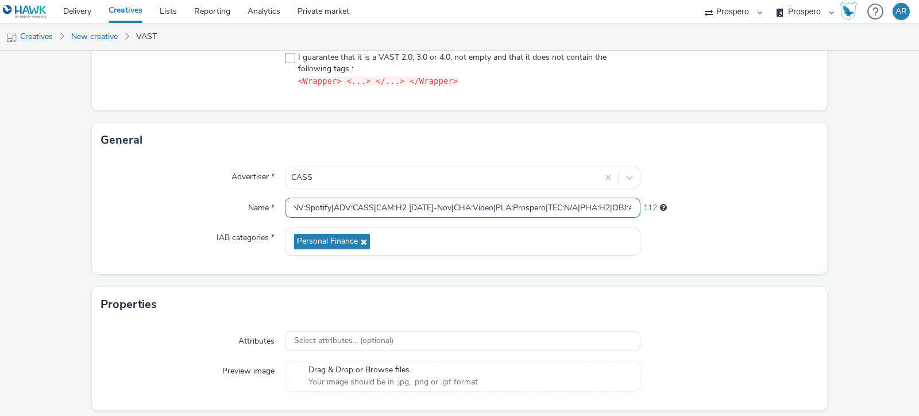
paste input "UD:Video Everywhere Takeover|A"
type input "INV:Spotify|AUD:Video Everywhere Takeover|ADV:CASS|CAM:H2 [DATE]-Nov|CHA:Video|…"
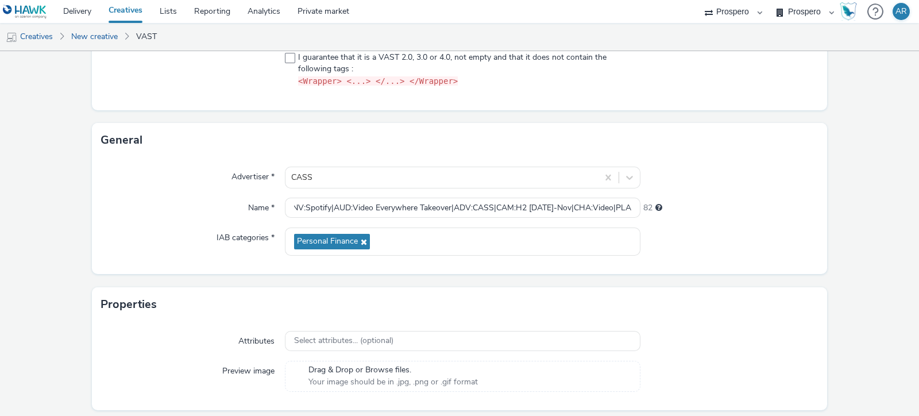
click at [814, 210] on div "Advertiser * CASS Name * INV:Spotify|AUD:Video Everywhere Takeover|ADV:CASS|CAM…" at bounding box center [459, 215] width 735 height 117
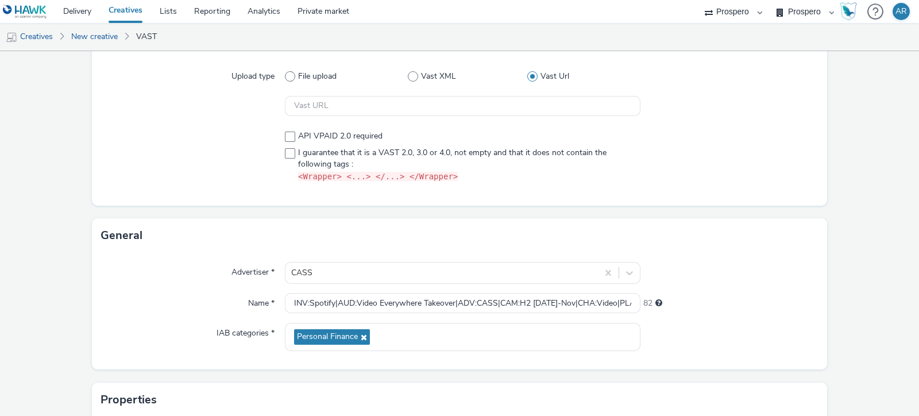
scroll to position [117, 0]
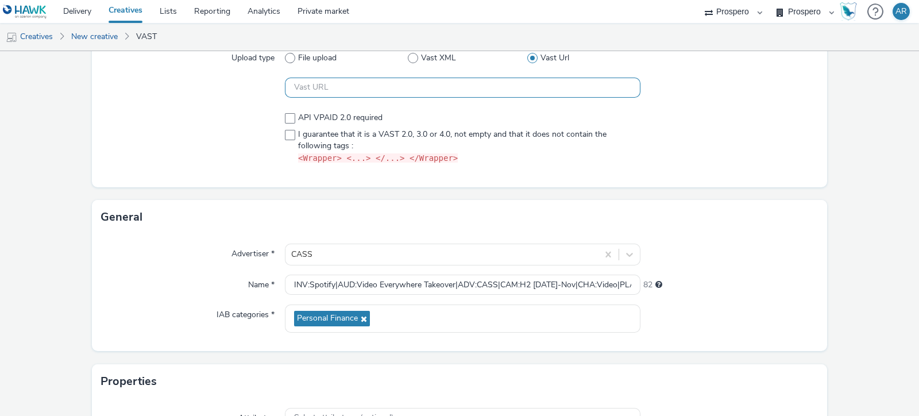
click at [378, 83] on input "text" at bounding box center [463, 88] width 356 height 20
paste input "https://[DOMAIN_NAME]/ddm/pfadx/N5573.2095505TABMO/B33999202.429166266;sz=0x0;o…"
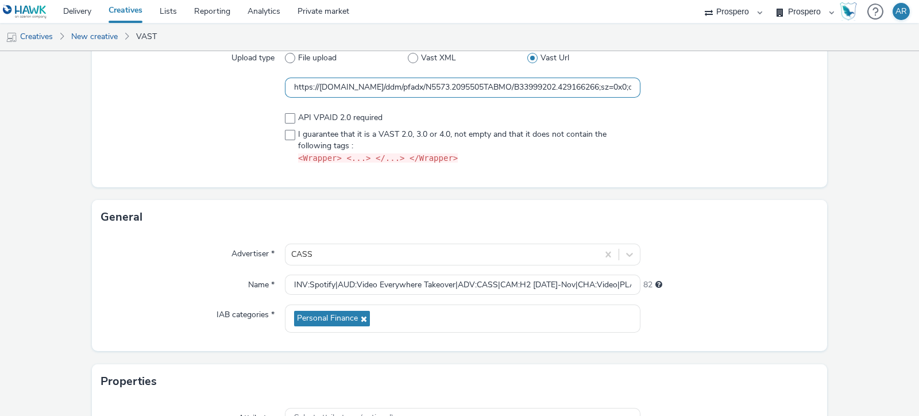
scroll to position [0, 530]
type input "https://[DOMAIN_NAME]/ddm/pfadx/N5573.2095505TABMO/B33999202.429166266;sz=0x0;o…"
click at [298, 140] on span "I guarantee that it is a VAST 2.0, 3.0 or 4.0, not empty and that it does not c…" at bounding box center [466, 147] width 336 height 36
checkbox input "true"
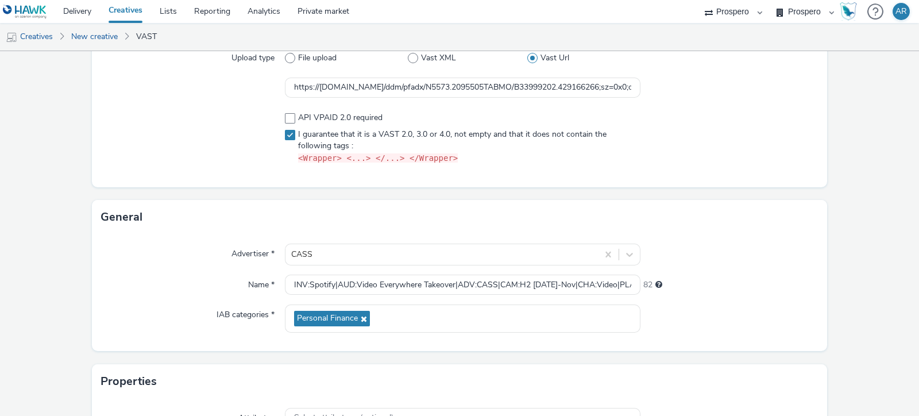
click at [846, 217] on form "New creative Content Upload type File upload Vast XML Vast Url https://[DOMAIN_…" at bounding box center [459, 232] width 919 height 596
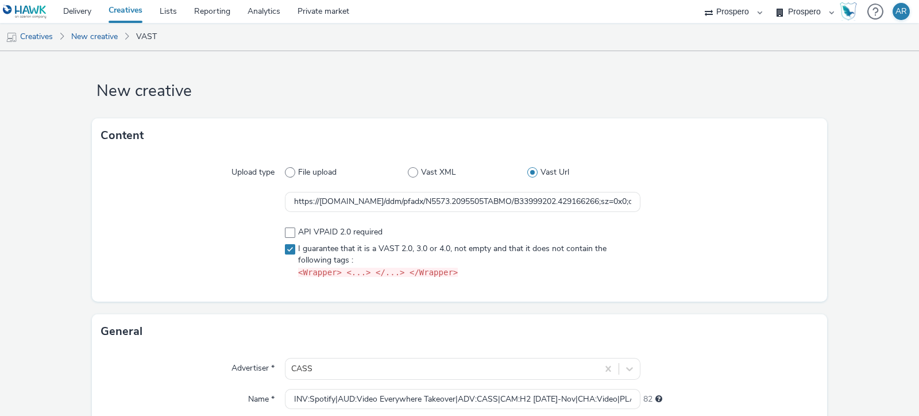
scroll to position [229, 0]
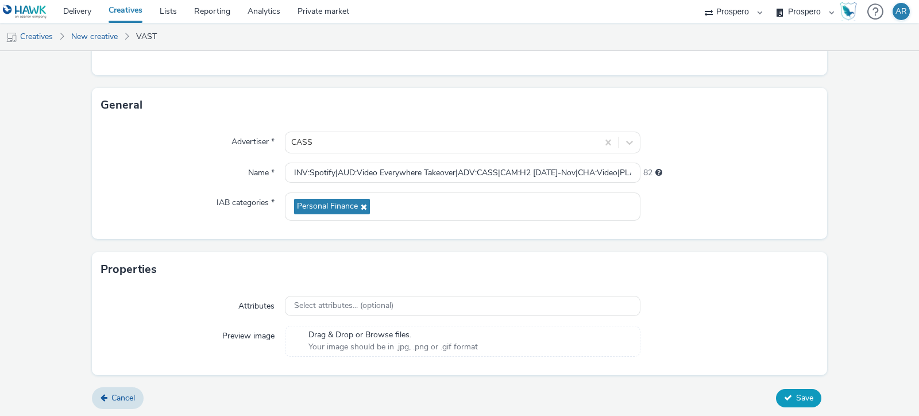
click at [796, 393] on span "Save" at bounding box center [804, 397] width 17 height 11
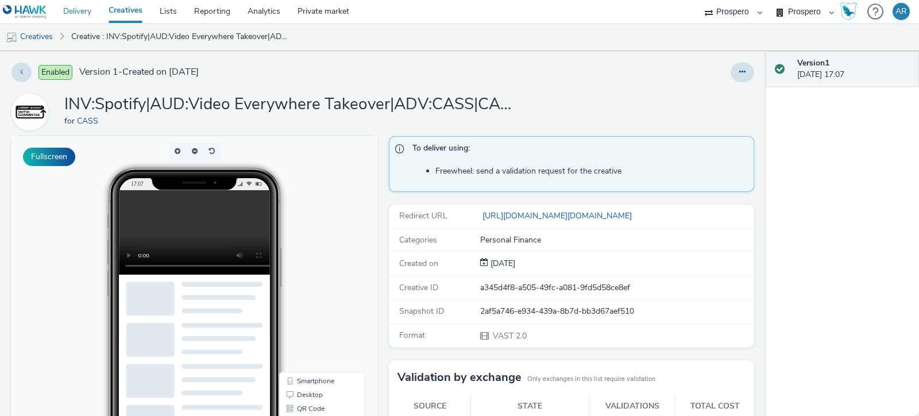
click at [86, 17] on link "Delivery" at bounding box center [77, 11] width 45 height 23
